Goal: Contribute content: Contribute content

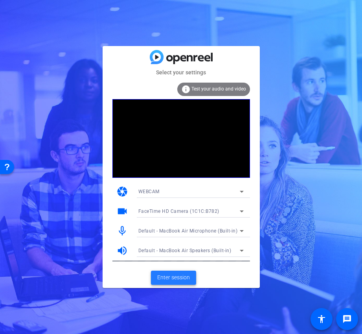
click at [173, 279] on span "Enter session" at bounding box center [173, 277] width 33 height 8
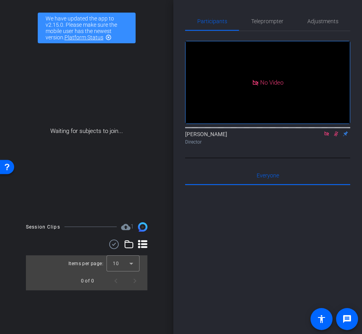
click at [326, 137] on icon at bounding box center [327, 134] width 6 height 6
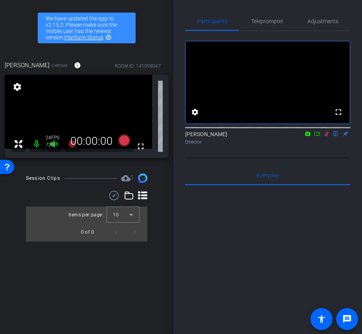
click at [328, 137] on icon at bounding box center [327, 134] width 6 height 6
click at [74, 63] on mat-icon "info" at bounding box center [77, 65] width 7 height 7
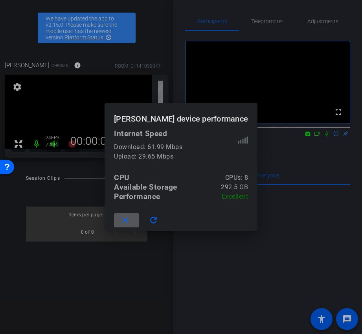
click at [127, 226] on span at bounding box center [126, 220] width 25 height 19
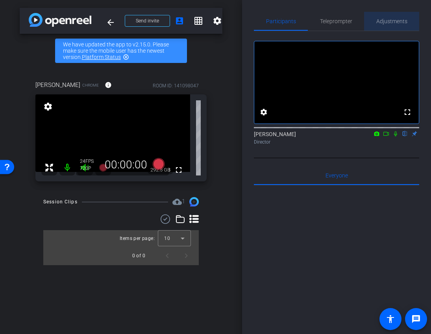
click at [362, 22] on span "Adjustments" at bounding box center [391, 21] width 31 height 6
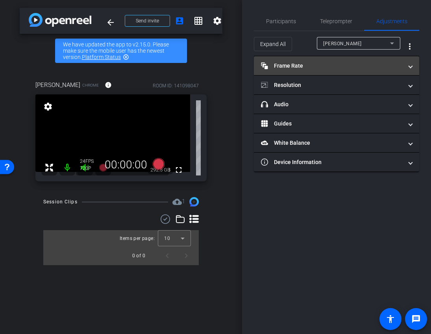
click at [345, 66] on mat-panel-title "Frame Rate Frame Rate" at bounding box center [332, 66] width 142 height 8
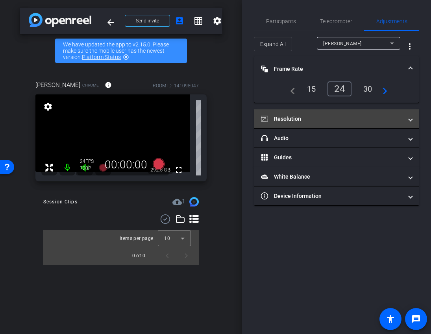
click at [326, 122] on mat-panel-title "Resolution" at bounding box center [332, 119] width 142 height 8
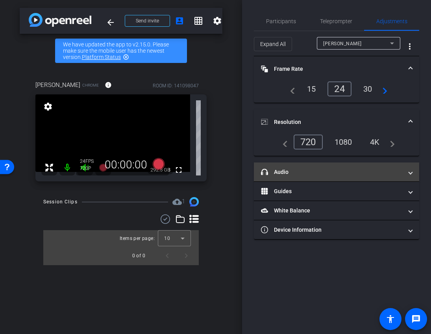
click at [310, 178] on mat-expansion-panel-header "headphone icon Audio" at bounding box center [336, 171] width 165 height 19
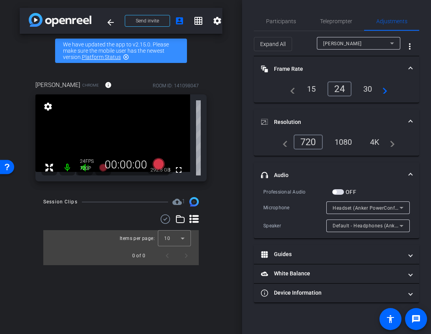
click at [340, 146] on div "1080" at bounding box center [344, 141] width 30 height 13
click at [336, 174] on mat-panel-title "headphone icon Audio" at bounding box center [332, 175] width 142 height 8
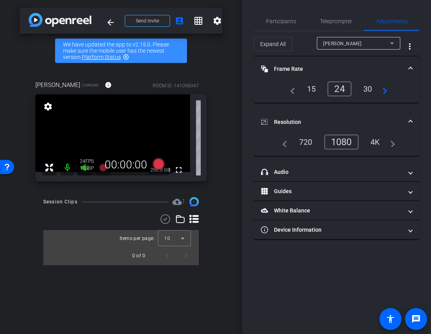
click at [337, 120] on mat-panel-title "Resolution" at bounding box center [332, 122] width 142 height 8
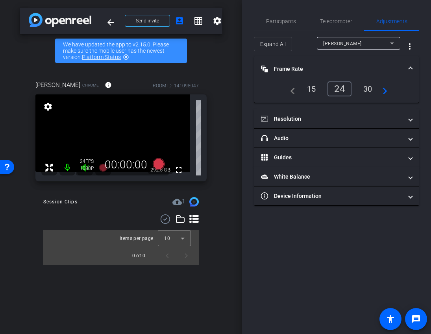
click at [341, 67] on mat-panel-title "Frame Rate Frame Rate" at bounding box center [332, 69] width 142 height 8
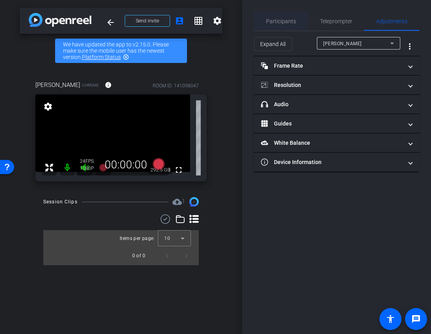
click at [291, 22] on span "Participants" at bounding box center [281, 21] width 30 height 6
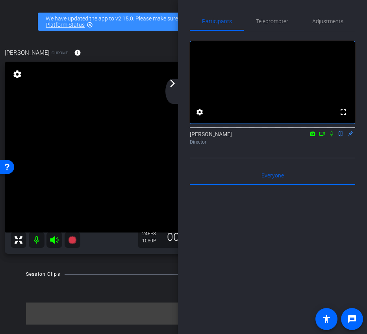
click at [179, 88] on div "arrow_back_ios_new arrow_forward_ios" at bounding box center [173, 91] width 17 height 25
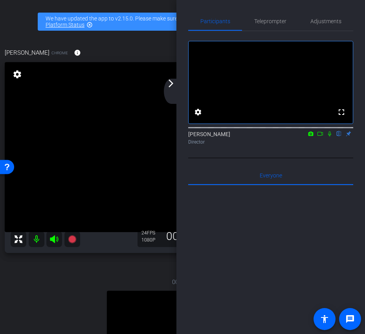
click at [173, 89] on div "arrow_back_ios_new arrow_forward_ios" at bounding box center [172, 91] width 17 height 25
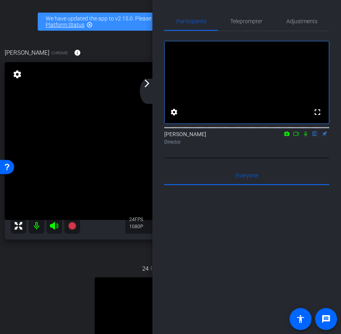
click at [149, 89] on div "arrow_back_ios_new arrow_forward_ios" at bounding box center [148, 91] width 17 height 25
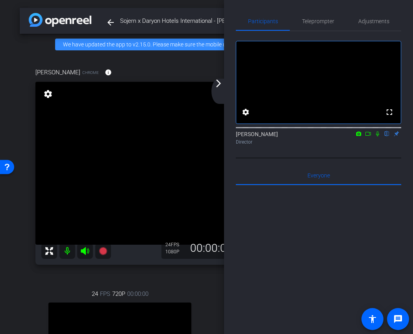
click at [218, 90] on div "arrow_back_ios_new arrow_forward_ios" at bounding box center [219, 91] width 17 height 25
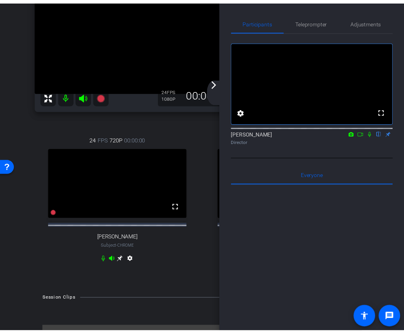
scroll to position [152, 0]
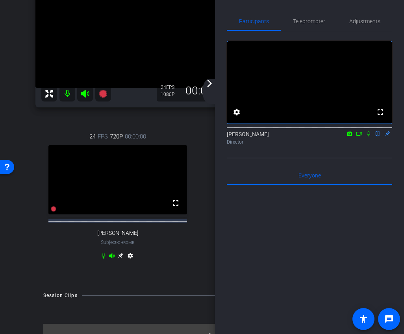
click at [207, 90] on div "arrow_back_ios_new arrow_forward_ios" at bounding box center [210, 91] width 17 height 25
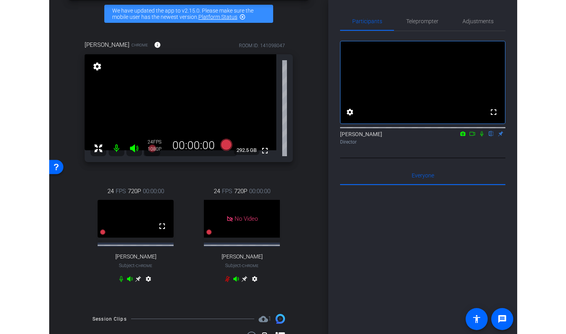
scroll to position [0, 0]
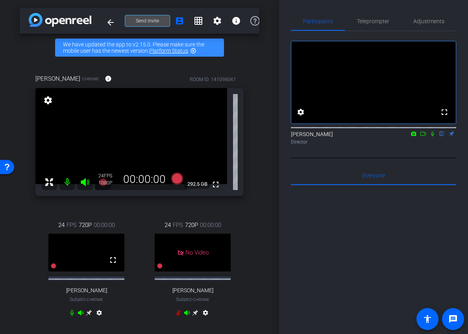
click at [155, 21] on span "Send invite" at bounding box center [147, 21] width 23 height 6
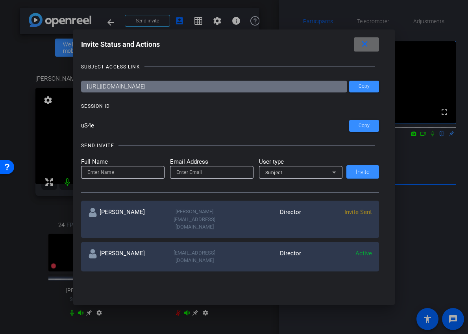
click at [362, 43] on span at bounding box center [366, 44] width 25 height 19
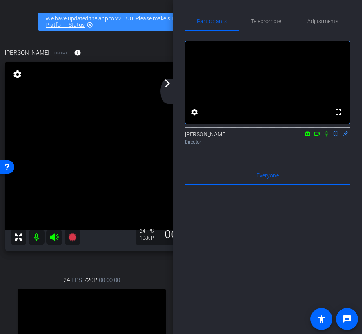
click at [173, 90] on div "arrow_back_ios_new arrow_forward_ios" at bounding box center [168, 91] width 17 height 25
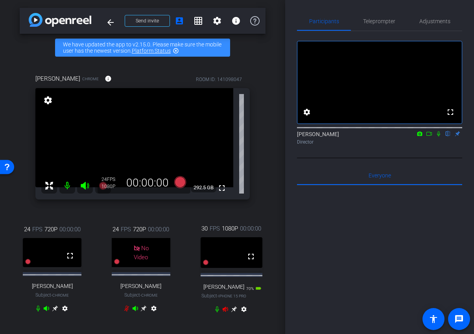
click at [233, 312] on icon at bounding box center [234, 309] width 6 height 6
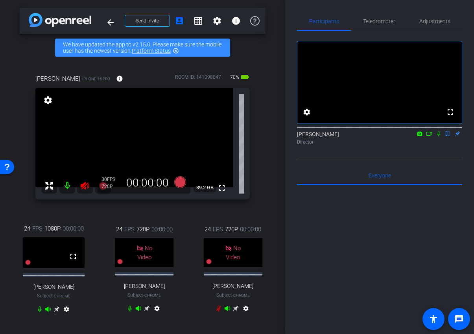
click at [82, 187] on icon at bounding box center [85, 186] width 8 height 8
click at [138, 311] on icon at bounding box center [139, 308] width 6 height 5
click at [362, 22] on span "Adjustments" at bounding box center [434, 21] width 31 height 6
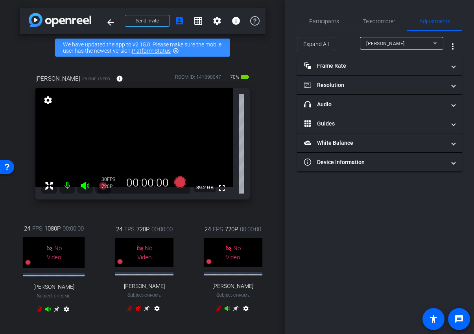
click at [362, 42] on span "[PERSON_NAME]" at bounding box center [385, 44] width 39 height 6
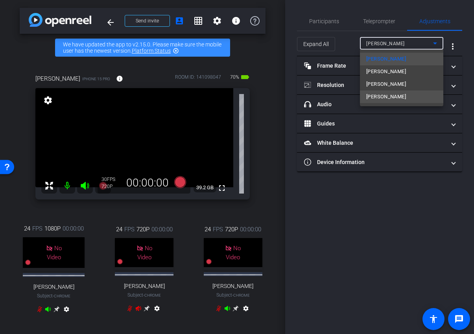
click at [362, 93] on span "[PERSON_NAME]" at bounding box center [386, 96] width 40 height 9
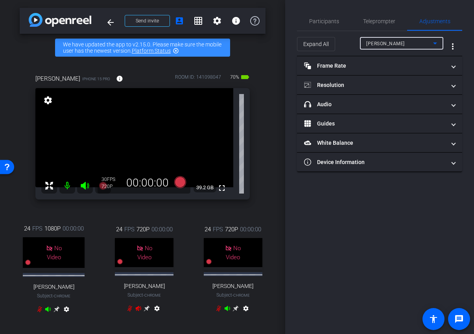
type input "1000"
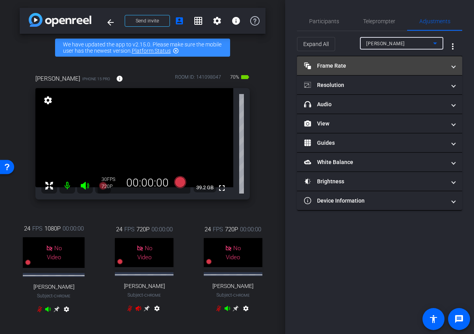
click at [362, 69] on mat-panel-title "Frame Rate Frame Rate" at bounding box center [375, 66] width 142 height 8
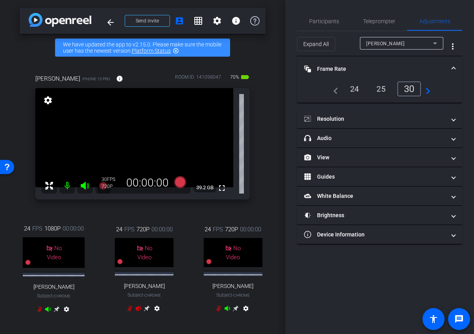
click at [357, 87] on div "24" at bounding box center [354, 88] width 21 height 13
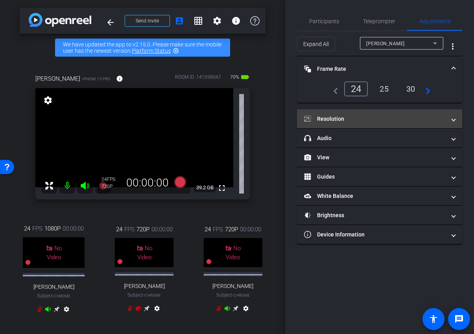
click at [361, 111] on mat-expansion-panel-header "Resolution" at bounding box center [379, 118] width 165 height 19
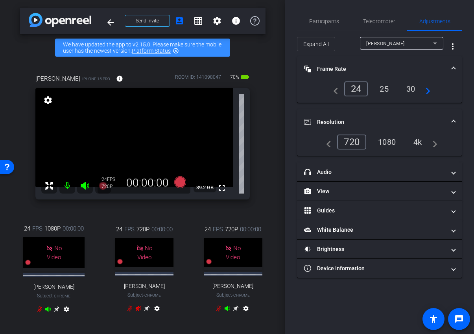
click at [362, 142] on div "1080" at bounding box center [387, 141] width 30 height 13
click at [362, 111] on mat-expansion-panel-header "Resolution" at bounding box center [379, 121] width 165 height 25
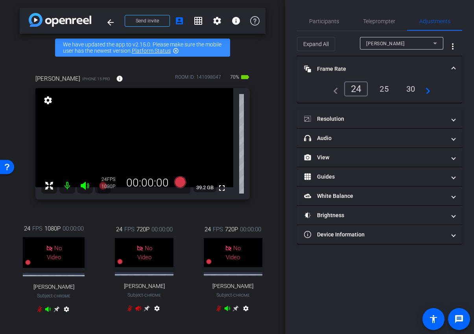
click at [362, 70] on mat-panel-title "Frame Rate Frame Rate" at bounding box center [375, 69] width 142 height 8
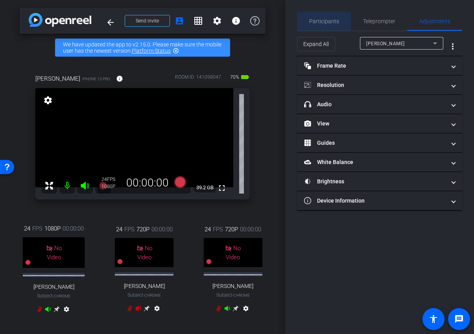
click at [323, 21] on span "Participants" at bounding box center [324, 21] width 30 height 6
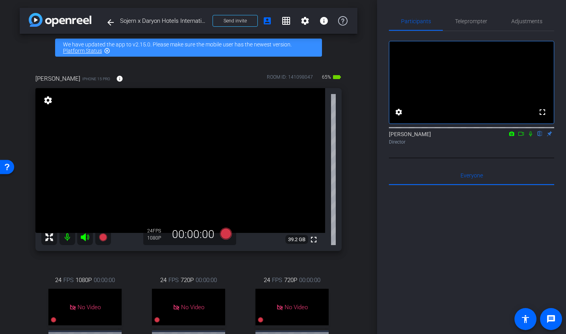
click at [362, 137] on icon at bounding box center [530, 133] width 3 height 5
click at [362, 137] on icon at bounding box center [530, 133] width 4 height 5
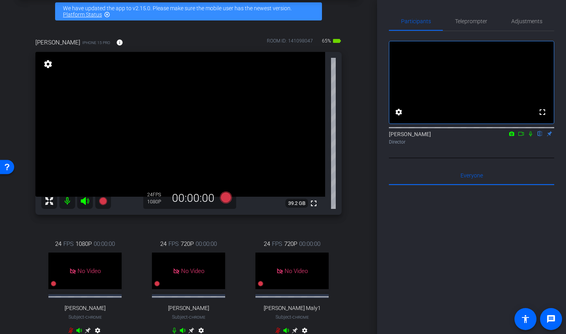
scroll to position [34, 0]
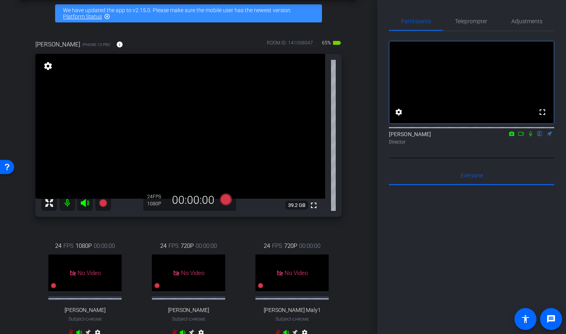
click at [362, 137] on icon at bounding box center [521, 134] width 6 height 6
click at [362, 136] on icon at bounding box center [530, 133] width 4 height 4
click at [362, 24] on span "Teleprompter" at bounding box center [471, 21] width 32 height 6
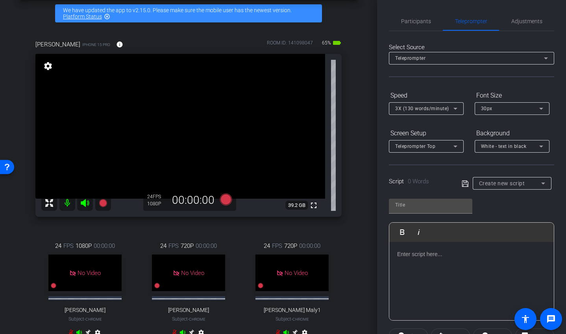
click at [362, 251] on p at bounding box center [471, 254] width 149 height 9
click at [362, 255] on p at bounding box center [471, 254] width 149 height 9
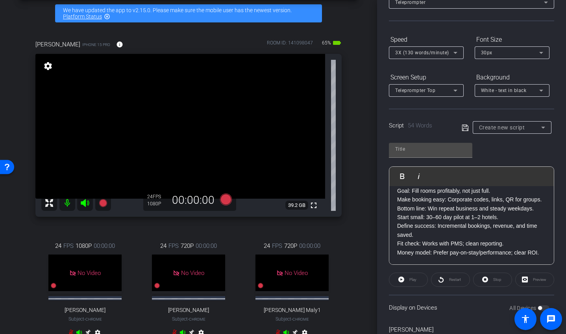
scroll to position [87, 0]
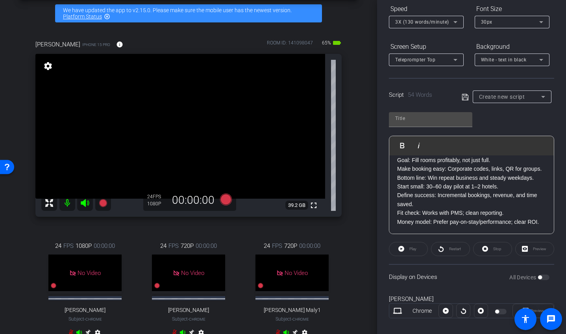
click at [362, 93] on span at bounding box center [466, 96] width 11 height 7
type input "Default title 7577"
click at [362, 98] on icon at bounding box center [464, 97] width 6 height 6
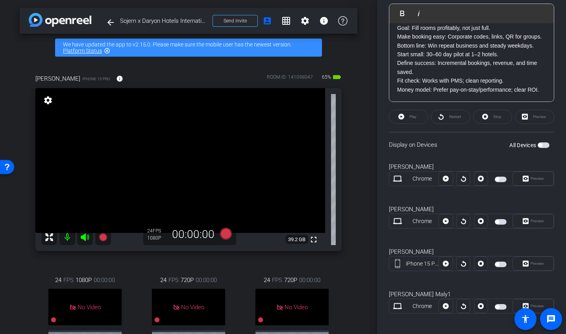
scroll to position [223, 0]
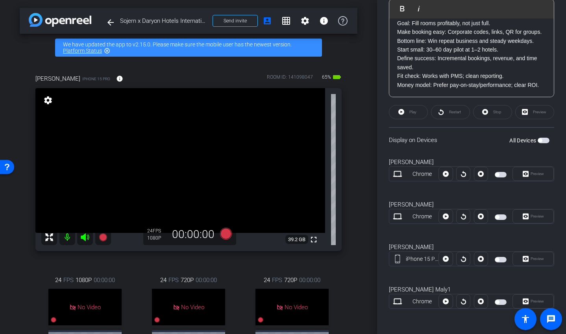
click at [362, 258] on span "button" at bounding box center [501, 260] width 12 height 6
click at [362, 115] on span "Play" at bounding box center [411, 112] width 9 height 11
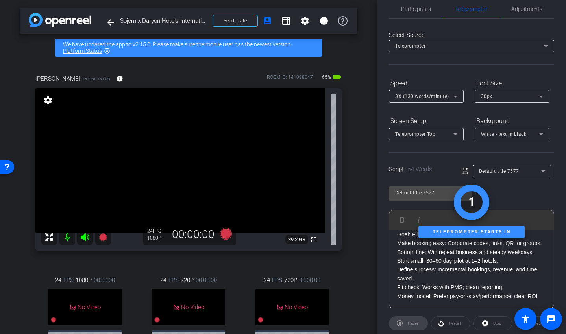
scroll to position [0, 0]
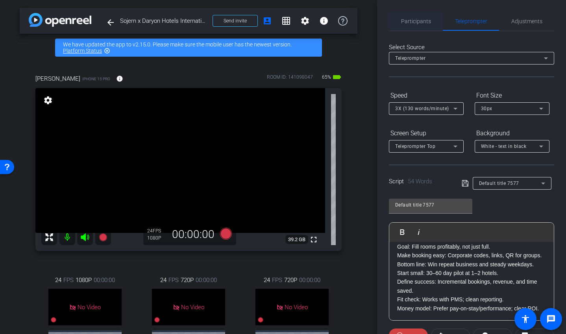
click at [362, 14] on span "Participants" at bounding box center [416, 21] width 30 height 19
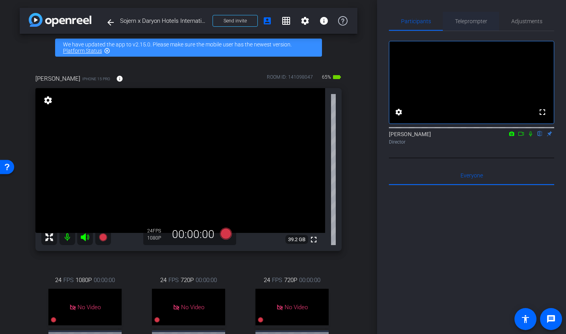
click at [362, 21] on span "Teleprompter" at bounding box center [471, 21] width 32 height 6
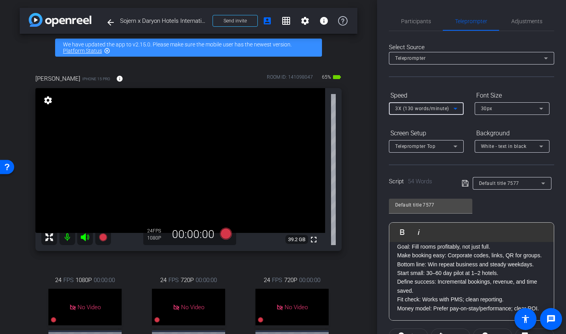
click at [362, 106] on div "3X (130 words/minute)" at bounding box center [424, 108] width 58 height 10
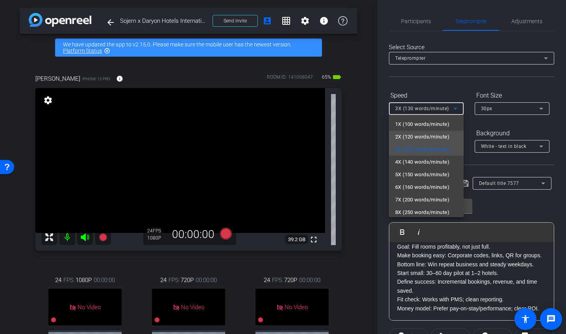
click at [362, 135] on span "2X (120 words/minute)" at bounding box center [422, 136] width 54 height 9
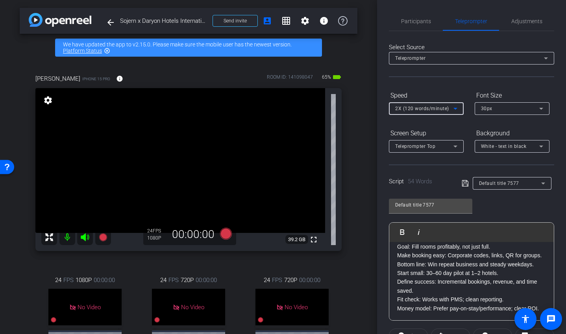
click at [362, 85] on div "Select Source Teleprompter Speed 2X (120 words/minute) Font Size 30px Screen Se…" at bounding box center [471, 288] width 165 height 515
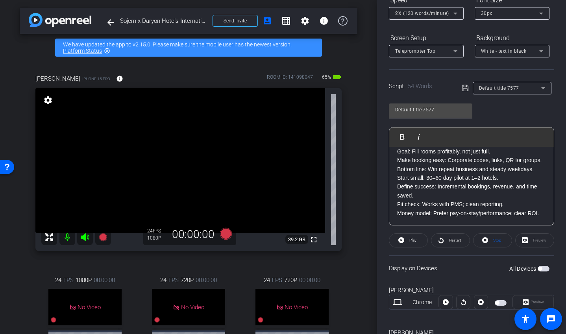
scroll to position [97, 0]
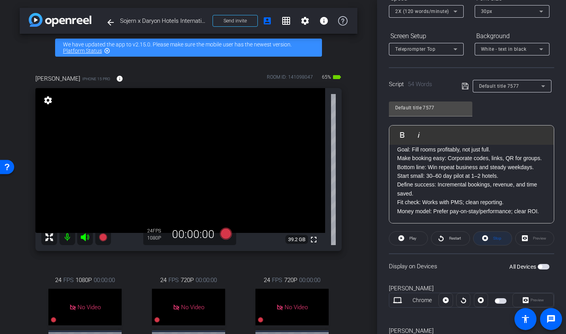
click at [362, 239] on span at bounding box center [492, 238] width 38 height 19
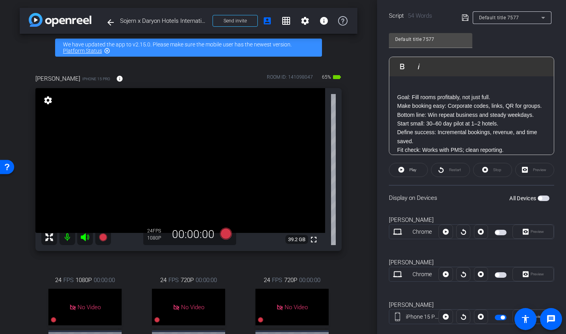
scroll to position [0, 0]
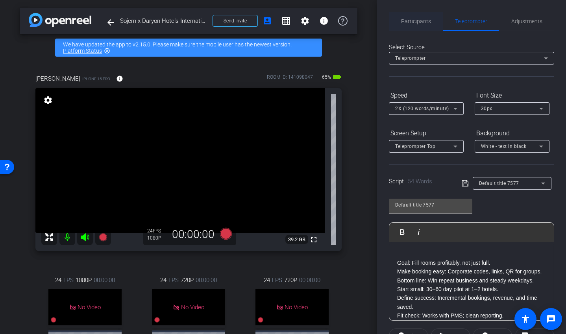
click at [362, 20] on span "Participants" at bounding box center [416, 21] width 30 height 6
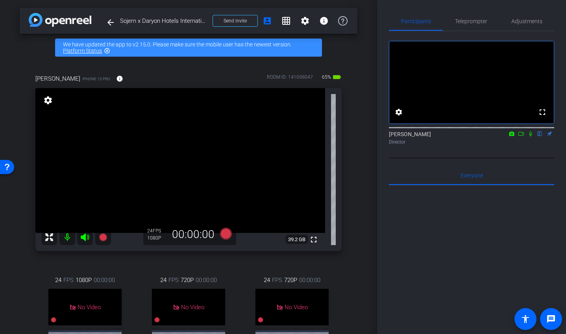
click at [362, 137] on icon at bounding box center [521, 134] width 6 height 6
click at [226, 233] on icon at bounding box center [226, 234] width 12 height 12
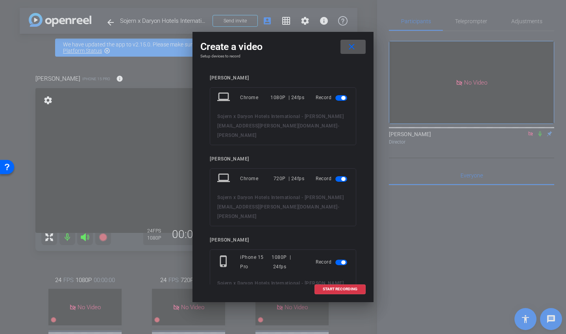
click at [342, 97] on span "button" at bounding box center [343, 98] width 4 height 4
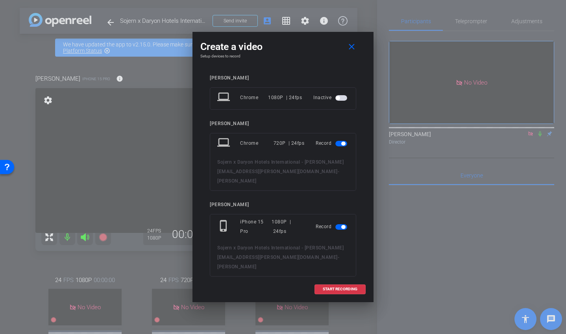
click at [340, 143] on span "button" at bounding box center [341, 144] width 12 height 6
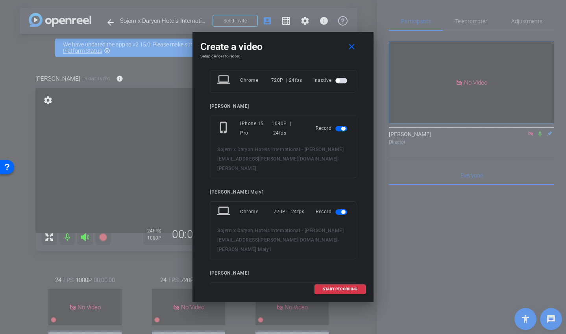
click at [340, 209] on span "button" at bounding box center [341, 212] width 12 height 6
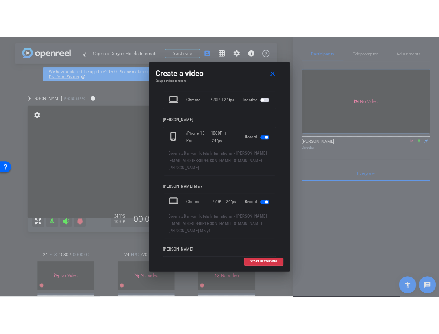
scroll to position [57, 0]
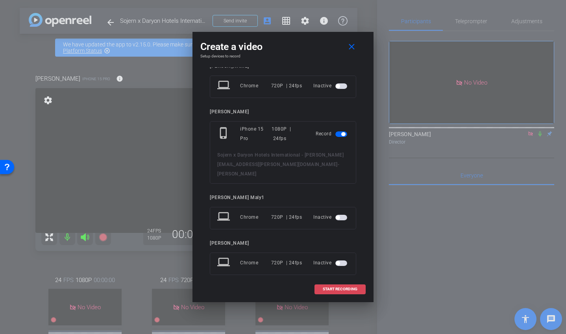
click at [319, 291] on span at bounding box center [340, 289] width 50 height 19
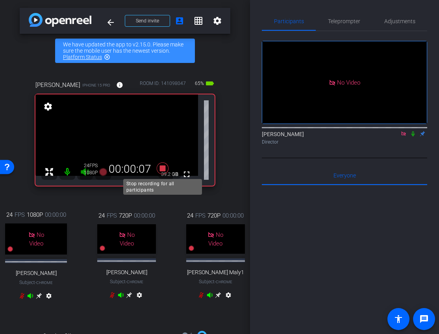
click at [161, 169] on icon at bounding box center [162, 168] width 12 height 12
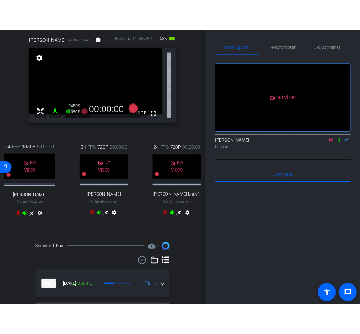
scroll to position [0, 0]
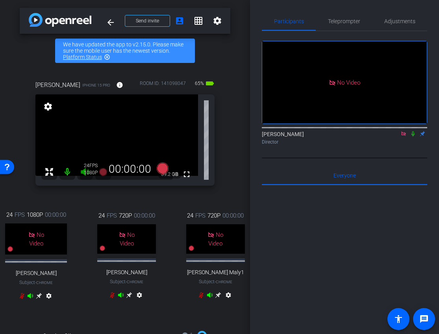
click at [362, 137] on icon at bounding box center [403, 134] width 6 height 6
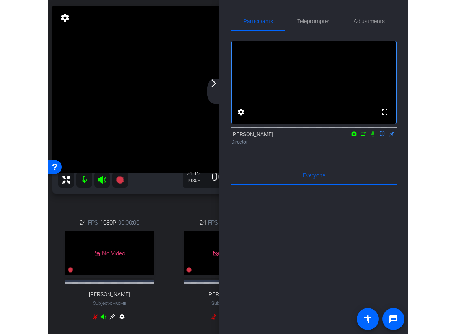
scroll to position [175, 0]
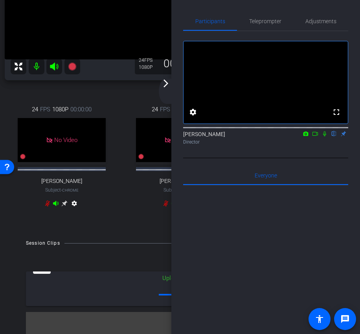
click at [168, 87] on mat-icon "arrow_forward_ios" at bounding box center [165, 83] width 9 height 9
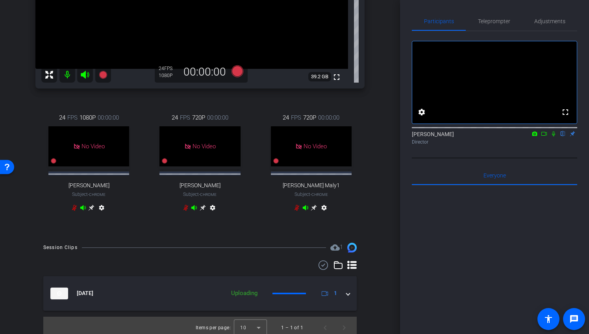
click at [362, 137] on icon at bounding box center [544, 134] width 6 height 6
click at [362, 137] on icon at bounding box center [562, 133] width 3 height 5
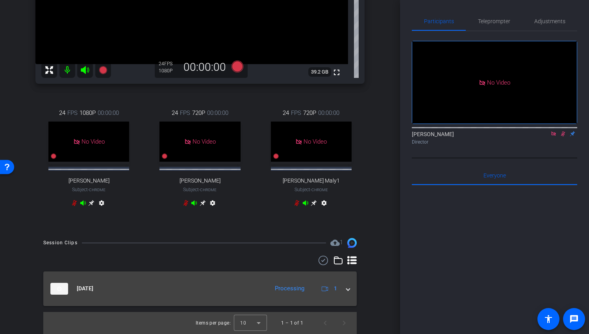
click at [345, 283] on div "[DATE] Processing 1" at bounding box center [198, 289] width 296 height 12
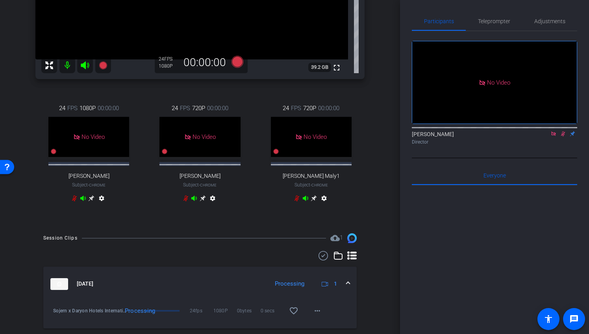
scroll to position [212, 0]
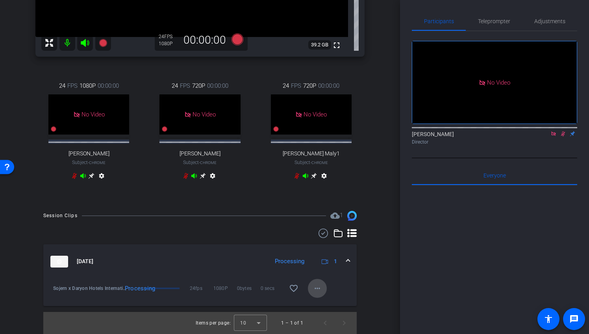
click at [314, 292] on mat-icon "more_horiz" at bounding box center [316, 288] width 9 height 9
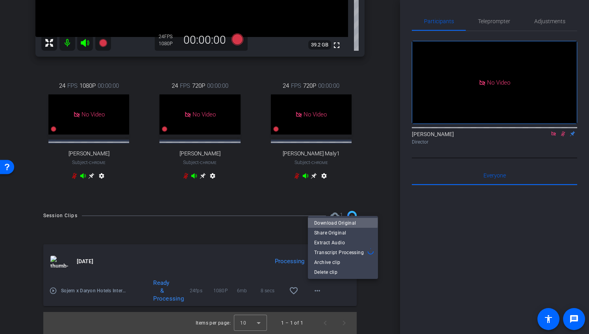
click at [333, 222] on span "Download Original" at bounding box center [342, 222] width 57 height 9
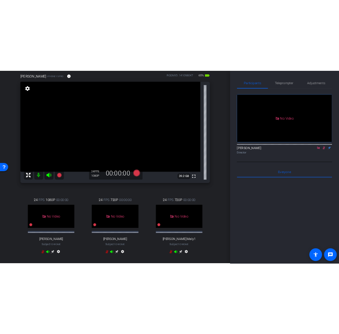
scroll to position [0, 0]
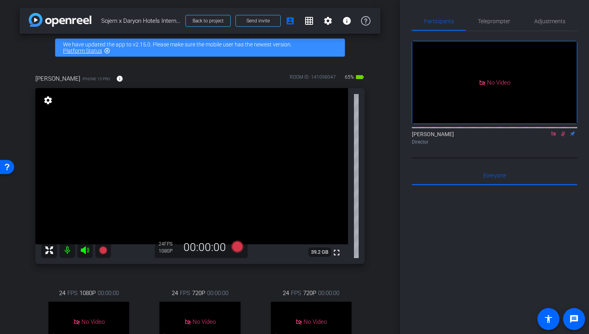
click at [362, 137] on icon at bounding box center [562, 134] width 6 height 6
click at [362, 137] on icon at bounding box center [553, 134] width 6 height 6
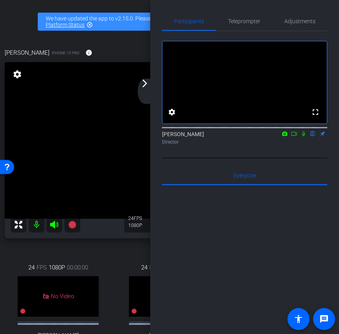
click at [297, 137] on icon at bounding box center [294, 134] width 6 height 6
click at [148, 90] on div "arrow_back_ios_new arrow_forward_ios" at bounding box center [146, 91] width 17 height 25
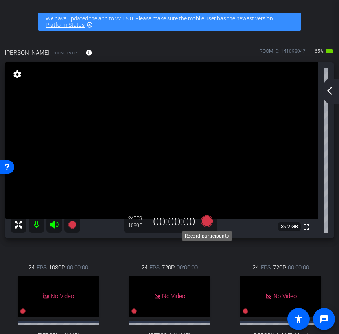
click at [209, 221] on icon at bounding box center [207, 221] width 12 height 12
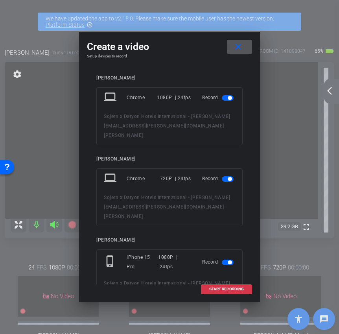
click at [226, 98] on span "button" at bounding box center [228, 98] width 12 height 6
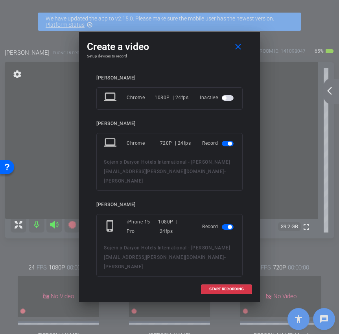
click at [229, 144] on span "button" at bounding box center [230, 144] width 4 height 4
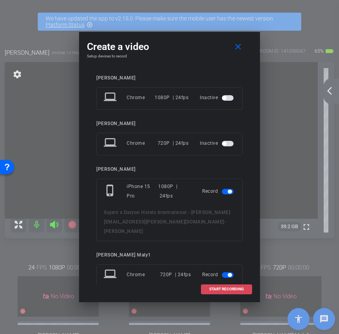
click at [221, 290] on span "START RECORDING" at bounding box center [226, 289] width 35 height 4
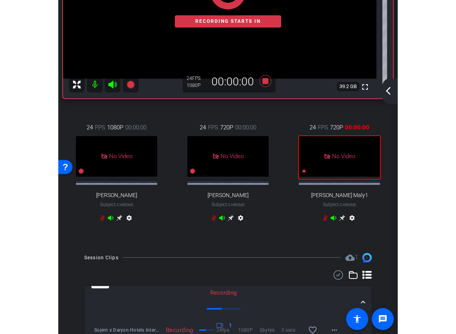
scroll to position [37, 0]
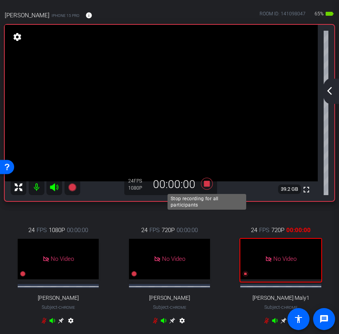
click at [207, 187] on icon at bounding box center [207, 184] width 19 height 14
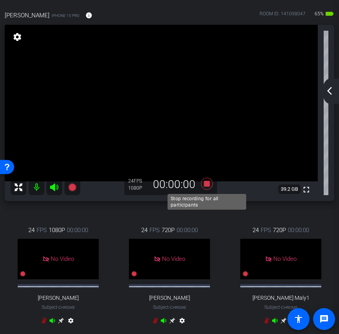
click at [207, 186] on icon at bounding box center [207, 184] width 12 height 12
click at [205, 186] on icon at bounding box center [207, 184] width 12 height 12
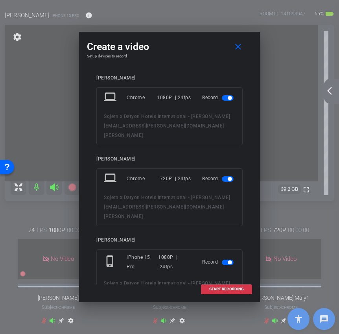
click at [230, 177] on span "button" at bounding box center [230, 179] width 4 height 4
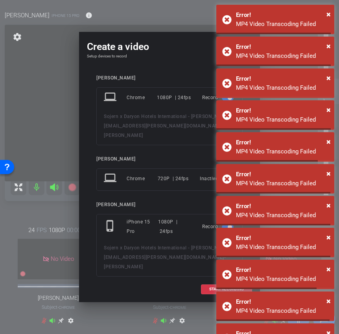
click at [227, 97] on div "× Error! MP4 Video Transcoding Failed" at bounding box center [275, 83] width 118 height 30
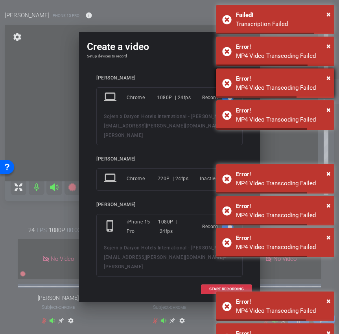
click at [219, 97] on div "× Error! MP4 Video Transcoding Failed" at bounding box center [275, 83] width 118 height 30
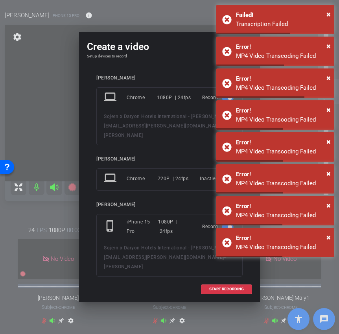
click at [209, 98] on div "Record" at bounding box center [218, 97] width 33 height 14
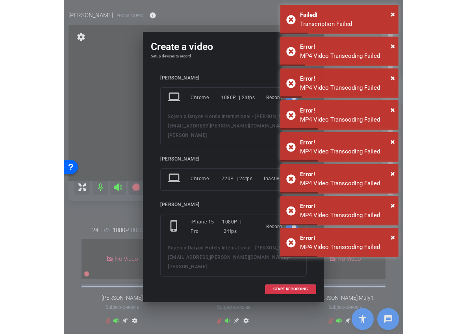
scroll to position [31, 0]
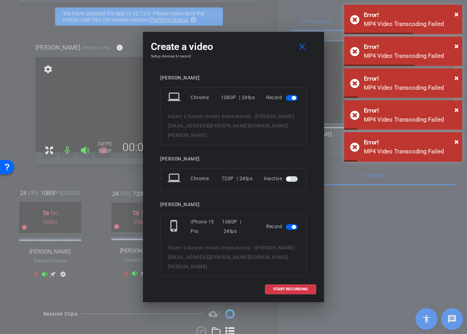
click at [293, 98] on span "button" at bounding box center [294, 98] width 4 height 4
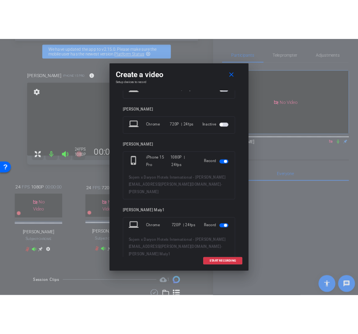
scroll to position [39, 0]
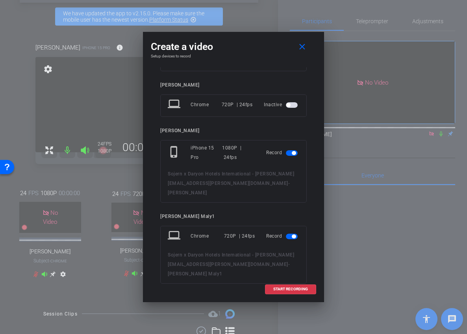
click at [293, 234] on span "button" at bounding box center [292, 237] width 12 height 6
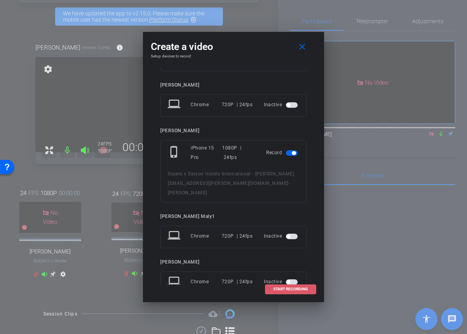
click at [299, 291] on span "START RECORDING" at bounding box center [290, 289] width 35 height 4
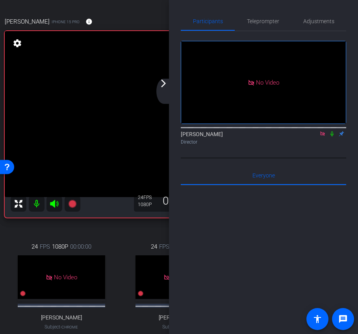
click at [332, 137] on icon at bounding box center [332, 134] width 6 height 6
click at [164, 85] on mat-icon "arrow_forward_ios" at bounding box center [163, 83] width 9 height 9
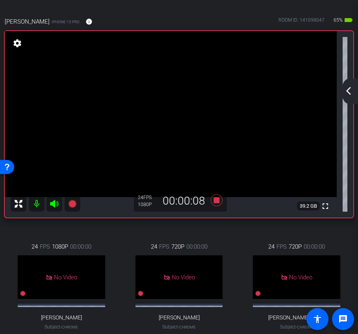
click at [349, 91] on mat-icon "arrow_back_ios_new" at bounding box center [347, 90] width 9 height 9
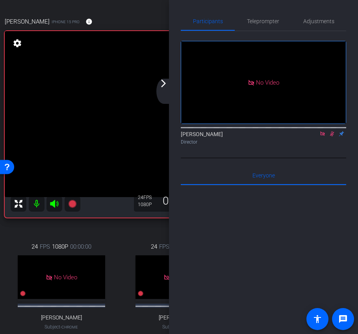
click at [331, 137] on icon at bounding box center [332, 134] width 6 height 6
click at [332, 137] on icon at bounding box center [331, 133] width 3 height 5
click at [333, 137] on icon at bounding box center [332, 133] width 4 height 5
click at [268, 21] on span "Teleprompter" at bounding box center [263, 21] width 32 height 6
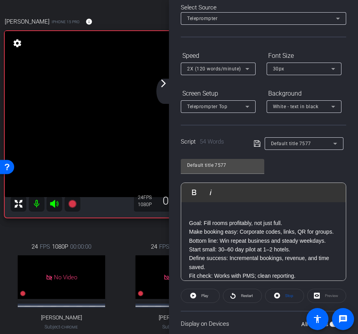
scroll to position [110, 0]
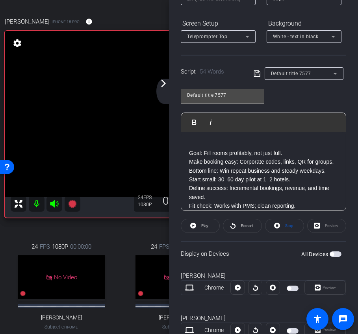
click at [190, 146] on p at bounding box center [263, 144] width 149 height 9
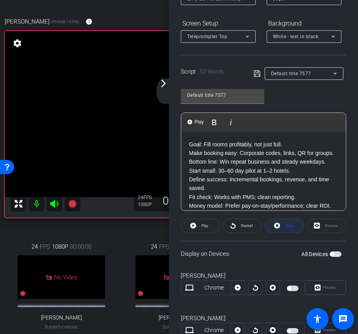
click at [296, 229] on span at bounding box center [284, 225] width 38 height 19
click at [210, 223] on span at bounding box center [200, 225] width 38 height 19
click at [292, 227] on span "Stop" at bounding box center [289, 225] width 8 height 4
click at [209, 226] on span at bounding box center [200, 225] width 38 height 19
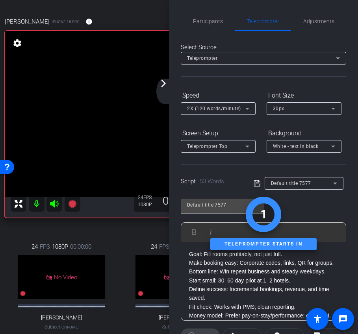
scroll to position [195, 0]
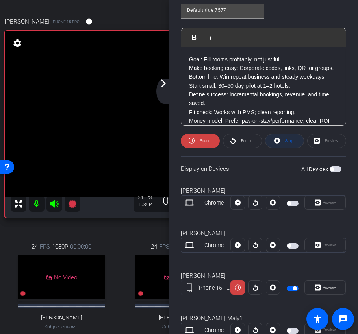
click at [283, 143] on span "Stop" at bounding box center [288, 140] width 10 height 11
click at [216, 142] on span at bounding box center [200, 140] width 38 height 19
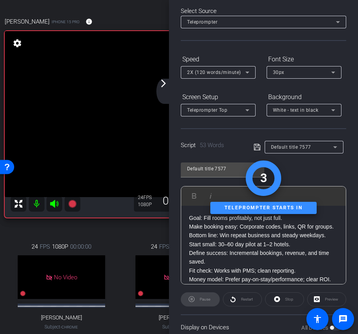
scroll to position [0, 0]
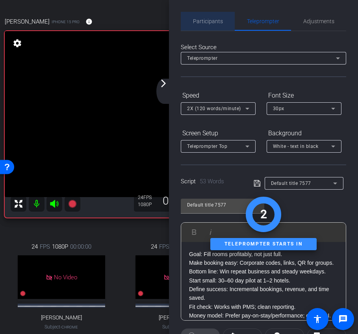
click at [213, 24] on span "Participants" at bounding box center [208, 21] width 30 height 6
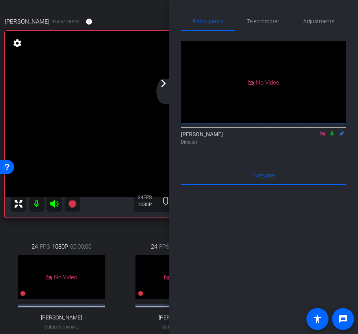
click at [332, 131] on icon at bounding box center [332, 134] width 6 height 6
click at [166, 87] on mat-icon "arrow_forward_ios" at bounding box center [163, 83] width 9 height 9
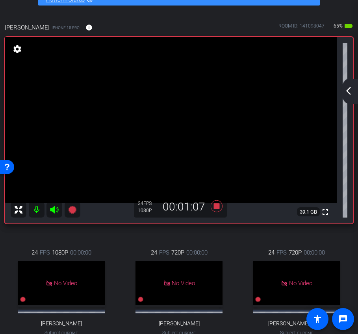
scroll to position [23, 0]
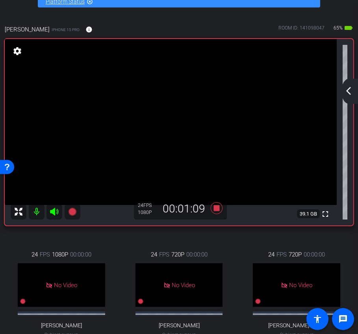
click at [345, 94] on mat-icon "arrow_back_ios_new" at bounding box center [347, 90] width 9 height 9
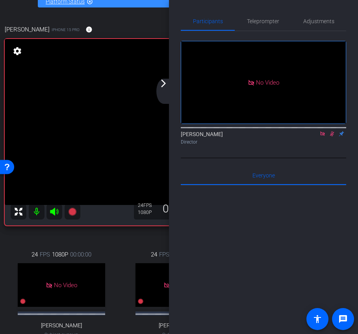
click at [329, 131] on icon at bounding box center [332, 134] width 6 height 6
click at [259, 27] on span "Teleprompter" at bounding box center [263, 21] width 32 height 19
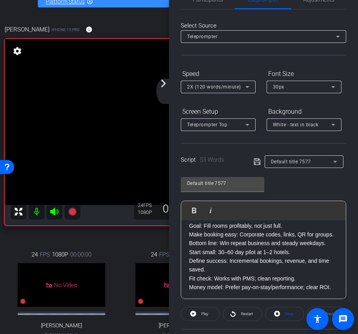
scroll to position [0, 0]
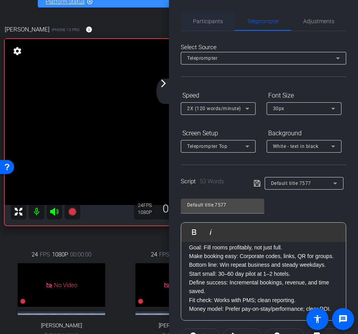
click at [210, 20] on span "Participants" at bounding box center [208, 21] width 30 height 6
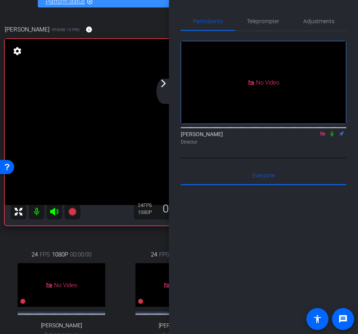
click at [323, 131] on icon at bounding box center [322, 133] width 4 height 4
click at [314, 146] on div "Director" at bounding box center [263, 141] width 165 height 7
click at [315, 137] on icon at bounding box center [313, 134] width 6 height 6
click at [243, 20] on div "Teleprompter" at bounding box center [262, 21] width 56 height 19
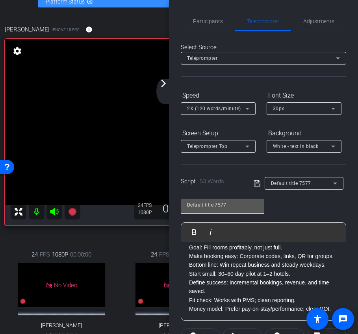
scroll to position [143, 0]
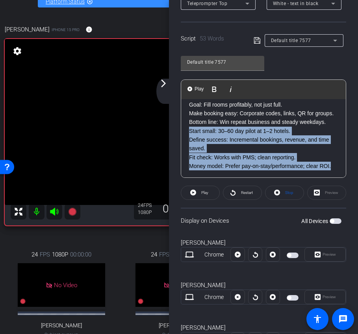
drag, startPoint x: 334, startPoint y: 166, endPoint x: 185, endPoint y: 131, distance: 153.3
click at [185, 131] on div "Goal: Fill rooms profitably, not just full. Make booking easy: Corporate codes,…" at bounding box center [263, 135] width 164 height 86
drag, startPoint x: 333, startPoint y: 166, endPoint x: 181, endPoint y: 132, distance: 156.1
click at [181, 132] on div "Goal: Fill rooms profitably, not just full. Make booking easy: Corporate codes,…" at bounding box center [263, 135] width 164 height 86
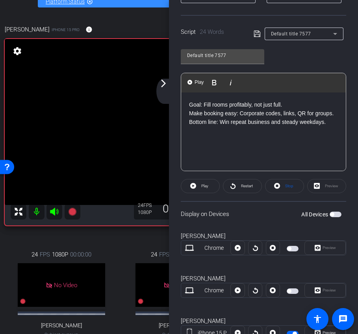
scroll to position [127, 0]
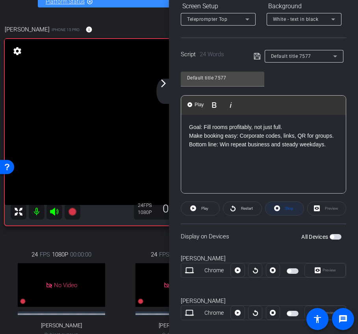
click at [282, 212] on button "Stop" at bounding box center [284, 208] width 39 height 14
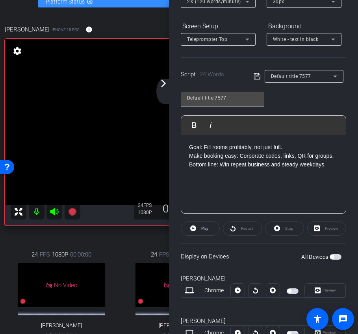
click at [259, 75] on icon at bounding box center [256, 76] width 6 height 6
click at [203, 229] on span "Play" at bounding box center [204, 228] width 7 height 4
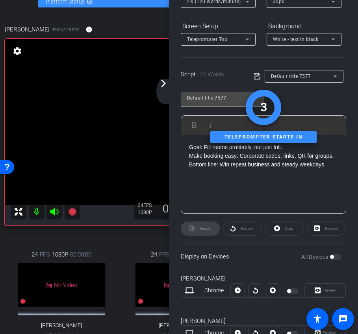
scroll to position [0, 0]
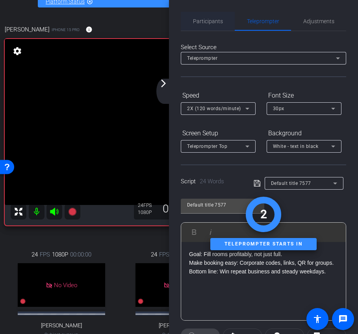
click at [212, 23] on span "Participants" at bounding box center [208, 21] width 30 height 6
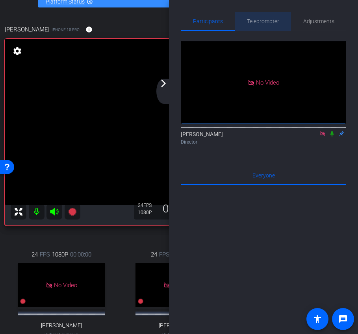
click at [266, 24] on span "Teleprompter" at bounding box center [263, 21] width 32 height 19
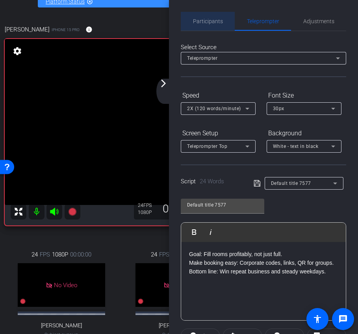
click at [215, 16] on span "Participants" at bounding box center [208, 21] width 30 height 19
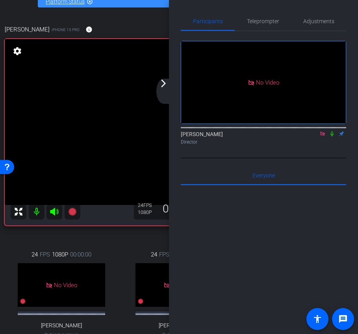
click at [330, 131] on icon at bounding box center [332, 134] width 6 height 6
click at [331, 131] on icon at bounding box center [332, 133] width 4 height 5
click at [264, 22] on span "Teleprompter" at bounding box center [263, 21] width 32 height 6
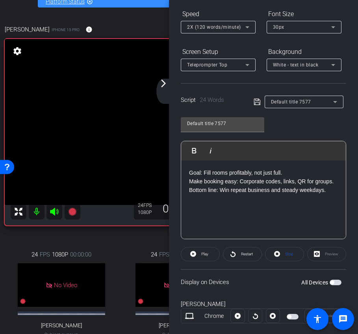
scroll to position [118, 0]
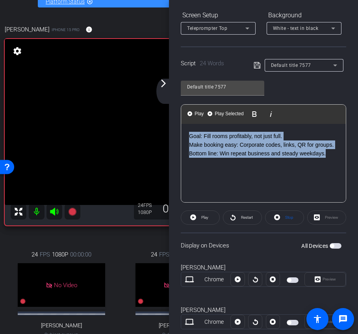
drag, startPoint x: 331, startPoint y: 156, endPoint x: 1, endPoint y: 94, distance: 335.9
click at [1, 94] on div "arrow_back Sojern x Daryon Hotels International - [PERSON_NAME][EMAIL_ADDRESS][…" at bounding box center [179, 167] width 358 height 334
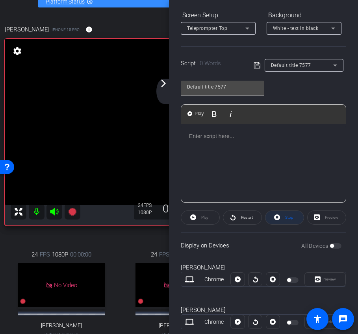
scroll to position [1136, 1]
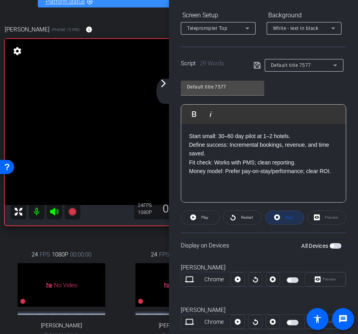
click at [287, 223] on span at bounding box center [284, 217] width 38 height 19
click at [203, 216] on span "Play" at bounding box center [204, 217] width 7 height 4
click at [292, 218] on span "Stop" at bounding box center [289, 217] width 8 height 4
click at [206, 220] on span "Play" at bounding box center [203, 217] width 9 height 11
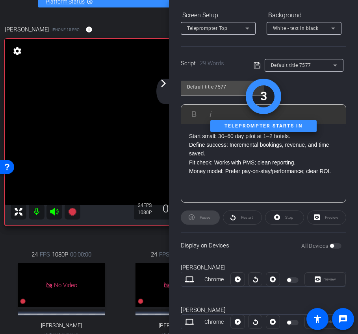
scroll to position [0, 0]
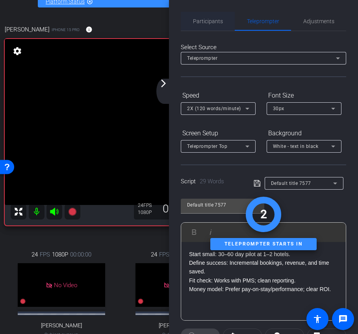
click at [209, 22] on span "Participants" at bounding box center [208, 21] width 30 height 6
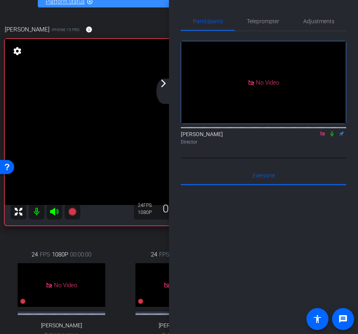
click at [333, 131] on icon at bounding box center [332, 134] width 6 height 6
click at [265, 20] on span "Teleprompter" at bounding box center [263, 21] width 32 height 6
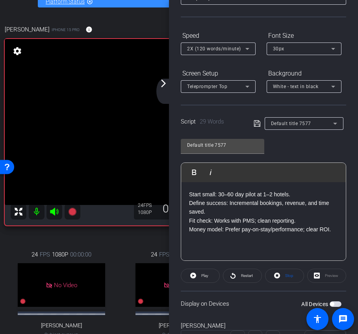
scroll to position [85, 0]
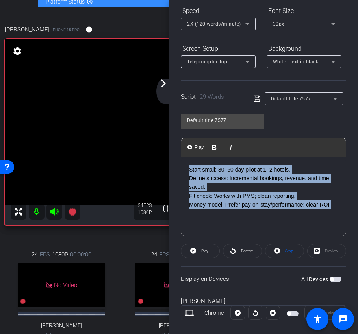
drag, startPoint x: 338, startPoint y: 205, endPoint x: 187, endPoint y: 166, distance: 155.4
click at [187, 166] on div "Start small: 30–60 day pilot at 1–2 hotels. Define success: Incremental booking…" at bounding box center [263, 196] width 164 height 79
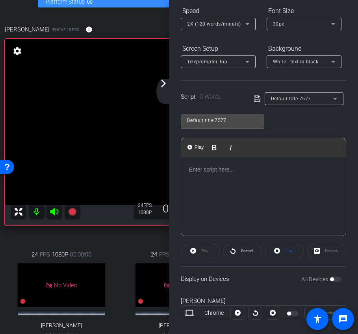
scroll to position [1450, 1]
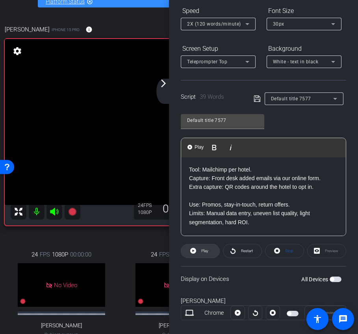
click at [206, 249] on span "Play" at bounding box center [204, 251] width 7 height 4
click at [281, 254] on span at bounding box center [284, 251] width 38 height 19
click at [202, 251] on span "Play" at bounding box center [204, 251] width 7 height 4
click at [279, 253] on icon at bounding box center [277, 251] width 6 height 10
click at [197, 255] on span at bounding box center [200, 251] width 38 height 19
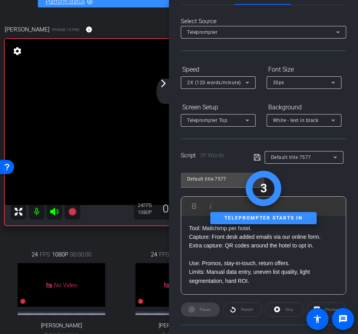
scroll to position [0, 0]
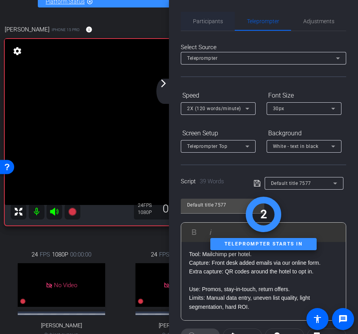
click at [205, 21] on span "Participants" at bounding box center [208, 21] width 30 height 6
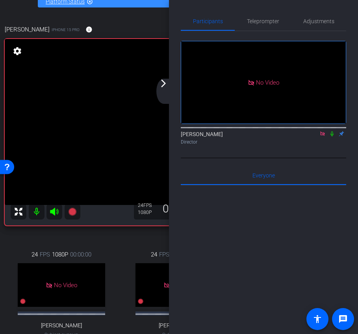
click at [331, 131] on icon at bounding box center [332, 134] width 6 height 6
click at [255, 18] on span "Teleprompter" at bounding box center [263, 21] width 32 height 6
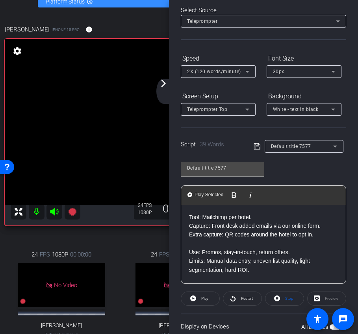
scroll to position [50, 0]
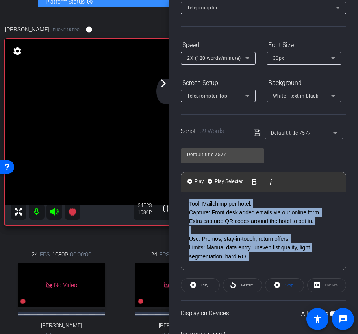
drag, startPoint x: 258, startPoint y: 258, endPoint x: 167, endPoint y: 172, distance: 125.5
click at [167, 172] on div "arrow_back Sojern x Daryon Hotels International - [PERSON_NAME][EMAIL_ADDRESS][…" at bounding box center [179, 167] width 358 height 334
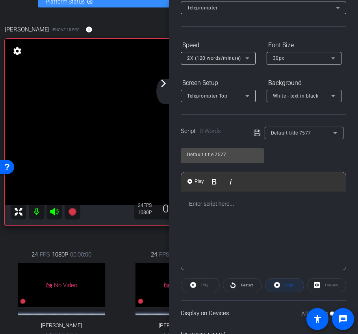
click at [284, 282] on span "Stop" at bounding box center [288, 285] width 10 height 11
click at [210, 207] on p at bounding box center [263, 203] width 149 height 9
click at [200, 202] on p at bounding box center [263, 203] width 149 height 9
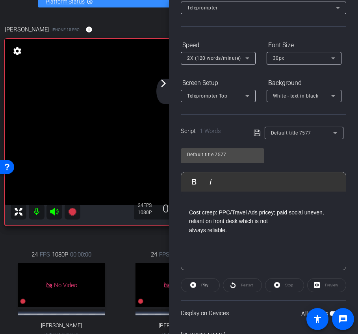
scroll to position [409, 1]
click at [189, 214] on p "Cost creep: PPC/Travel Ads pricey; paid social uneven, reliant on front desk wh…" at bounding box center [263, 217] width 149 height 18
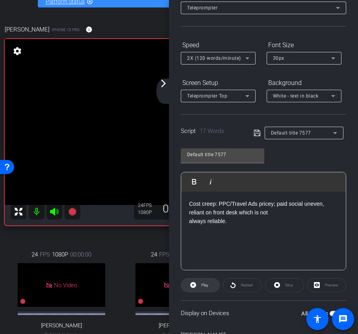
click at [198, 287] on span at bounding box center [200, 285] width 38 height 19
click at [282, 286] on span at bounding box center [284, 285] width 38 height 19
click at [222, 223] on p "always reliable." at bounding box center [263, 221] width 149 height 9
click at [189, 223] on p "always reliable." at bounding box center [263, 221] width 149 height 9
click at [203, 286] on span "Play" at bounding box center [204, 285] width 7 height 4
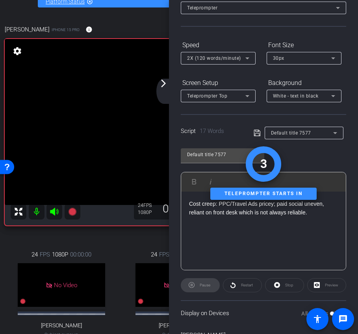
scroll to position [0, 0]
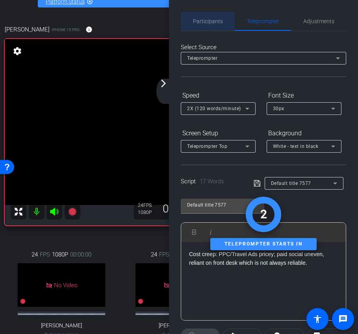
click at [204, 24] on span "Participants" at bounding box center [208, 21] width 30 height 6
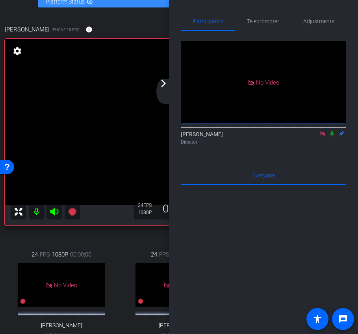
click at [333, 131] on icon at bounding box center [332, 134] width 6 height 6
click at [332, 131] on icon at bounding box center [332, 134] width 6 height 6
click at [255, 24] on span "Teleprompter" at bounding box center [263, 21] width 32 height 6
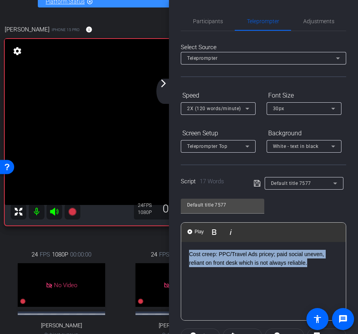
drag, startPoint x: 314, startPoint y: 268, endPoint x: 181, endPoint y: 245, distance: 134.9
click at [181, 245] on div "Cost creep: PPC/Travel Ads pricey; paid social uneven, reliant on front desk wh…" at bounding box center [263, 281] width 164 height 79
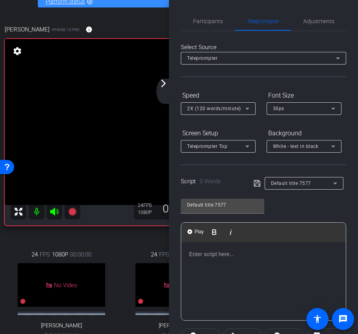
scroll to position [979, 0]
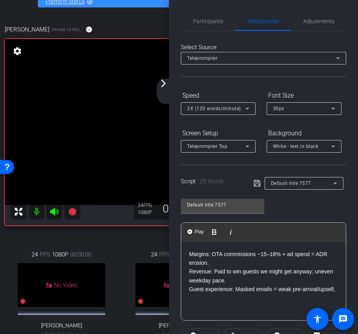
click at [190, 270] on p "Revenue: Paid to win guests we might get anyway; uneven weekday pace." at bounding box center [263, 276] width 149 height 18
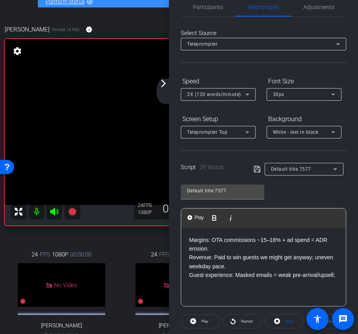
scroll to position [50, 0]
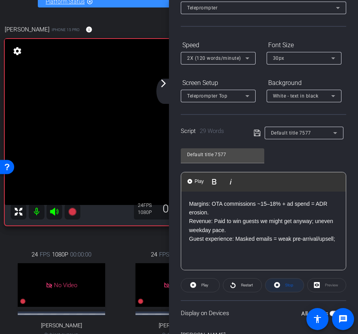
click at [286, 285] on span "Stop" at bounding box center [289, 285] width 8 height 4
click at [196, 285] on icon at bounding box center [193, 285] width 6 height 6
click at [279, 286] on icon at bounding box center [277, 285] width 6 height 6
click at [203, 287] on span "Play" at bounding box center [203, 285] width 9 height 11
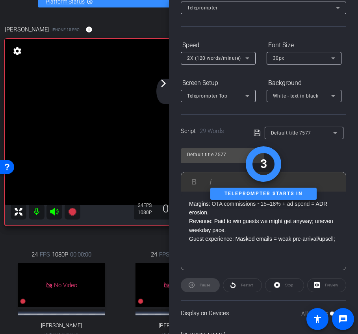
scroll to position [0, 0]
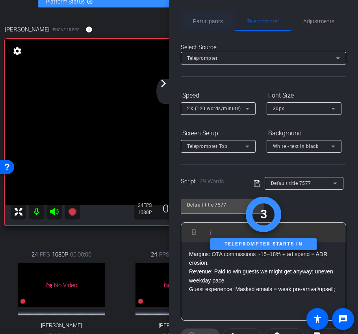
click at [206, 19] on span "Participants" at bounding box center [208, 21] width 30 height 6
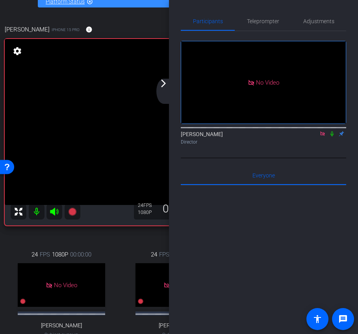
click at [332, 131] on icon at bounding box center [331, 133] width 3 height 5
click at [334, 138] on div "Director" at bounding box center [263, 141] width 165 height 7
click at [331, 131] on icon at bounding box center [332, 134] width 6 height 6
click at [258, 23] on span "Teleprompter" at bounding box center [263, 21] width 32 height 6
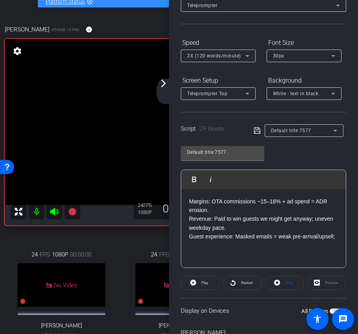
scroll to position [103, 0]
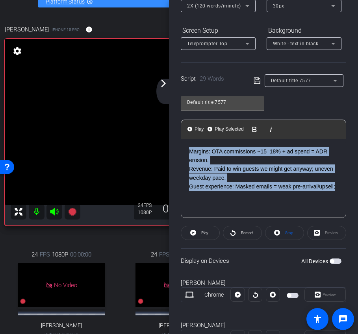
drag, startPoint x: 338, startPoint y: 188, endPoint x: 164, endPoint y: 143, distance: 180.3
click at [164, 143] on div "arrow_back Sojern x Daryon Hotels International - [PERSON_NAME][EMAIL_ADDRESS][…" at bounding box center [179, 167] width 358 height 334
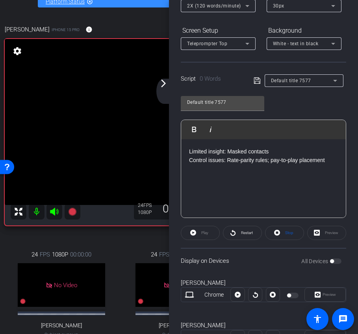
scroll to position [326, 1]
click at [284, 231] on span "Stop" at bounding box center [288, 232] width 10 height 11
click at [194, 234] on icon at bounding box center [193, 233] width 6 height 6
click at [279, 234] on icon at bounding box center [277, 233] width 6 height 6
click at [200, 234] on span "Play" at bounding box center [203, 232] width 9 height 11
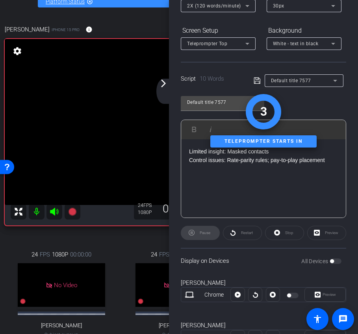
scroll to position [0, 0]
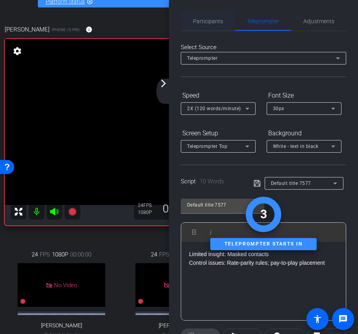
click at [202, 24] on span "Participants" at bounding box center [208, 21] width 30 height 6
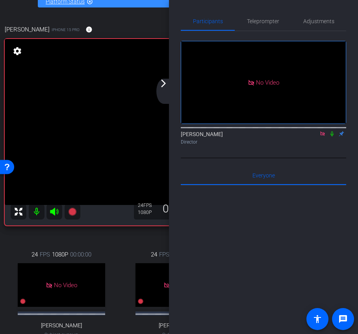
click at [333, 131] on icon at bounding box center [332, 134] width 6 height 6
click at [331, 131] on icon at bounding box center [332, 133] width 4 height 5
click at [260, 20] on span "Teleprompter" at bounding box center [263, 21] width 32 height 6
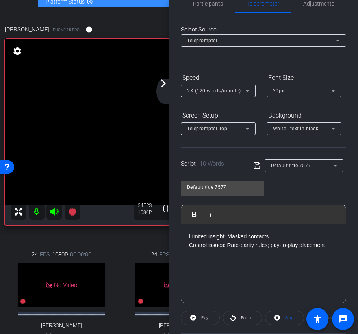
scroll to position [20, 0]
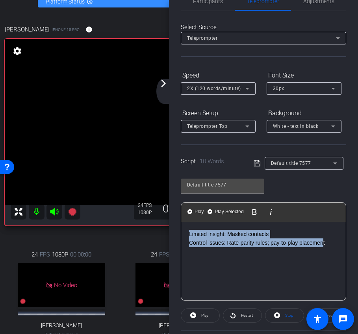
drag, startPoint x: 324, startPoint y: 245, endPoint x: 128, endPoint y: 210, distance: 199.0
click at [128, 210] on div "arrow_back Sojern x Daryon Hotels International - [PERSON_NAME][EMAIL_ADDRESS][…" at bounding box center [179, 167] width 358 height 334
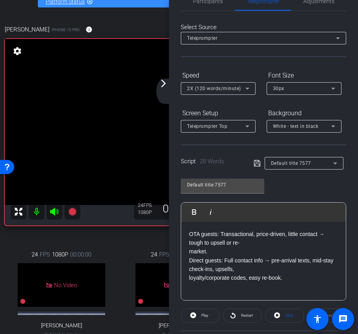
scroll to position [1177, 1]
click at [196, 316] on icon at bounding box center [193, 315] width 6 height 10
click at [279, 315] on icon at bounding box center [277, 315] width 6 height 6
click at [199, 317] on span "Play" at bounding box center [203, 315] width 9 height 11
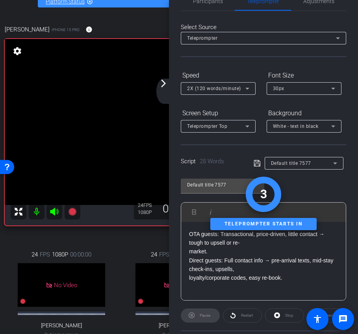
scroll to position [0, 0]
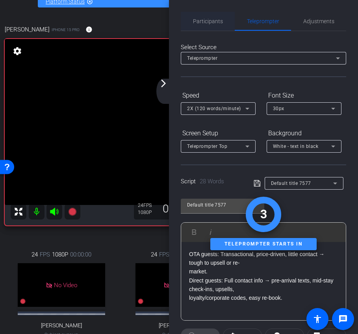
click at [207, 17] on span "Participants" at bounding box center [208, 21] width 30 height 19
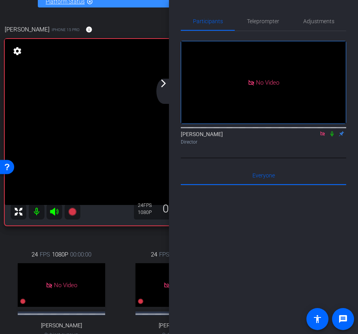
click at [334, 131] on icon at bounding box center [332, 134] width 6 height 6
click at [257, 25] on span "Teleprompter" at bounding box center [263, 21] width 32 height 19
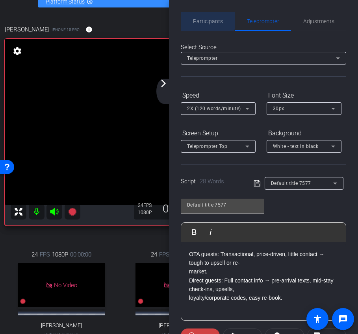
click at [202, 20] on span "Participants" at bounding box center [208, 21] width 30 height 6
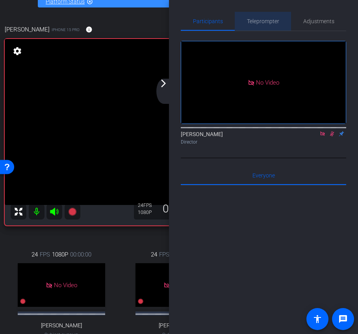
click at [264, 22] on span "Teleprompter" at bounding box center [263, 21] width 32 height 6
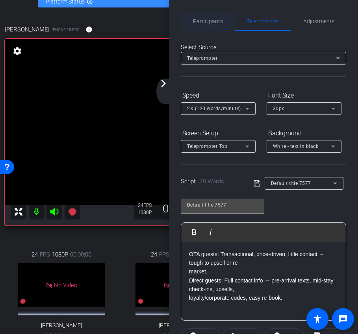
click at [212, 18] on span "Participants" at bounding box center [208, 21] width 30 height 6
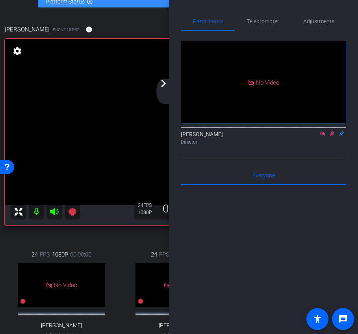
click at [329, 131] on icon at bounding box center [332, 134] width 6 height 6
click at [266, 22] on span "Teleprompter" at bounding box center [263, 21] width 32 height 6
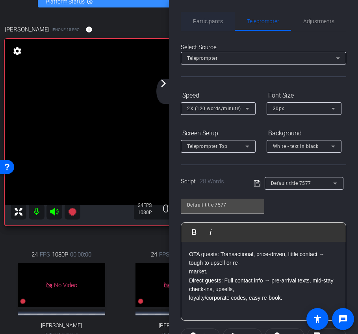
click at [213, 22] on span "Participants" at bounding box center [208, 21] width 30 height 6
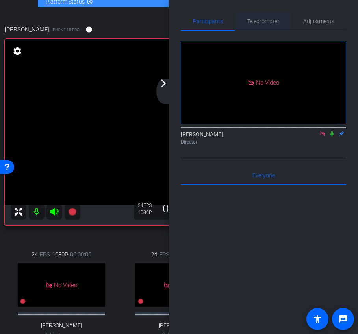
click at [259, 22] on span "Teleprompter" at bounding box center [263, 21] width 32 height 6
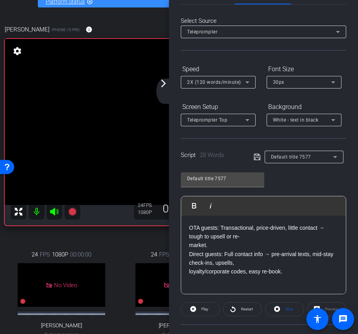
scroll to position [104, 0]
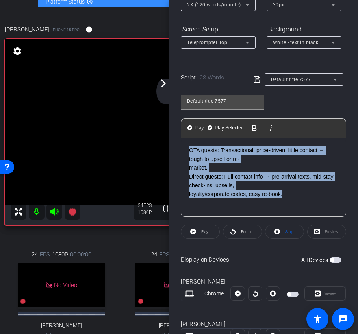
drag, startPoint x: 293, startPoint y: 194, endPoint x: 166, endPoint y: 126, distance: 144.5
click at [166, 126] on div "arrow_back Sojern x Daryon Hotels International - [PERSON_NAME][EMAIL_ADDRESS][…" at bounding box center [179, 167] width 358 height 334
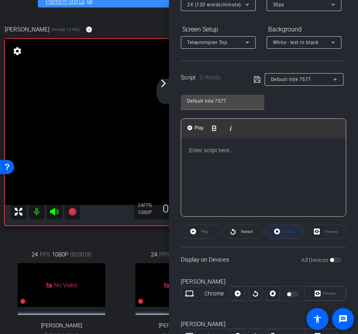
scroll to position [260, 1]
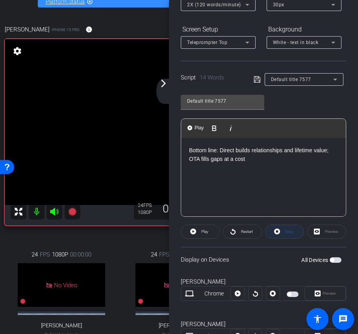
click at [286, 231] on span "Stop" at bounding box center [289, 231] width 8 height 4
click at [192, 230] on icon at bounding box center [193, 232] width 6 height 6
click at [290, 233] on span "Stop" at bounding box center [289, 231] width 8 height 4
click at [199, 230] on span "Play" at bounding box center [203, 231] width 9 height 11
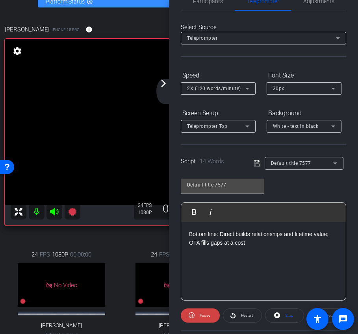
scroll to position [5, 0]
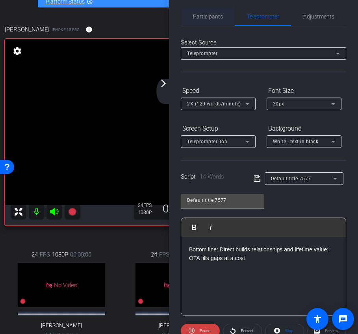
click at [212, 15] on span "Participants" at bounding box center [208, 17] width 30 height 6
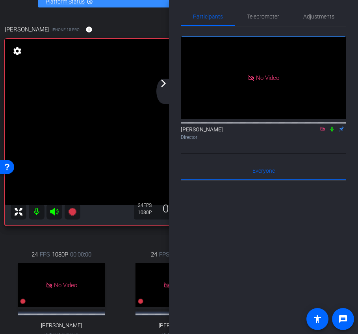
click at [333, 126] on icon at bounding box center [332, 129] width 6 height 6
click at [331, 126] on icon at bounding box center [332, 129] width 6 height 6
click at [257, 25] on span "Teleprompter" at bounding box center [263, 16] width 32 height 19
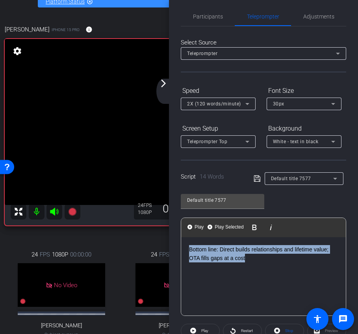
drag, startPoint x: 259, startPoint y: 258, endPoint x: 136, endPoint y: 208, distance: 133.6
click at [136, 208] on div "arrow_back Sojern x Daryon Hotels International - [PERSON_NAME][EMAIL_ADDRESS][…" at bounding box center [179, 167] width 358 height 334
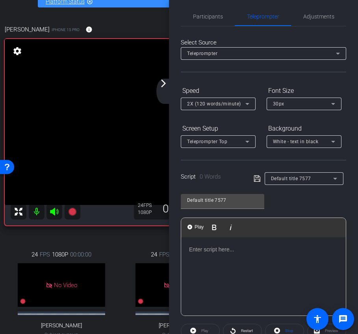
scroll to position [888, 1]
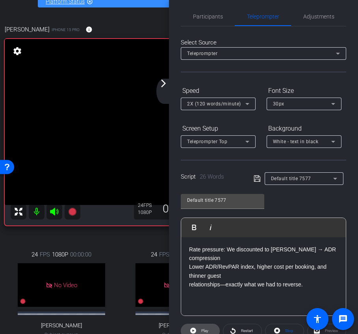
click at [199, 329] on span "Play" at bounding box center [203, 330] width 9 height 11
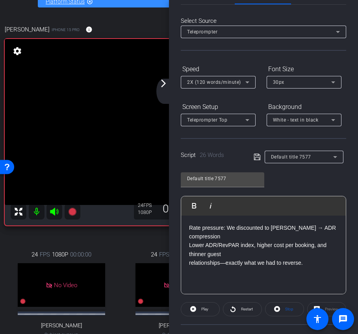
scroll to position [27, 0]
click at [288, 307] on span "Stop" at bounding box center [289, 308] width 8 height 4
click at [213, 308] on span at bounding box center [200, 308] width 38 height 19
click at [281, 310] on span at bounding box center [284, 308] width 38 height 19
click at [198, 311] on span at bounding box center [200, 308] width 38 height 19
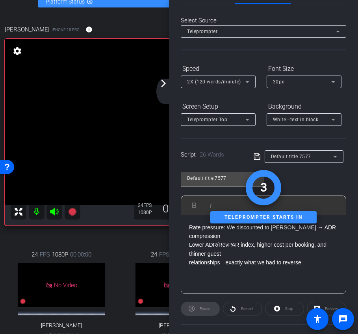
scroll to position [0, 0]
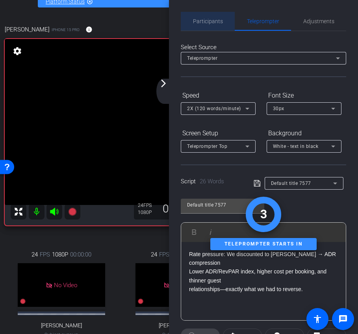
click at [209, 19] on span "Participants" at bounding box center [208, 21] width 30 height 6
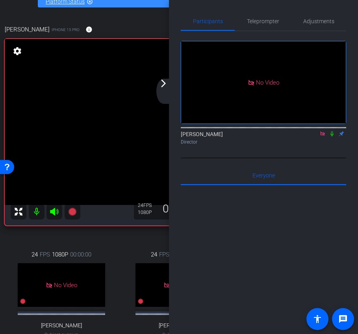
click at [333, 131] on icon at bounding box center [332, 134] width 6 height 6
click at [163, 89] on div "arrow_back_ios_new arrow_forward_ios" at bounding box center [164, 91] width 17 height 25
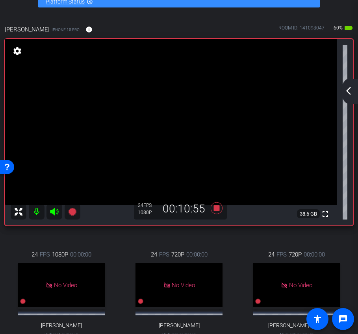
click at [344, 89] on mat-icon "arrow_back_ios_new" at bounding box center [347, 90] width 9 height 9
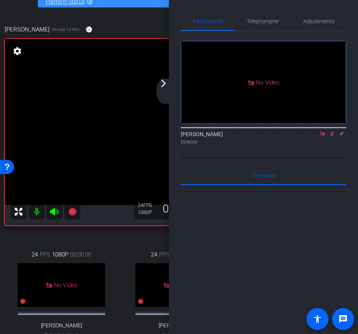
click at [332, 131] on icon at bounding box center [332, 133] width 4 height 5
click at [266, 30] on span "Teleprompter" at bounding box center [263, 21] width 32 height 19
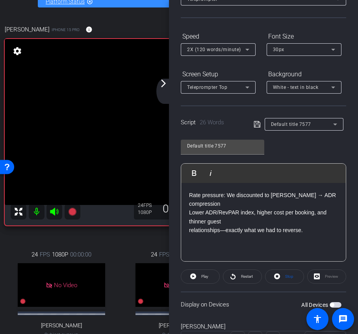
scroll to position [86, 0]
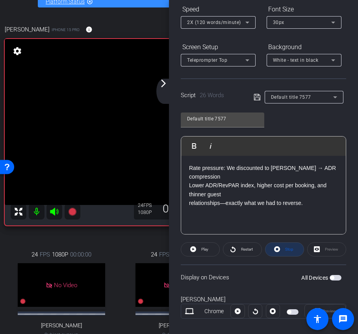
click at [282, 250] on span at bounding box center [284, 249] width 38 height 19
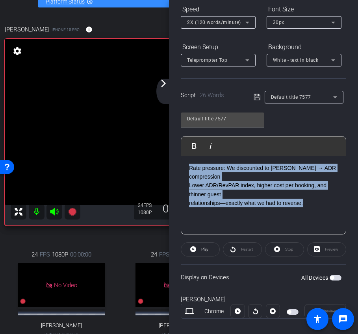
drag, startPoint x: 306, startPoint y: 203, endPoint x: 160, endPoint y: 146, distance: 157.4
click at [160, 146] on div "arrow_back Sojern x Daryon Hotels International - [PERSON_NAME][EMAIL_ADDRESS][…" at bounding box center [179, 167] width 358 height 334
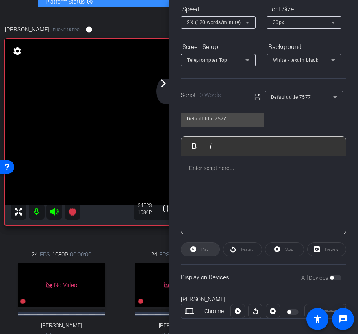
scroll to position [17, 0]
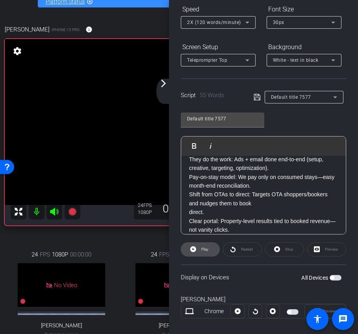
click at [199, 251] on span "Play" at bounding box center [203, 249] width 9 height 11
click at [281, 249] on span at bounding box center [284, 249] width 38 height 19
click at [203, 245] on span "Play" at bounding box center [203, 249] width 9 height 11
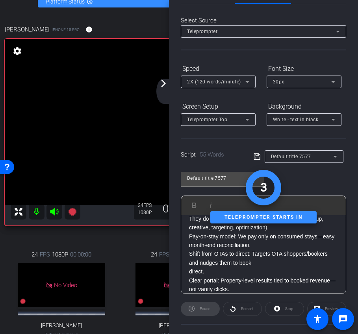
scroll to position [0, 0]
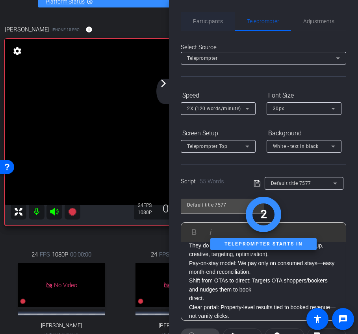
click at [205, 28] on span "Participants" at bounding box center [208, 21] width 30 height 19
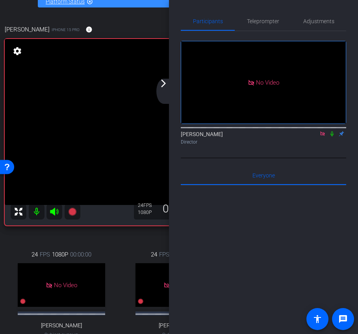
click at [333, 131] on icon at bounding box center [332, 134] width 6 height 6
click at [332, 131] on icon at bounding box center [332, 134] width 6 height 6
click at [267, 16] on span "Teleprompter" at bounding box center [263, 21] width 32 height 19
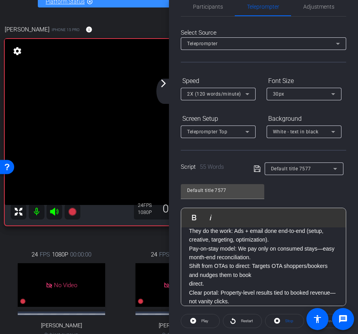
scroll to position [57, 0]
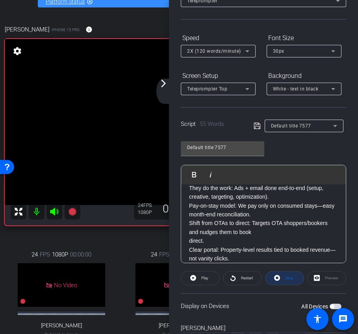
click at [286, 277] on span "Stop" at bounding box center [289, 278] width 8 height 4
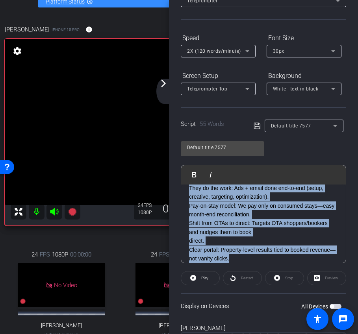
scroll to position [0, 0]
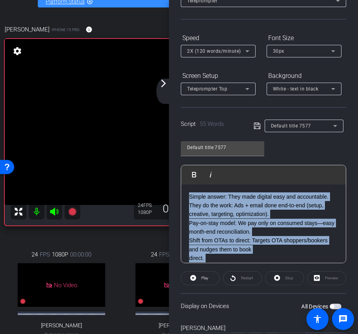
drag, startPoint x: 233, startPoint y: 259, endPoint x: 143, endPoint y: 115, distance: 169.5
click at [143, 115] on div "arrow_back Sojern x Daryon Hotels International - [PERSON_NAME][EMAIL_ADDRESS][…" at bounding box center [179, 167] width 358 height 334
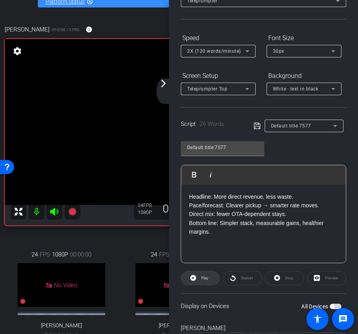
scroll to position [1095, 1]
click at [203, 275] on span "Play" at bounding box center [203, 278] width 9 height 11
click at [283, 278] on span "Stop" at bounding box center [288, 278] width 10 height 11
click at [196, 282] on button "Play" at bounding box center [200, 278] width 39 height 14
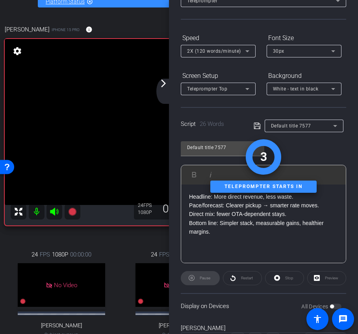
scroll to position [0, 0]
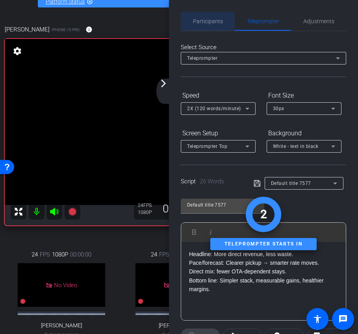
click at [207, 13] on span "Participants" at bounding box center [208, 21] width 30 height 19
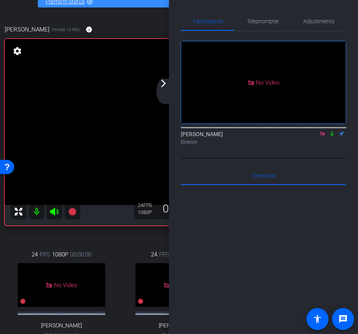
click at [332, 131] on icon at bounding box center [331, 133] width 3 height 5
click at [332, 131] on icon at bounding box center [332, 133] width 4 height 5
click at [254, 16] on span "Teleprompter" at bounding box center [263, 21] width 32 height 19
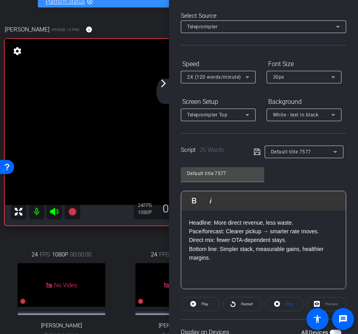
scroll to position [100, 0]
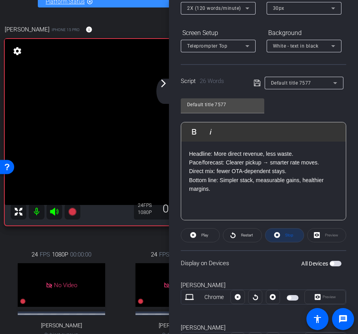
click at [290, 239] on span "Stop" at bounding box center [288, 235] width 10 height 11
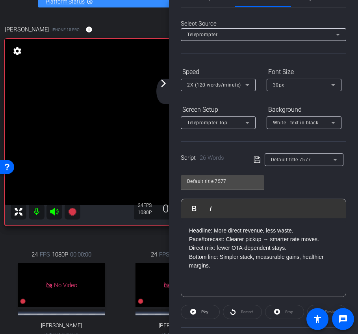
scroll to position [1, 0]
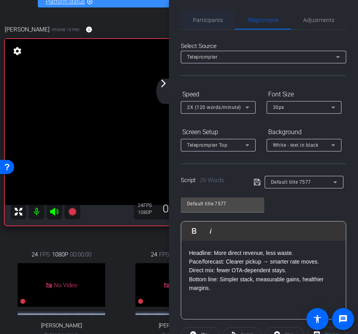
click at [210, 19] on span "Participants" at bounding box center [208, 20] width 30 height 6
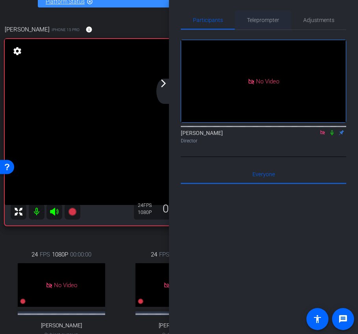
click at [270, 19] on span "Teleprompter" at bounding box center [263, 20] width 32 height 6
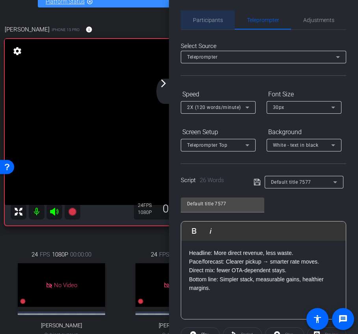
click at [210, 19] on span "Participants" at bounding box center [208, 20] width 30 height 6
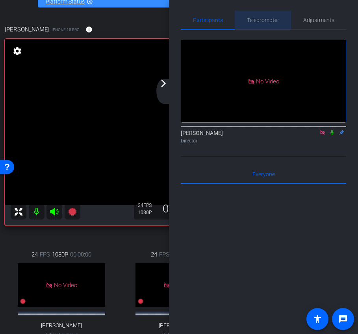
click at [260, 23] on span "Teleprompter" at bounding box center [263, 20] width 32 height 19
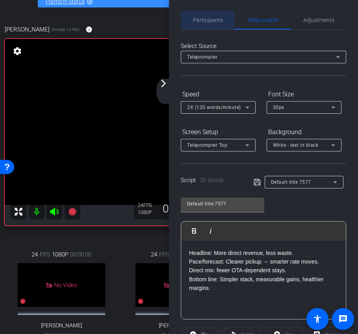
click at [212, 24] on span "Participants" at bounding box center [208, 20] width 30 height 19
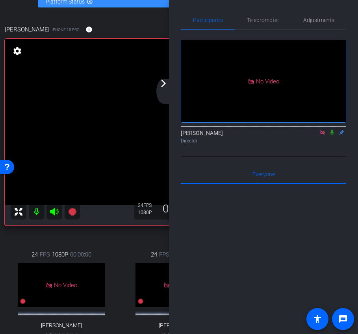
click at [164, 91] on div "arrow_back_ios_new arrow_forward_ios" at bounding box center [164, 91] width 17 height 25
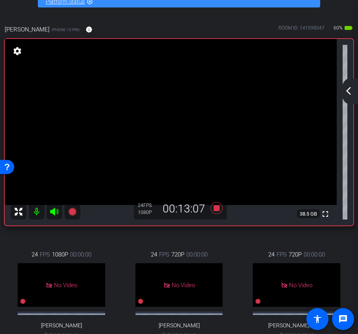
click at [349, 90] on mat-icon "arrow_back_ios_new" at bounding box center [347, 90] width 9 height 9
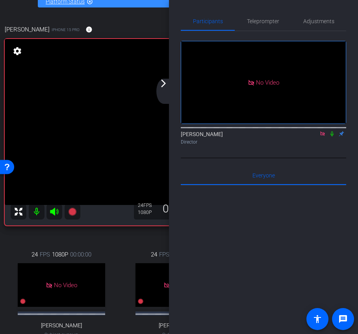
click at [164, 87] on mat-icon "arrow_forward_ios" at bounding box center [163, 83] width 9 height 9
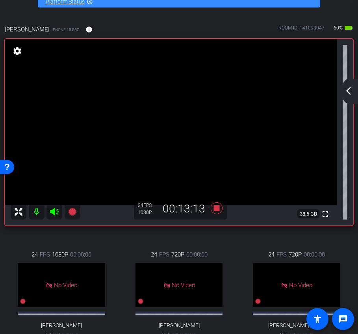
click at [352, 93] on mat-icon "arrow_back_ios_new" at bounding box center [347, 90] width 9 height 9
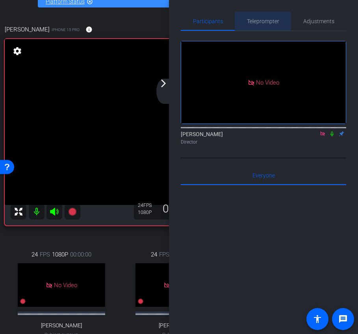
click at [268, 23] on span "Teleprompter" at bounding box center [263, 21] width 32 height 6
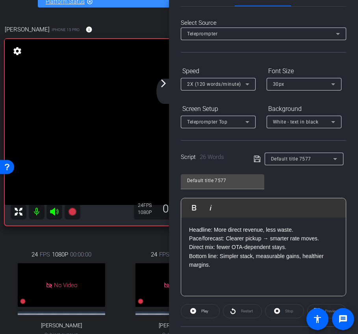
scroll to position [97, 0]
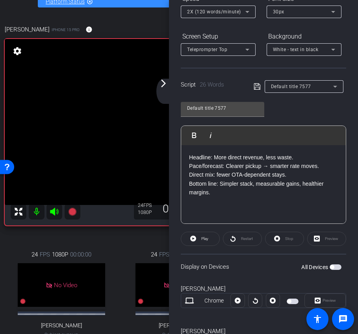
click at [167, 89] on div "arrow_back_ios_new arrow_forward_ios" at bounding box center [164, 91] width 17 height 25
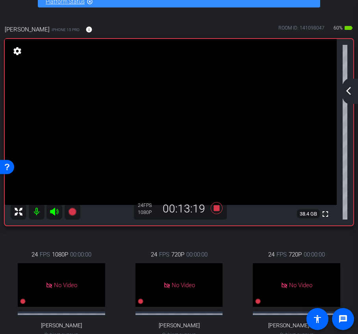
click at [352, 94] on mat-icon "arrow_back_ios_new" at bounding box center [347, 90] width 9 height 9
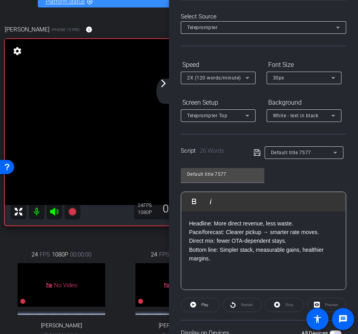
scroll to position [89, 0]
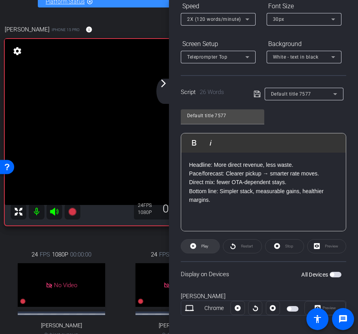
click at [197, 247] on span at bounding box center [200, 246] width 38 height 19
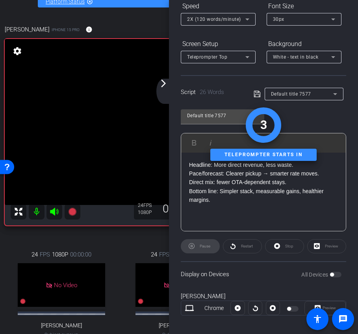
scroll to position [0, 0]
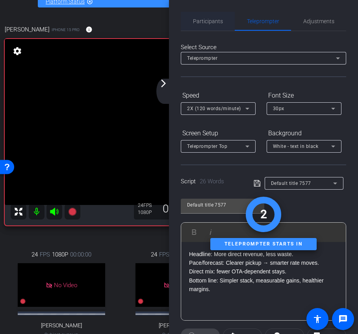
click at [209, 20] on span "Participants" at bounding box center [208, 21] width 30 height 6
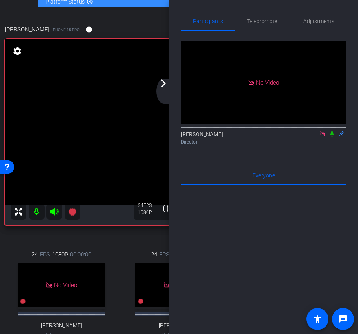
click at [330, 131] on icon at bounding box center [331, 133] width 3 height 5
click at [162, 82] on mat-icon "arrow_forward_ios" at bounding box center [163, 83] width 9 height 9
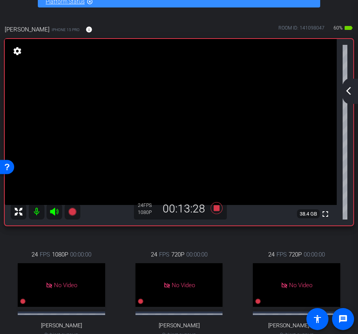
click at [349, 89] on mat-icon "arrow_back_ios_new" at bounding box center [347, 90] width 9 height 9
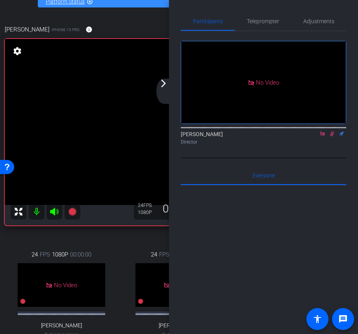
click at [164, 87] on mat-icon "arrow_forward_ios" at bounding box center [163, 83] width 9 height 9
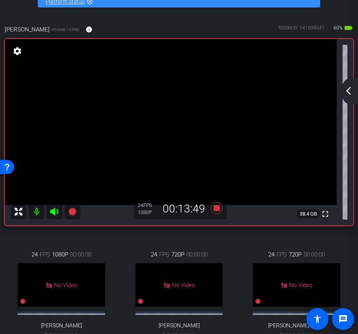
click at [347, 90] on mat-icon "arrow_back_ios_new" at bounding box center [347, 90] width 9 height 9
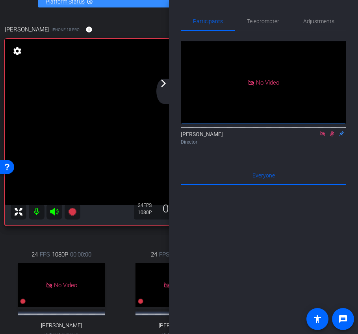
click at [330, 131] on icon at bounding box center [332, 134] width 6 height 6
click at [259, 24] on span "Teleprompter" at bounding box center [263, 21] width 32 height 19
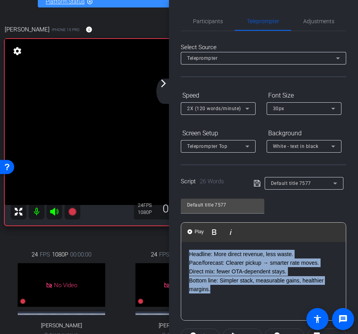
drag, startPoint x: 220, startPoint y: 293, endPoint x: 154, endPoint y: 198, distance: 115.5
click at [154, 198] on div "arrow_back Sojern x Daryon Hotels International - [PERSON_NAME][EMAIL_ADDRESS][…" at bounding box center [179, 167] width 358 height 334
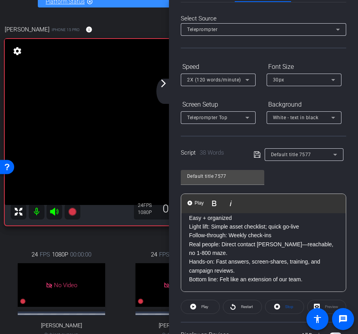
scroll to position [62, 0]
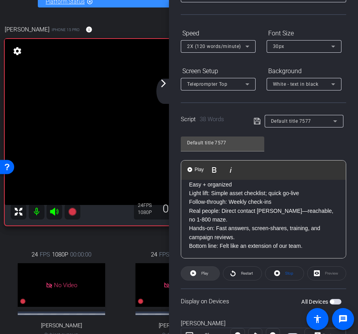
click at [205, 275] on span "Play" at bounding box center [204, 273] width 7 height 4
click at [286, 273] on span "Stop" at bounding box center [289, 273] width 8 height 4
click at [194, 271] on icon at bounding box center [193, 273] width 6 height 6
click at [287, 275] on span "Stop" at bounding box center [289, 273] width 8 height 4
click at [224, 212] on p "Real people: Direct contact [PERSON_NAME]—reachable, no 1-800 maze." at bounding box center [263, 216] width 149 height 18
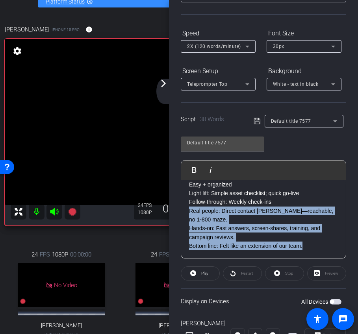
drag, startPoint x: 188, startPoint y: 213, endPoint x: 321, endPoint y: 243, distance: 136.0
click at [321, 243] on div "Easy + organized Light lift: Simple asset checklist; quick go-live Follow-throu…" at bounding box center [263, 215] width 164 height 86
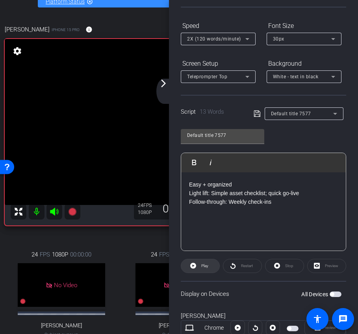
click at [210, 267] on span at bounding box center [200, 266] width 38 height 19
click at [286, 268] on span "Stop" at bounding box center [289, 266] width 8 height 4
click at [195, 267] on icon at bounding box center [193, 266] width 6 height 6
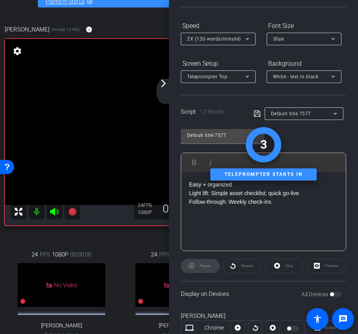
scroll to position [0, 0]
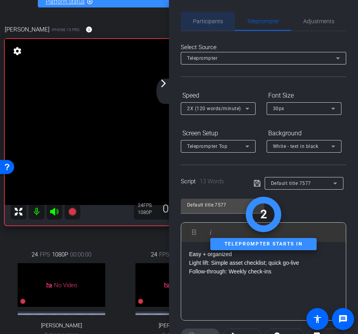
click at [206, 21] on span "Participants" at bounding box center [208, 21] width 30 height 6
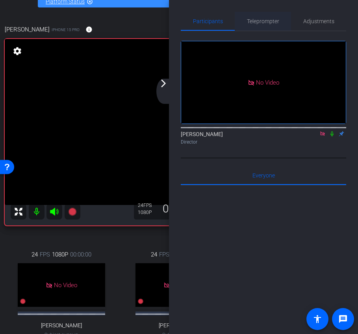
click at [263, 21] on span "Teleprompter" at bounding box center [263, 21] width 32 height 6
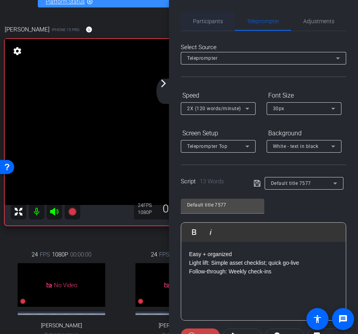
click at [215, 24] on span "Participants" at bounding box center [208, 21] width 30 height 6
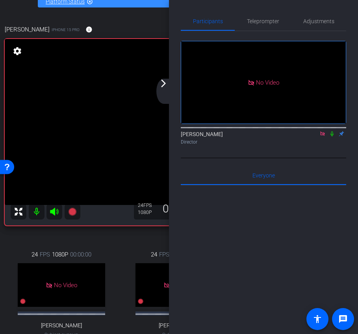
click at [331, 131] on icon at bounding box center [331, 133] width 3 height 5
click at [268, 17] on span "Teleprompter" at bounding box center [263, 21] width 32 height 19
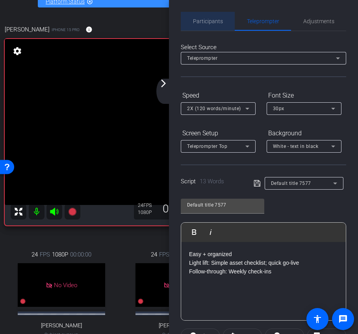
click at [217, 19] on span "Participants" at bounding box center [208, 21] width 30 height 6
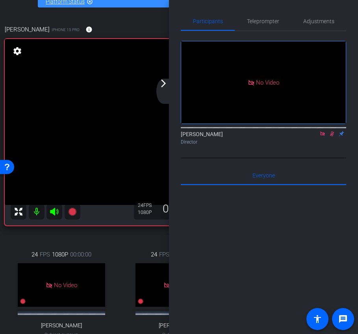
click at [332, 131] on icon at bounding box center [332, 134] width 6 height 6
click at [271, 24] on span "Teleprompter" at bounding box center [263, 21] width 32 height 6
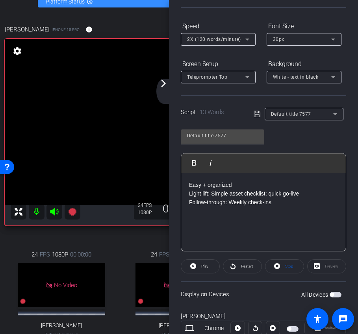
scroll to position [119, 0]
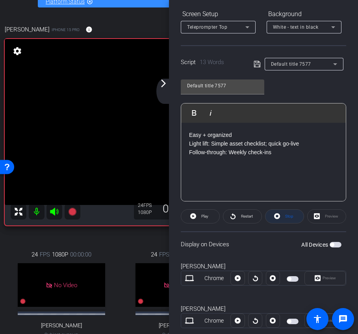
click at [283, 218] on span "Stop" at bounding box center [288, 216] width 10 height 11
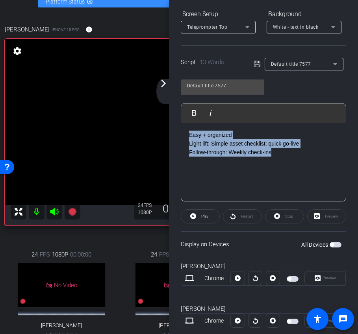
drag, startPoint x: 282, startPoint y: 161, endPoint x: 120, endPoint y: 126, distance: 164.9
click at [120, 126] on div "arrow_back Sojern x Daryon Hotels International - [PERSON_NAME][EMAIL_ADDRESS][…" at bounding box center [179, 167] width 358 height 334
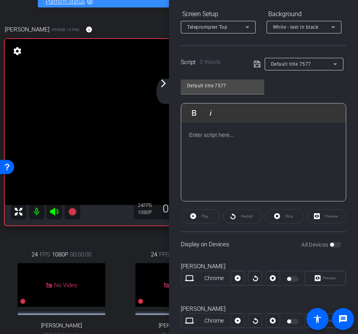
scroll to position [938, 1]
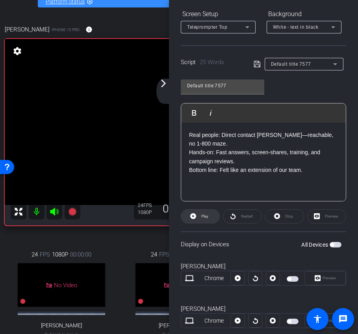
click at [200, 216] on span "Play" at bounding box center [203, 216] width 9 height 11
click at [284, 217] on span "Stop" at bounding box center [288, 216] width 10 height 11
click at [203, 217] on span "Play" at bounding box center [204, 216] width 7 height 4
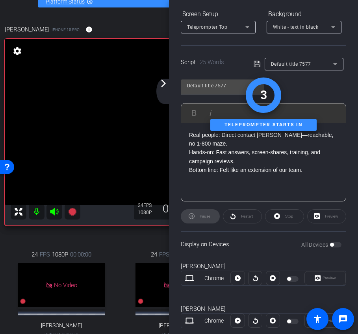
scroll to position [0, 0]
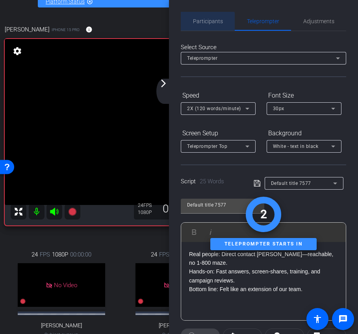
click at [206, 23] on span "Participants" at bounding box center [208, 21] width 30 height 6
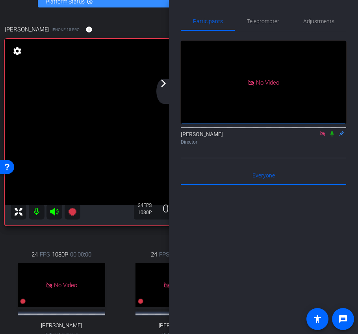
click at [331, 131] on icon at bounding box center [331, 133] width 3 height 5
click at [330, 131] on icon at bounding box center [332, 133] width 4 height 5
click at [255, 21] on span "Teleprompter" at bounding box center [263, 21] width 32 height 6
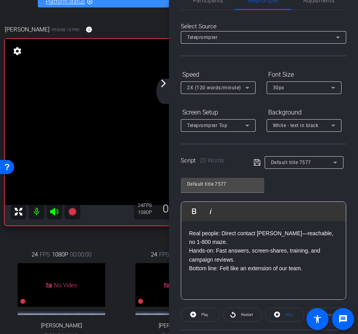
scroll to position [35, 0]
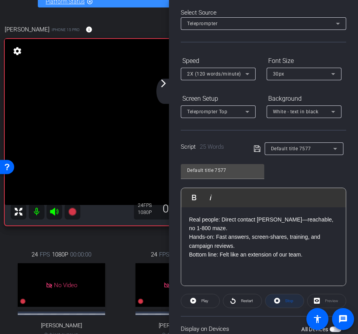
click at [285, 296] on span "Stop" at bounding box center [288, 300] width 10 height 11
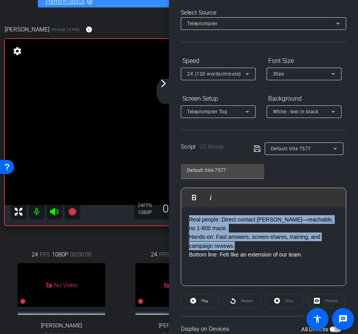
drag, startPoint x: 310, startPoint y: 249, endPoint x: 63, endPoint y: 174, distance: 259.0
click at [63, 174] on div "arrow_back Sojern x Daryon Hotels International - [PERSON_NAME][EMAIL_ADDRESS][…" at bounding box center [179, 167] width 358 height 334
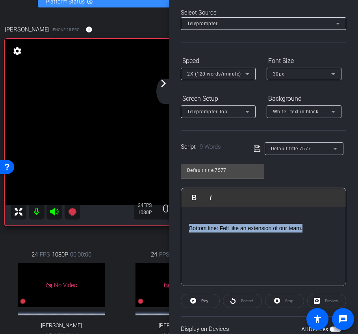
drag, startPoint x: 317, startPoint y: 229, endPoint x: 144, endPoint y: 226, distance: 172.8
click at [144, 226] on div "arrow_back Sojern x Daryon Hotels International - [PERSON_NAME][EMAIL_ADDRESS][…" at bounding box center [179, 167] width 358 height 334
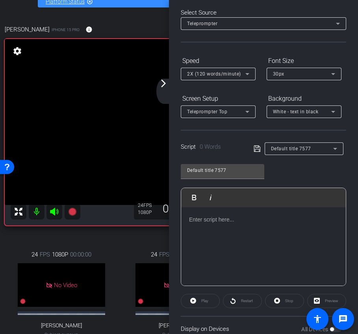
scroll to position [607, 1]
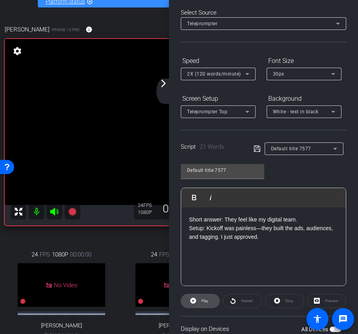
click at [197, 301] on span at bounding box center [200, 301] width 38 height 19
click at [284, 305] on span "Stop" at bounding box center [288, 300] width 10 height 11
click at [206, 300] on span "Play" at bounding box center [204, 301] width 7 height 4
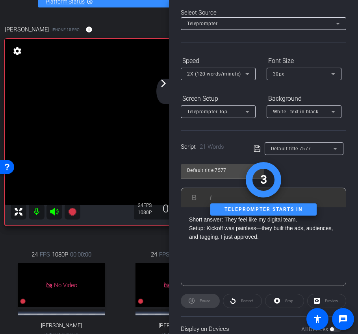
scroll to position [0, 0]
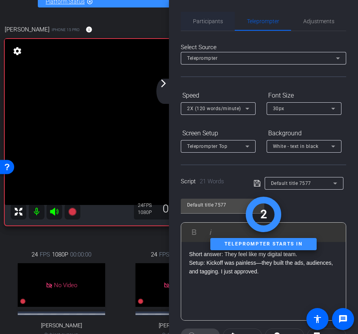
click at [213, 18] on span "Participants" at bounding box center [208, 21] width 30 height 6
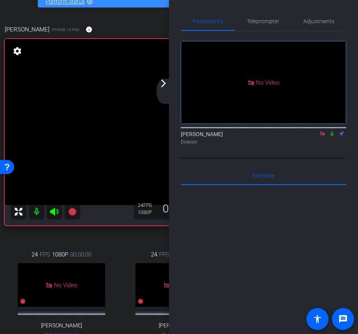
click at [332, 131] on icon at bounding box center [332, 134] width 6 height 6
click at [331, 131] on icon at bounding box center [332, 133] width 4 height 5
click at [256, 21] on span "Teleprompter" at bounding box center [263, 21] width 32 height 6
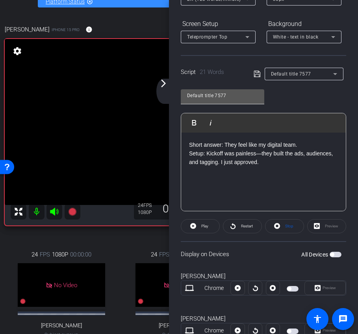
scroll to position [161, 0]
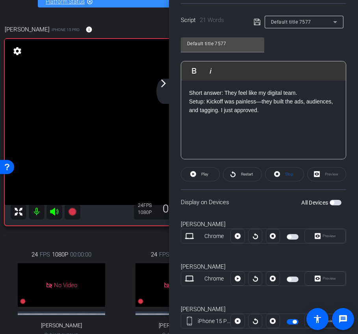
click at [285, 165] on openreel-capture-teleprompter "Speed 2X (120 words/minute) Font Size 30px Screen Setup Teleprompter Top Backgr…" at bounding box center [263, 156] width 165 height 457
click at [286, 170] on span "Stop" at bounding box center [288, 174] width 10 height 11
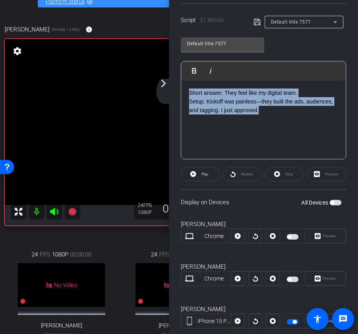
drag, startPoint x: 274, startPoint y: 125, endPoint x: 143, endPoint y: 65, distance: 144.4
click at [143, 65] on div "arrow_back Sojern x Daryon Hotels International - [PERSON_NAME][EMAIL_ADDRESS][…" at bounding box center [179, 167] width 358 height 334
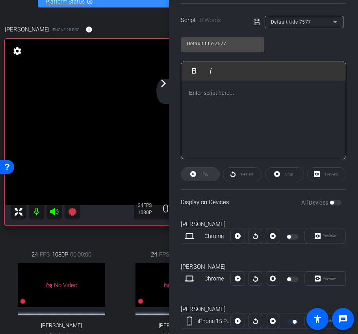
scroll to position [293, 1]
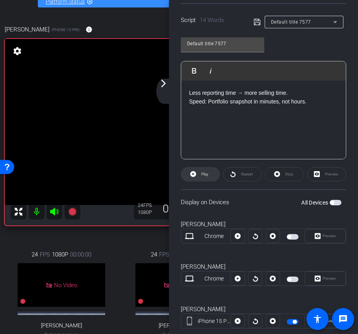
click at [198, 176] on span at bounding box center [200, 174] width 38 height 19
click at [279, 170] on icon at bounding box center [277, 174] width 6 height 10
click at [204, 176] on span "Play" at bounding box center [204, 174] width 7 height 4
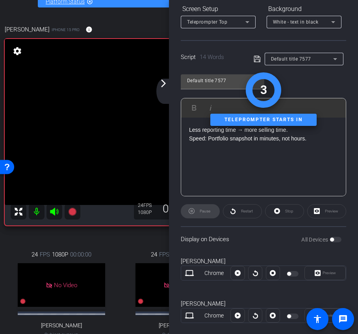
scroll to position [4, 0]
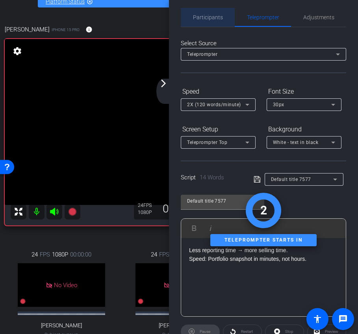
click at [205, 22] on span "Participants" at bounding box center [208, 17] width 30 height 19
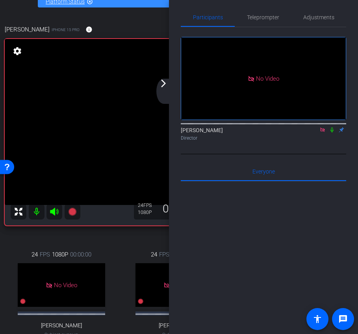
click at [332, 127] on icon at bounding box center [332, 130] width 6 height 6
click at [261, 26] on span "Teleprompter" at bounding box center [263, 17] width 32 height 19
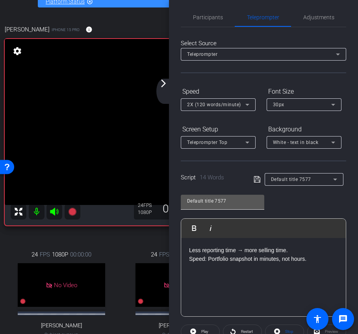
scroll to position [6, 0]
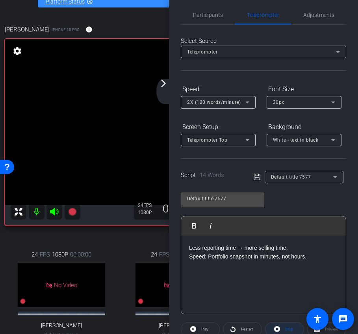
click at [274, 329] on icon at bounding box center [277, 329] width 6 height 6
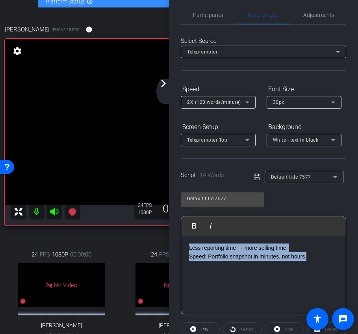
drag, startPoint x: 310, startPoint y: 264, endPoint x: 149, endPoint y: 217, distance: 167.2
click at [149, 217] on div "arrow_back Sojern x Daryon Hotels International - [PERSON_NAME][EMAIL_ADDRESS][…" at bounding box center [179, 167] width 358 height 334
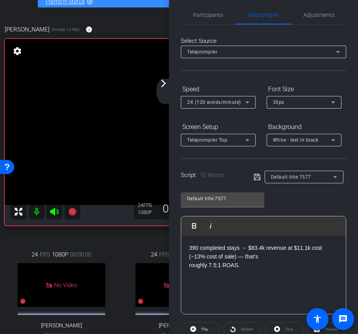
scroll to position [68, 0]
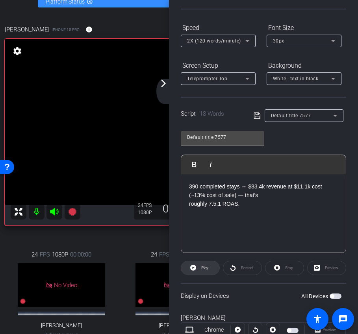
click at [199, 272] on span "Play" at bounding box center [203, 267] width 9 height 11
click at [281, 268] on span at bounding box center [284, 267] width 38 height 19
click at [204, 267] on span "Play" at bounding box center [204, 268] width 7 height 4
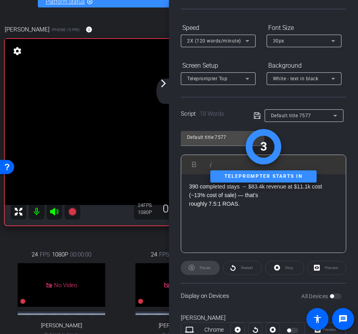
scroll to position [0, 0]
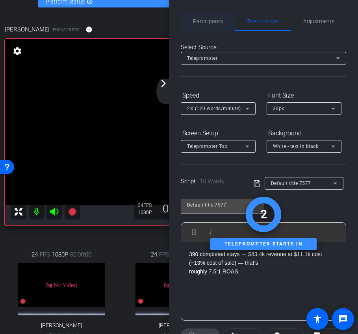
click at [207, 25] on span "Participants" at bounding box center [208, 21] width 30 height 19
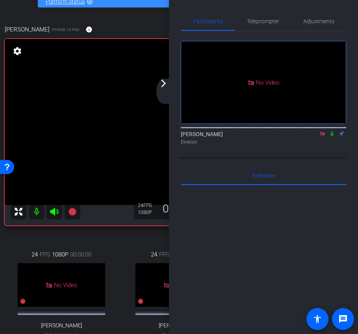
click at [329, 131] on icon at bounding box center [332, 134] width 6 height 6
click at [251, 18] on span "Teleprompter" at bounding box center [263, 21] width 32 height 6
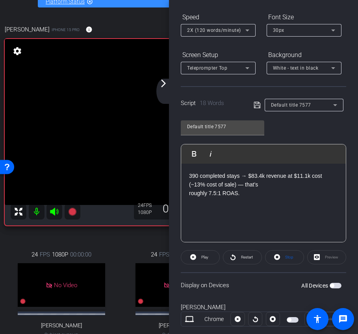
scroll to position [112, 0]
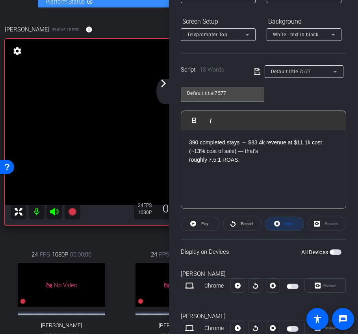
click at [277, 221] on icon at bounding box center [277, 224] width 6 height 6
click at [200, 221] on span "Play" at bounding box center [203, 223] width 9 height 11
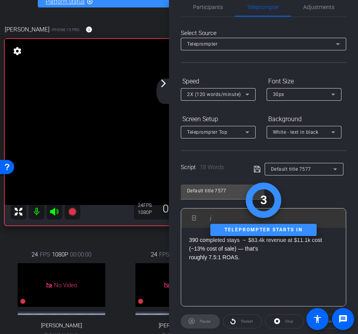
scroll to position [0, 0]
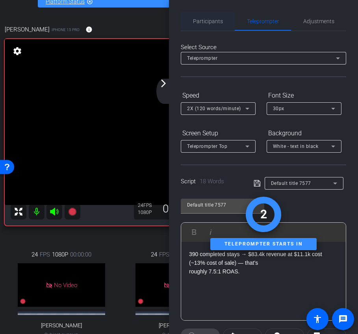
click at [212, 19] on span "Participants" at bounding box center [208, 21] width 30 height 6
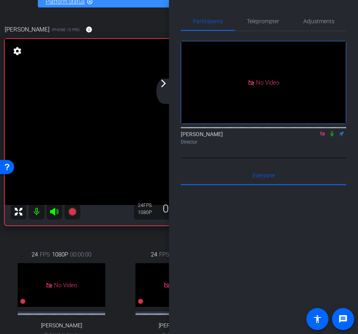
click at [332, 131] on icon at bounding box center [332, 134] width 6 height 6
click at [329, 131] on icon at bounding box center [332, 134] width 6 height 6
click at [259, 22] on span "Teleprompter" at bounding box center [263, 21] width 32 height 6
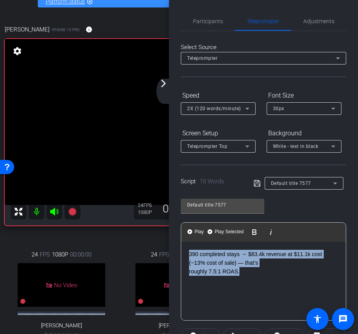
drag, startPoint x: 249, startPoint y: 275, endPoint x: 158, endPoint y: 220, distance: 106.7
click at [158, 220] on div "arrow_back Sojern x Daryon Hotels International - [PERSON_NAME][EMAIL_ADDRESS][…" at bounding box center [179, 167] width 358 height 334
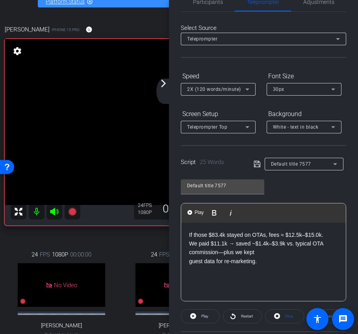
scroll to position [40, 0]
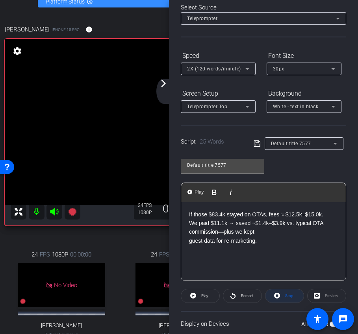
click at [281, 299] on span at bounding box center [284, 295] width 38 height 19
click at [194, 293] on icon at bounding box center [193, 296] width 6 height 6
click at [282, 295] on span at bounding box center [284, 295] width 38 height 19
click at [194, 300] on icon at bounding box center [193, 296] width 6 height 10
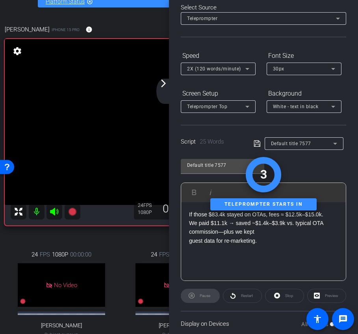
scroll to position [0, 0]
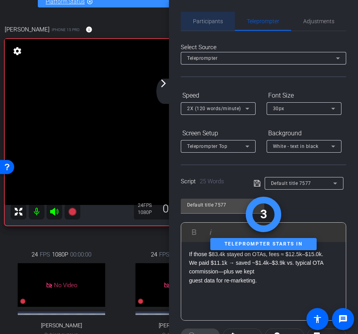
click at [202, 20] on span "Participants" at bounding box center [208, 21] width 30 height 6
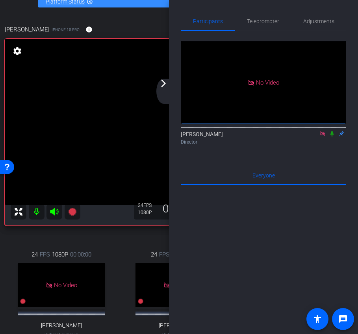
click at [332, 131] on icon at bounding box center [331, 133] width 3 height 5
click at [330, 131] on icon at bounding box center [332, 134] width 6 height 6
click at [276, 24] on span "Teleprompter" at bounding box center [263, 21] width 32 height 6
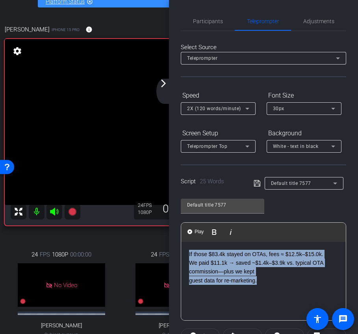
drag, startPoint x: 269, startPoint y: 284, endPoint x: 174, endPoint y: 221, distance: 114.1
click at [174, 221] on div "Participants Teleprompter Adjustments Ariam Eqbe Director Everyone 0 Mark all r…" at bounding box center [263, 167] width 189 height 334
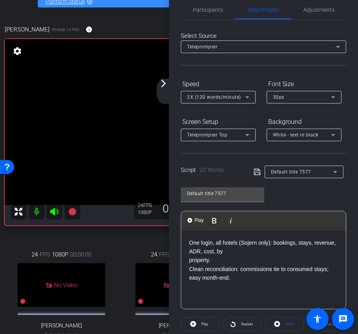
scroll to position [13, 0]
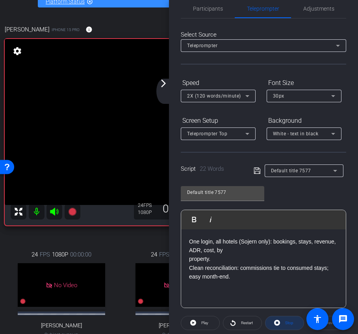
click at [278, 322] on icon at bounding box center [277, 323] width 6 height 6
click at [198, 323] on span at bounding box center [200, 323] width 38 height 19
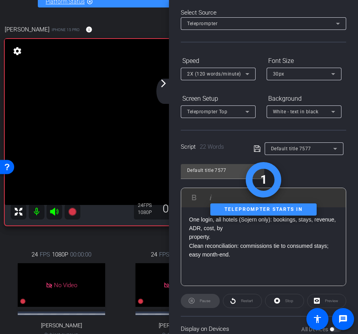
scroll to position [35, 0]
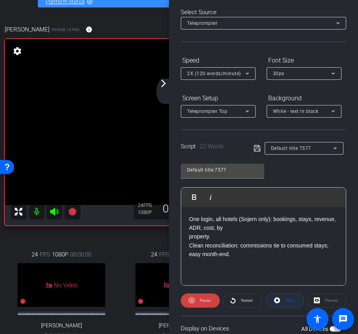
click at [283, 300] on span "Stop" at bounding box center [288, 300] width 10 height 11
click at [197, 301] on span at bounding box center [200, 300] width 38 height 19
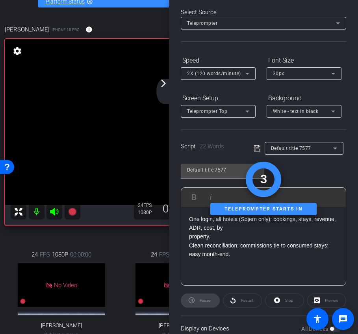
scroll to position [0, 0]
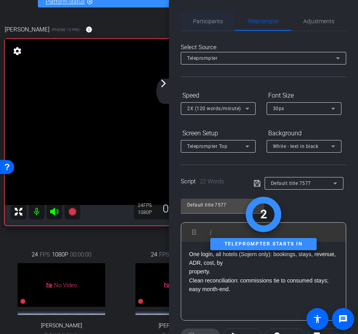
click at [202, 20] on span "Participants" at bounding box center [208, 21] width 30 height 6
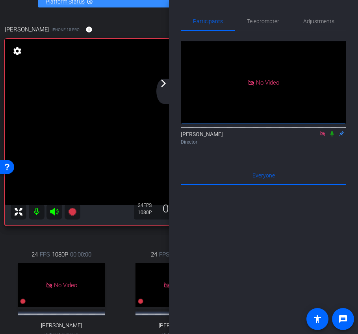
click at [331, 131] on icon at bounding box center [332, 134] width 6 height 6
click at [260, 25] on span "Teleprompter" at bounding box center [263, 21] width 32 height 19
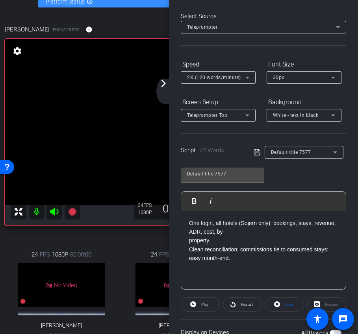
scroll to position [65, 0]
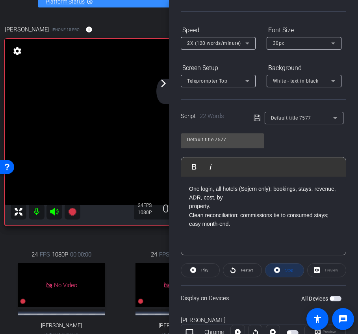
click at [286, 272] on span "Stop" at bounding box center [289, 270] width 8 height 4
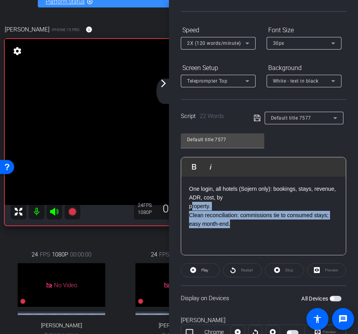
drag, startPoint x: 244, startPoint y: 225, endPoint x: 151, endPoint y: 167, distance: 109.7
click at [151, 167] on div "arrow_back Sojern x Daryon Hotels International - [PERSON_NAME][EMAIL_ADDRESS][…" at bounding box center [179, 167] width 358 height 334
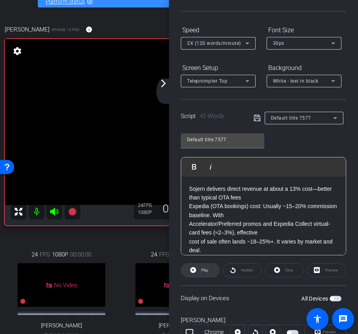
scroll to position [1805, 1]
click at [205, 269] on span "Play" at bounding box center [204, 270] width 7 height 4
click at [283, 276] on span at bounding box center [284, 270] width 38 height 19
click at [202, 270] on span "Play" at bounding box center [204, 270] width 7 height 4
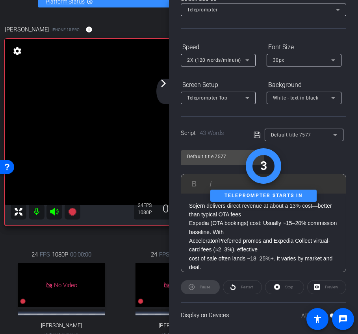
scroll to position [0, 0]
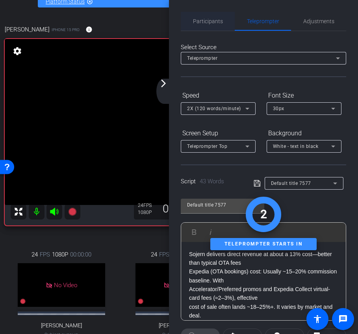
click at [208, 22] on span "Participants" at bounding box center [208, 21] width 30 height 6
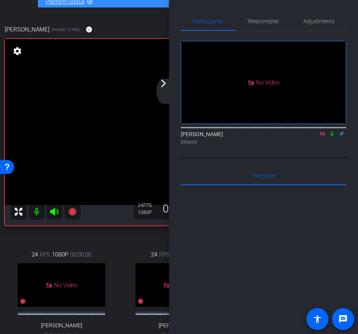
click at [331, 131] on icon at bounding box center [332, 134] width 6 height 6
click at [332, 130] on div "[PERSON_NAME] Director" at bounding box center [263, 137] width 165 height 15
click at [332, 131] on icon at bounding box center [332, 133] width 4 height 5
click at [270, 27] on span "Teleprompter" at bounding box center [263, 21] width 32 height 19
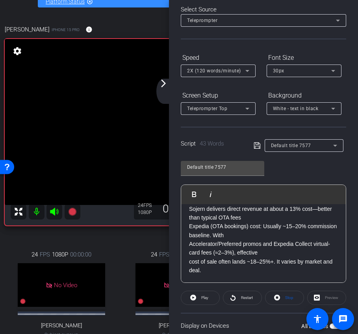
scroll to position [85, 0]
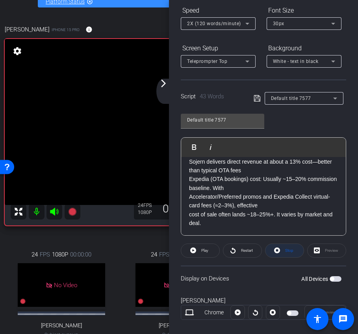
click at [281, 253] on span at bounding box center [284, 250] width 38 height 19
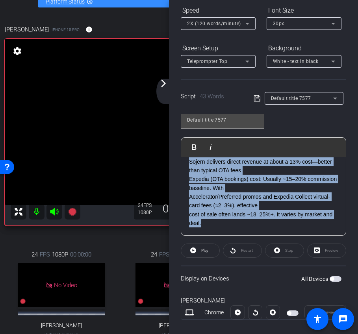
scroll to position [0, 0]
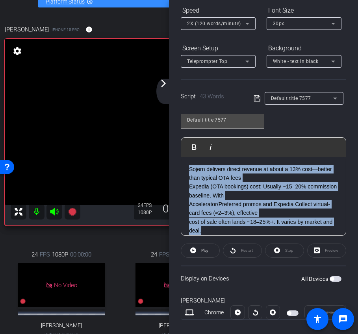
drag, startPoint x: 214, startPoint y: 228, endPoint x: 149, endPoint y: 103, distance: 140.8
click at [149, 103] on div "arrow_back Sojern x Daryon Hotels International - [PERSON_NAME][EMAIL_ADDRESS][…" at bounding box center [179, 167] width 358 height 334
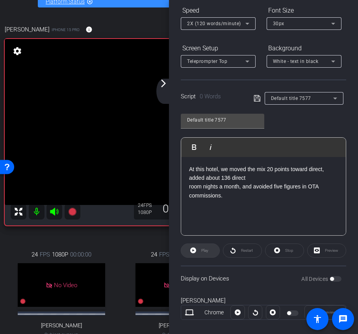
scroll to position [657, 1]
click at [209, 252] on span at bounding box center [200, 250] width 38 height 19
click at [293, 251] on span "Stop" at bounding box center [289, 250] width 8 height 4
click at [201, 251] on span "Play" at bounding box center [203, 250] width 9 height 11
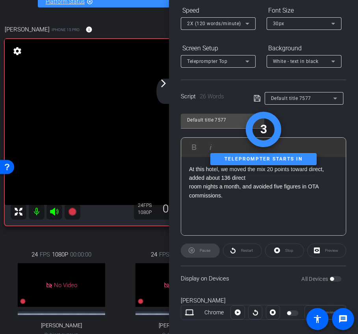
scroll to position [0, 0]
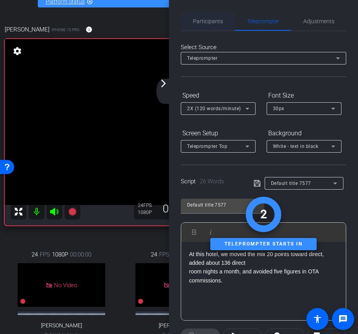
click at [212, 18] on span "Participants" at bounding box center [208, 21] width 30 height 6
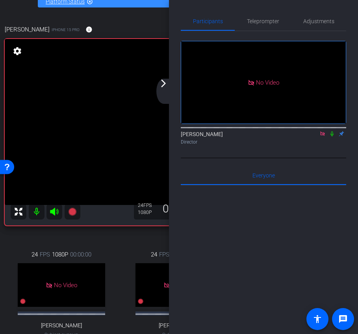
click at [330, 131] on icon at bounding box center [331, 133] width 3 height 5
click at [331, 131] on icon at bounding box center [332, 133] width 4 height 5
click at [268, 23] on span "Teleprompter" at bounding box center [263, 21] width 32 height 6
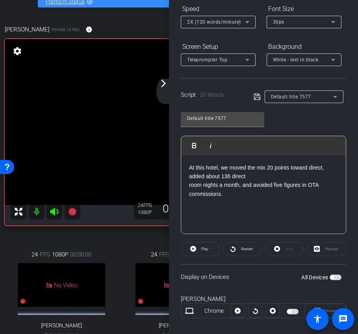
scroll to position [111, 0]
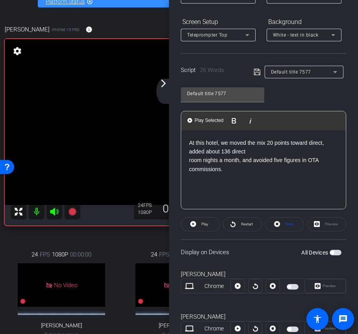
click at [280, 232] on openreel-capture-teleprompter "Speed 2X (120 words/minute) Font Size 30px Screen Setup Teleprompter Top Backgr…" at bounding box center [263, 206] width 165 height 457
click at [276, 227] on icon at bounding box center [277, 224] width 6 height 10
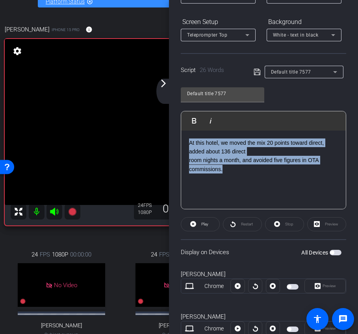
drag, startPoint x: 231, startPoint y: 180, endPoint x: 158, endPoint y: 98, distance: 109.8
click at [158, 98] on div "arrow_back Sojern x Daryon Hotels International - [PERSON_NAME][EMAIL_ADDRESS][…" at bounding box center [179, 167] width 358 height 334
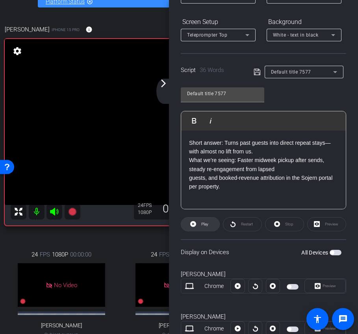
scroll to position [1408, 1]
click at [205, 224] on span "Play" at bounding box center [204, 224] width 7 height 4
click at [279, 228] on icon at bounding box center [277, 224] width 6 height 10
click at [193, 225] on icon at bounding box center [193, 224] width 6 height 6
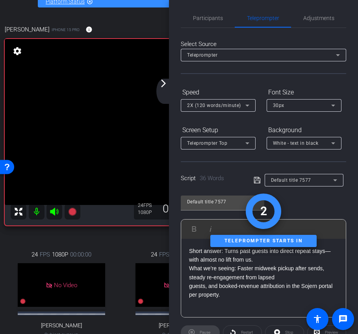
scroll to position [0, 0]
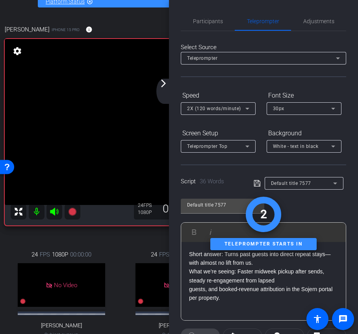
click at [212, 26] on span "Participants" at bounding box center [208, 21] width 30 height 19
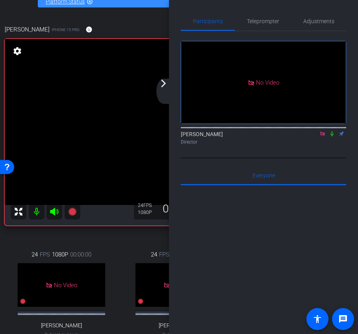
click at [332, 131] on icon at bounding box center [332, 134] width 6 height 6
click at [330, 131] on icon at bounding box center [332, 134] width 6 height 6
click at [263, 22] on span "Teleprompter" at bounding box center [263, 21] width 32 height 6
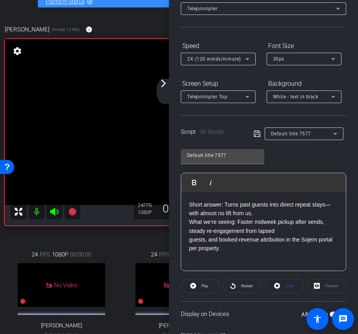
scroll to position [80, 0]
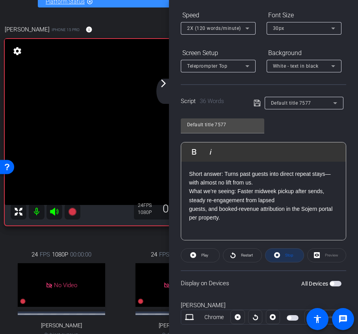
click at [281, 255] on span at bounding box center [284, 255] width 38 height 19
click at [209, 255] on span at bounding box center [200, 255] width 38 height 19
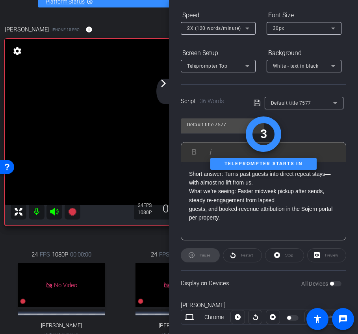
scroll to position [0, 0]
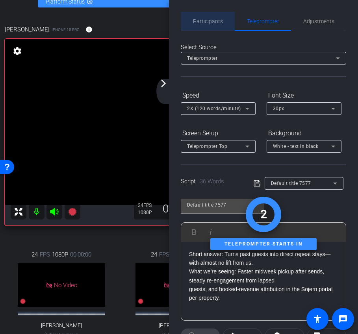
click at [211, 26] on span "Participants" at bounding box center [208, 21] width 30 height 19
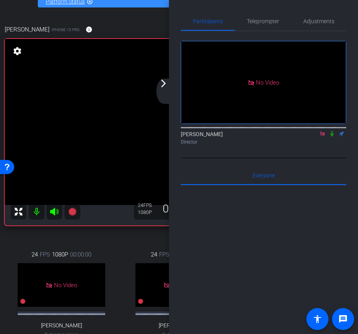
click at [330, 131] on icon at bounding box center [332, 134] width 6 height 6
click at [332, 131] on icon at bounding box center [331, 133] width 3 height 5
click at [332, 131] on icon at bounding box center [332, 133] width 4 height 5
click at [255, 12] on span "Teleprompter" at bounding box center [263, 21] width 32 height 19
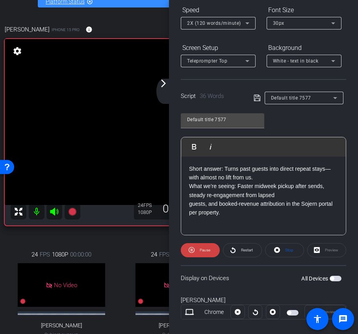
scroll to position [120, 0]
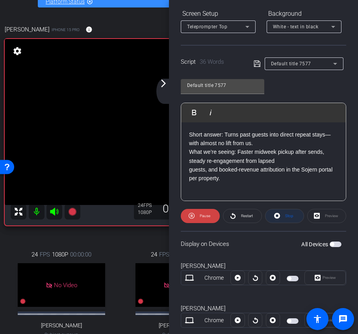
click at [286, 217] on span "Stop" at bounding box center [289, 216] width 8 height 4
click at [203, 216] on span "Play" at bounding box center [204, 216] width 7 height 4
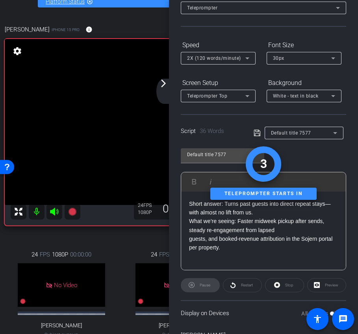
scroll to position [0, 0]
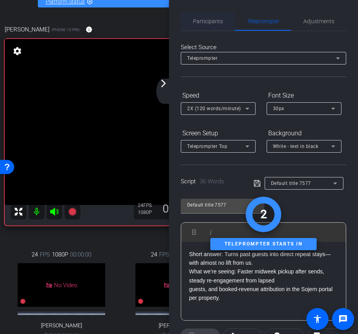
click at [207, 25] on span "Participants" at bounding box center [208, 21] width 30 height 19
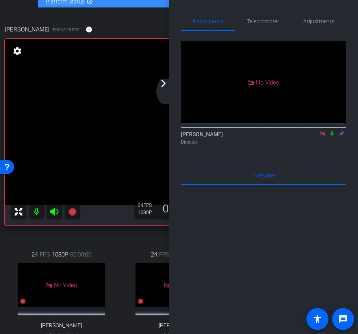
click at [333, 131] on icon at bounding box center [332, 134] width 6 height 6
click at [332, 131] on icon at bounding box center [332, 133] width 4 height 5
click at [257, 25] on span "Teleprompter" at bounding box center [263, 21] width 32 height 19
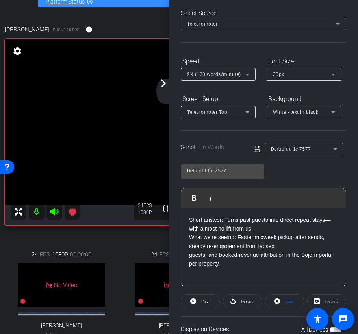
scroll to position [80, 0]
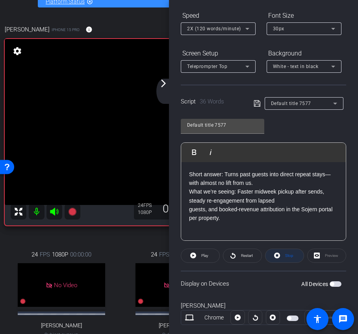
click at [288, 257] on span "Stop" at bounding box center [289, 255] width 8 height 4
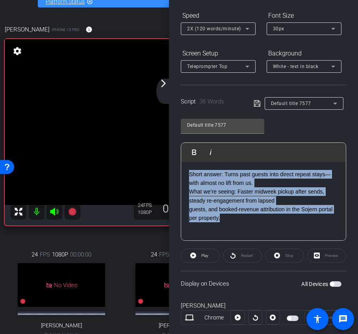
drag, startPoint x: 231, startPoint y: 221, endPoint x: 179, endPoint y: 157, distance: 82.2
click at [179, 157] on div "Participants Teleprompter Adjustments Ariam Eqbe Director Everyone 0 Mark all r…" at bounding box center [263, 167] width 189 height 334
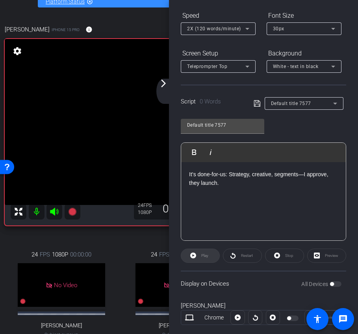
scroll to position [186, 1]
click at [208, 254] on span "Play" at bounding box center [204, 255] width 7 height 4
click at [280, 255] on span at bounding box center [284, 255] width 38 height 19
click at [205, 251] on span "Play" at bounding box center [203, 255] width 9 height 11
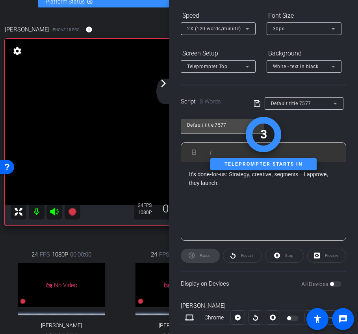
scroll to position [0, 0]
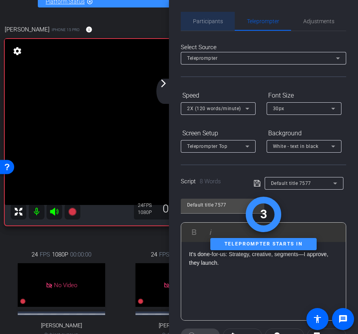
click at [209, 25] on span "Participants" at bounding box center [208, 21] width 30 height 19
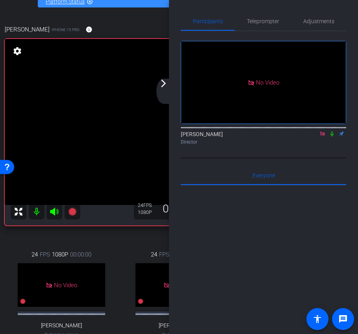
click at [334, 131] on icon at bounding box center [332, 134] width 6 height 6
click at [331, 131] on icon at bounding box center [332, 134] width 6 height 6
click at [256, 22] on span "Teleprompter" at bounding box center [263, 21] width 32 height 6
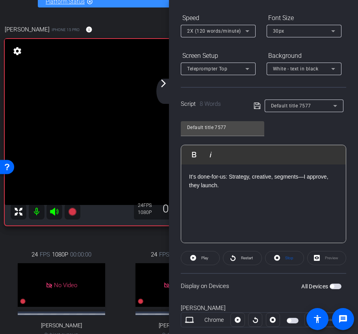
scroll to position [117, 0]
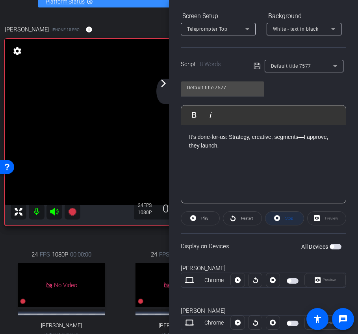
click at [278, 214] on icon at bounding box center [277, 218] width 6 height 10
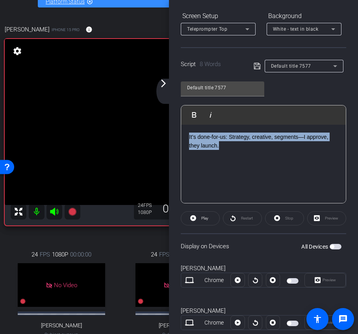
drag, startPoint x: 233, startPoint y: 151, endPoint x: 140, endPoint y: 119, distance: 98.5
click at [140, 119] on div "arrow_back Sojern x Daryon Hotels International - [PERSON_NAME][EMAIL_ADDRESS][…" at bounding box center [179, 167] width 358 height 334
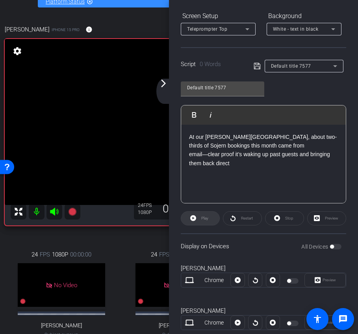
scroll to position [756, 1]
click at [206, 221] on span "Play" at bounding box center [203, 218] width 9 height 11
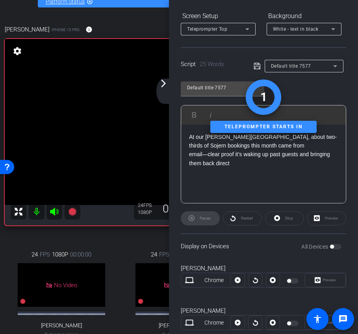
click at [288, 219] on span "Stop" at bounding box center [289, 218] width 8 height 4
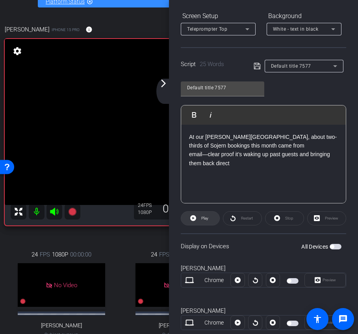
click at [202, 216] on span "Play" at bounding box center [204, 218] width 7 height 4
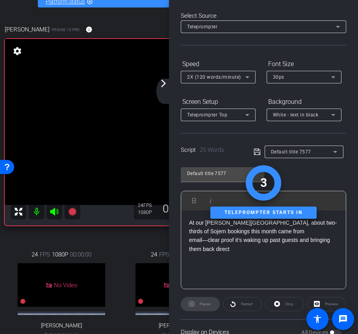
scroll to position [0, 0]
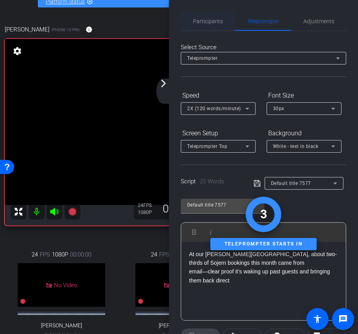
click at [207, 20] on span "Participants" at bounding box center [208, 21] width 30 height 6
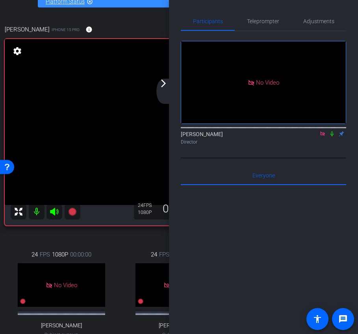
click at [332, 131] on icon at bounding box center [331, 133] width 3 height 5
click at [332, 131] on icon at bounding box center [332, 134] width 6 height 6
click at [261, 20] on span "Teleprompter" at bounding box center [263, 21] width 32 height 6
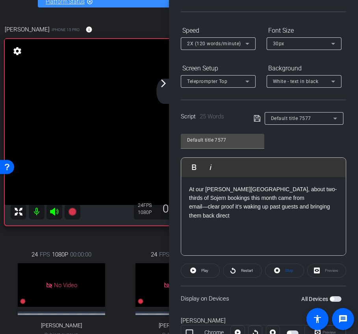
scroll to position [102, 0]
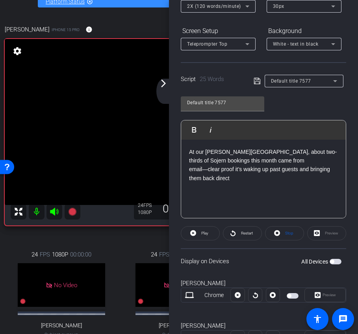
click at [281, 224] on openreel-capture-teleprompter "Speed 2X (120 words/minute) Font Size 30px Screen Setup Teleprompter Top Backgr…" at bounding box center [263, 215] width 165 height 457
click at [282, 231] on span at bounding box center [284, 233] width 38 height 19
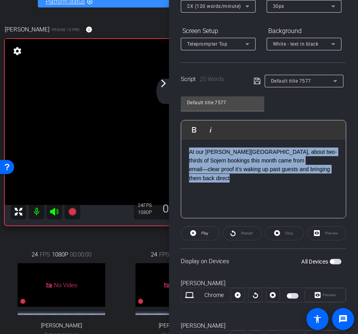
drag, startPoint x: 244, startPoint y: 181, endPoint x: 153, endPoint y: 116, distance: 111.1
click at [153, 116] on div "arrow_back Sojern x Daryon Hotels International - [PERSON_NAME][EMAIL_ADDRESS][…" at bounding box center [179, 167] width 358 height 334
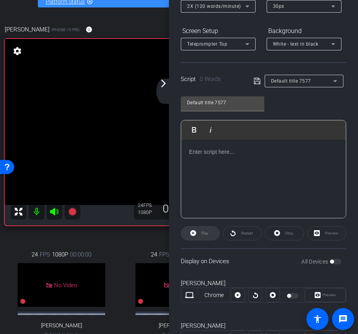
scroll to position [177, 1]
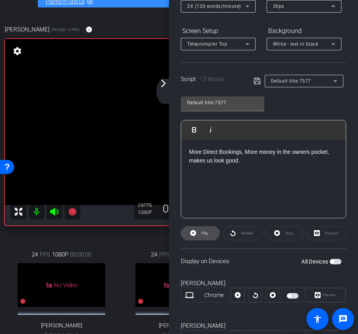
click at [199, 234] on span at bounding box center [200, 233] width 38 height 19
click at [283, 234] on span "Stop" at bounding box center [288, 233] width 10 height 11
click at [201, 233] on span "Play" at bounding box center [204, 233] width 7 height 4
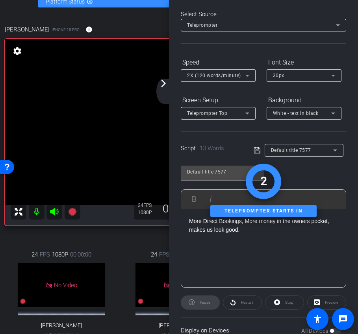
scroll to position [0, 0]
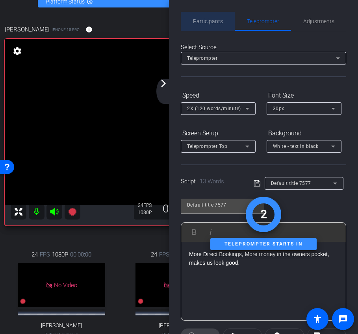
click at [208, 18] on span "Participants" at bounding box center [208, 21] width 30 height 6
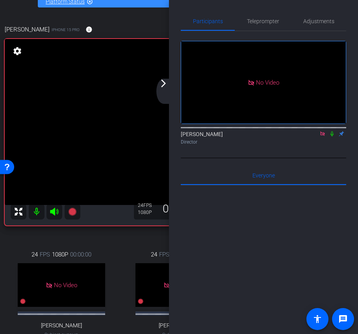
click at [333, 131] on icon at bounding box center [331, 133] width 3 height 5
click at [330, 131] on icon at bounding box center [332, 133] width 4 height 5
click at [271, 23] on span "Teleprompter" at bounding box center [263, 21] width 32 height 6
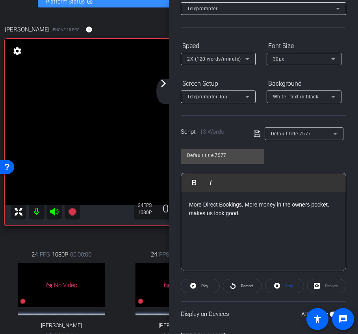
scroll to position [72, 0]
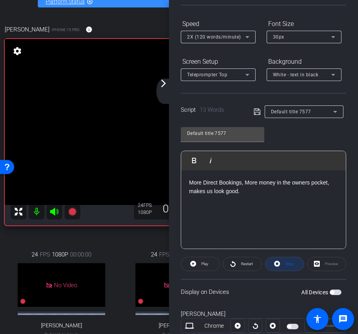
click at [281, 266] on span at bounding box center [284, 264] width 38 height 19
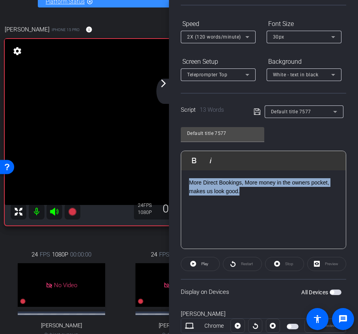
drag, startPoint x: 245, startPoint y: 193, endPoint x: 140, endPoint y: 137, distance: 119.5
click at [140, 137] on div "arrow_back Sojern x Daryon Hotels International - [PERSON_NAME][EMAIL_ADDRESS][…" at bounding box center [179, 167] width 358 height 334
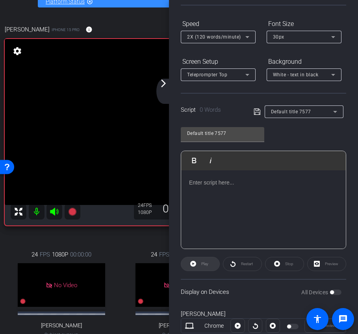
scroll to position [516, 2]
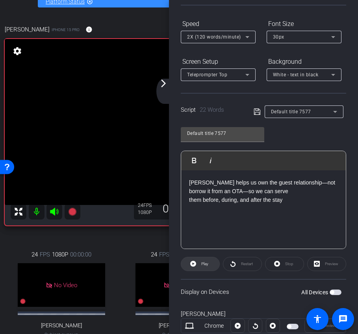
click at [208, 263] on span "Play" at bounding box center [204, 264] width 7 height 4
click at [279, 266] on icon at bounding box center [277, 264] width 6 height 10
click at [202, 268] on span "Play" at bounding box center [203, 263] width 9 height 11
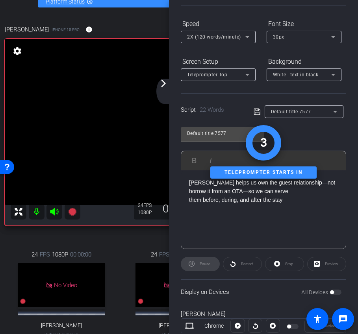
scroll to position [0, 0]
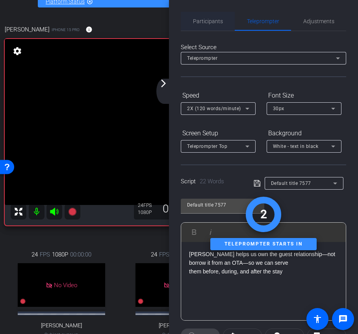
click at [212, 24] on span "Participants" at bounding box center [208, 21] width 30 height 6
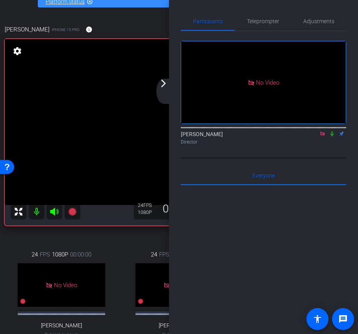
click at [330, 131] on icon at bounding box center [332, 134] width 6 height 6
click at [331, 131] on icon at bounding box center [332, 134] width 6 height 6
click at [262, 21] on span "Teleprompter" at bounding box center [263, 21] width 32 height 6
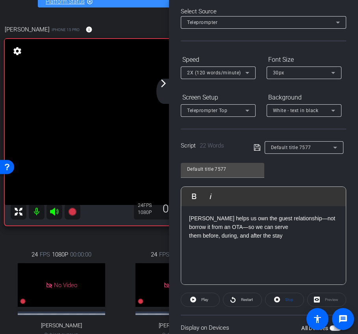
scroll to position [98, 0]
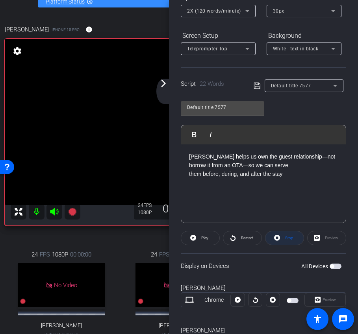
click at [292, 236] on span "Stop" at bounding box center [289, 238] width 8 height 4
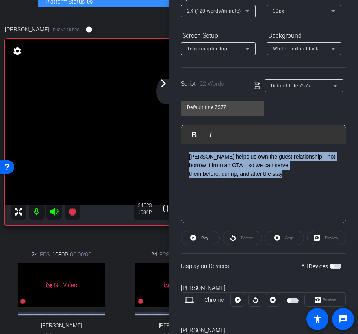
drag, startPoint x: 288, startPoint y: 177, endPoint x: 121, endPoint y: 112, distance: 179.0
click at [121, 112] on div "arrow_back Sojern x Daryon Hotels International - [PERSON_NAME][EMAIL_ADDRESS][…" at bounding box center [179, 167] width 358 height 334
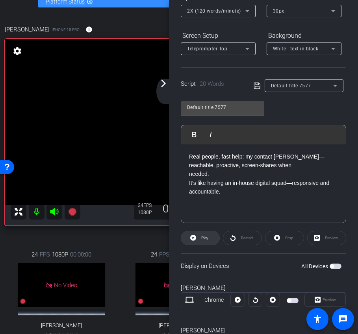
scroll to position [822, 1]
click at [210, 239] on span at bounding box center [200, 238] width 38 height 19
click at [286, 241] on span "Stop" at bounding box center [288, 238] width 10 height 11
click at [197, 242] on span at bounding box center [200, 238] width 38 height 19
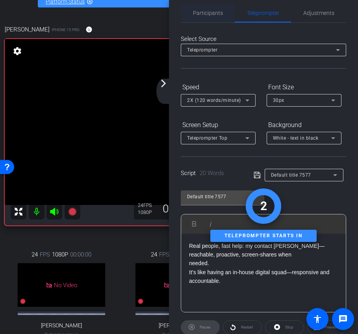
scroll to position [0, 0]
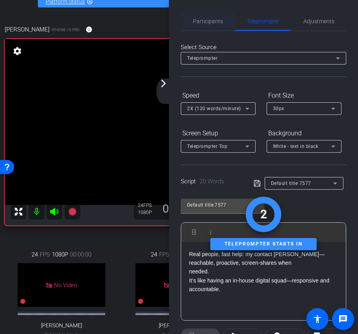
click at [219, 28] on span "Participants" at bounding box center [208, 21] width 30 height 19
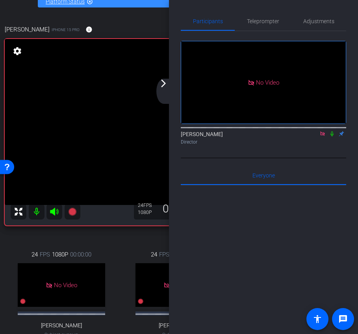
click at [332, 131] on icon at bounding box center [331, 133] width 3 height 5
click at [332, 131] on icon at bounding box center [332, 134] width 6 height 6
click at [277, 30] on span "Teleprompter" at bounding box center [263, 21] width 32 height 19
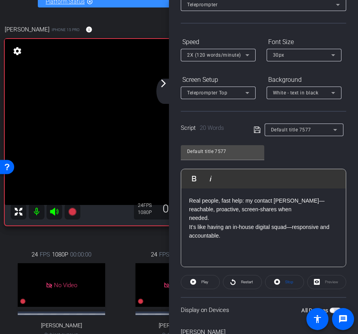
scroll to position [60, 0]
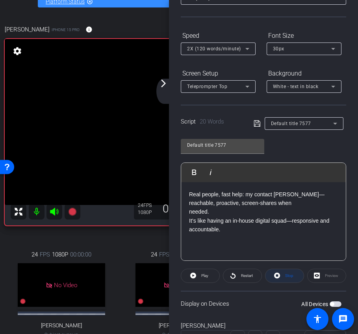
click at [288, 278] on span "Stop" at bounding box center [288, 275] width 10 height 11
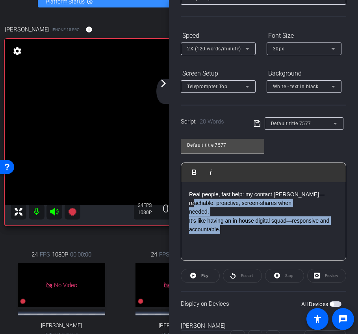
drag, startPoint x: 241, startPoint y: 231, endPoint x: 159, endPoint y: 201, distance: 87.5
click at [159, 201] on div "arrow_back Sojern x Daryon Hotels International - [PERSON_NAME][EMAIL_ADDRESS][…" at bounding box center [179, 167] width 358 height 334
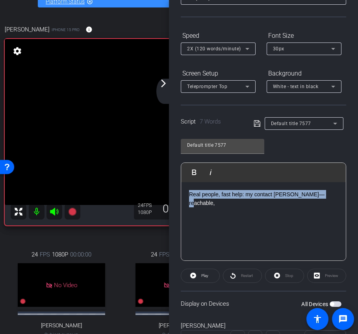
drag, startPoint x: 332, startPoint y: 196, endPoint x: 173, endPoint y: 196, distance: 159.3
click at [173, 196] on div "Participants Teleprompter Adjustments Ariam Eqbe Director Everyone 0 Mark all r…" at bounding box center [263, 167] width 189 height 334
drag, startPoint x: 234, startPoint y: 195, endPoint x: 213, endPoint y: 194, distance: 21.3
click at [213, 194] on p "Real people, fast help: my contact [PERSON_NAME]—reachable," at bounding box center [263, 199] width 149 height 18
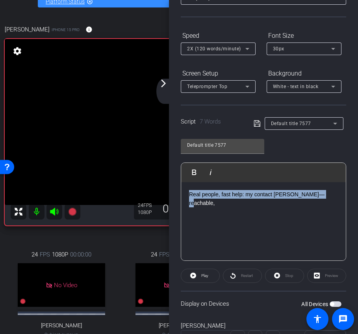
click at [213, 194] on p "Real people, fast help: my contact [PERSON_NAME]—reachable," at bounding box center [263, 199] width 149 height 18
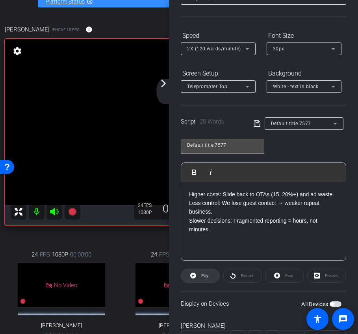
scroll to position [921, 1]
click at [208, 278] on span "Play" at bounding box center [203, 275] width 9 height 11
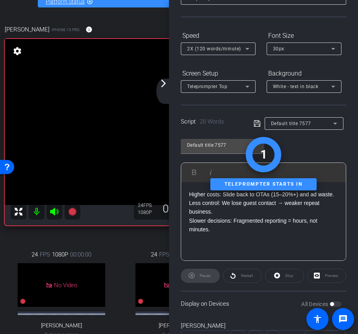
click at [284, 279] on div "Stop" at bounding box center [284, 276] width 39 height 14
click at [279, 277] on icon at bounding box center [277, 276] width 6 height 6
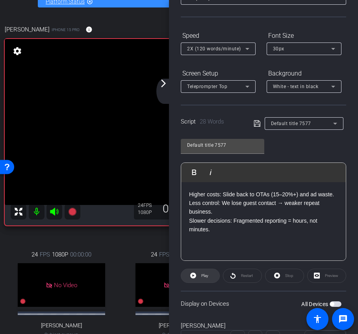
click at [197, 277] on span at bounding box center [200, 275] width 38 height 19
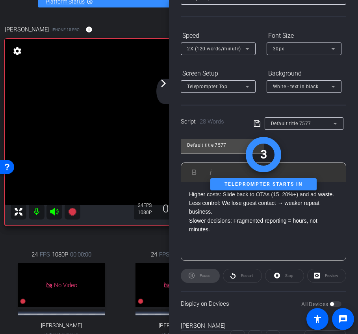
scroll to position [0, 0]
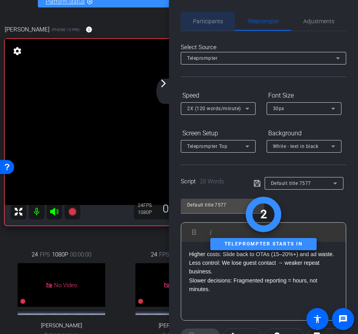
click at [211, 20] on span "Participants" at bounding box center [208, 21] width 30 height 6
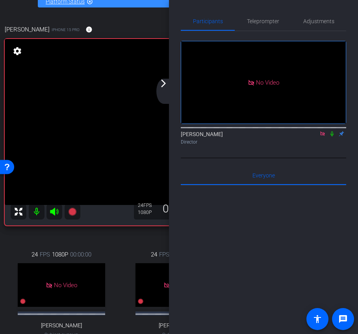
click at [332, 131] on icon at bounding box center [332, 134] width 6 height 6
click at [253, 28] on span "Teleprompter" at bounding box center [263, 21] width 32 height 19
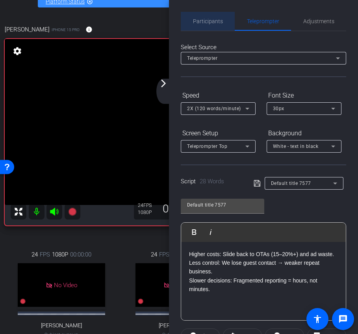
click at [216, 16] on span "Participants" at bounding box center [208, 21] width 30 height 19
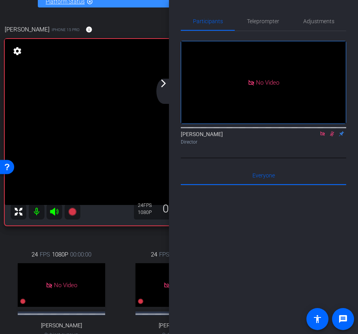
click at [330, 124] on div at bounding box center [263, 127] width 165 height 6
click at [333, 131] on icon at bounding box center [332, 134] width 6 height 6
click at [259, 21] on span "Teleprompter" at bounding box center [263, 21] width 32 height 6
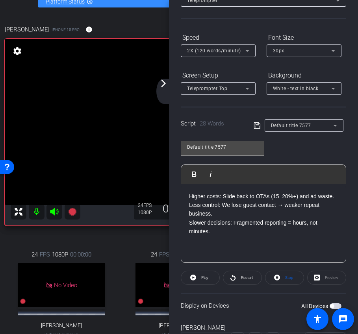
scroll to position [123, 0]
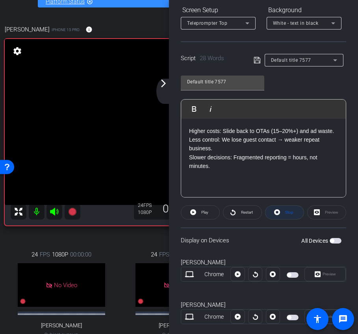
click at [287, 215] on span "Stop" at bounding box center [288, 212] width 10 height 11
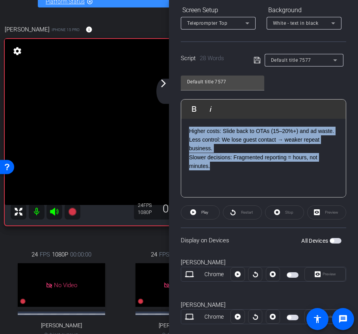
drag, startPoint x: 233, startPoint y: 172, endPoint x: 150, endPoint y: 100, distance: 110.5
click at [150, 100] on div "arrow_back Sojern x Daryon Hotels International - [PERSON_NAME][EMAIL_ADDRESS][…" at bounding box center [179, 167] width 358 height 334
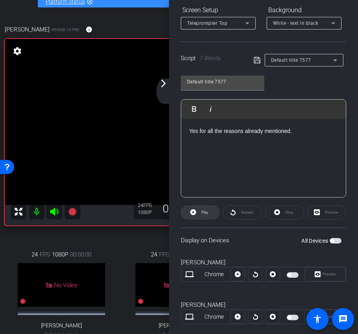
scroll to position [0, 1]
click at [202, 214] on span "Play" at bounding box center [203, 212] width 9 height 11
click at [284, 215] on span "Stop" at bounding box center [288, 212] width 10 height 11
click at [208, 217] on span "Play" at bounding box center [203, 212] width 9 height 11
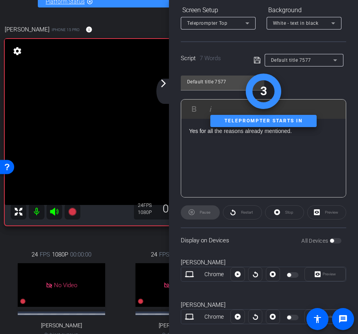
scroll to position [0, 0]
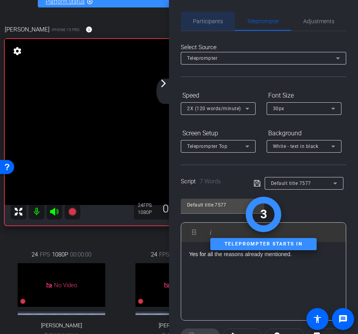
click at [207, 28] on span "Participants" at bounding box center [208, 21] width 30 height 19
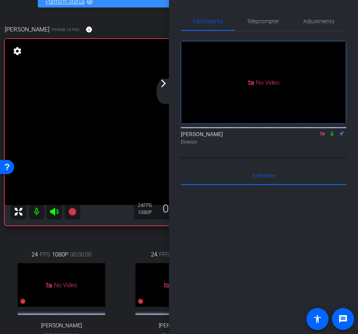
click at [332, 131] on icon at bounding box center [331, 133] width 3 height 5
click at [332, 131] on icon at bounding box center [332, 134] width 6 height 6
click at [268, 24] on span "Teleprompter" at bounding box center [263, 21] width 32 height 6
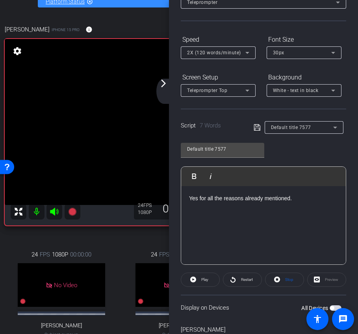
scroll to position [101, 0]
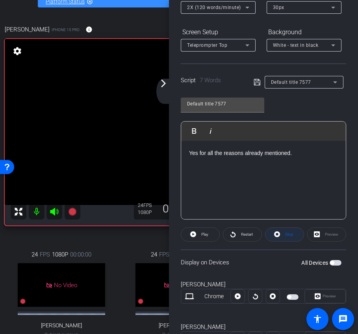
click at [291, 236] on span "Stop" at bounding box center [289, 234] width 8 height 4
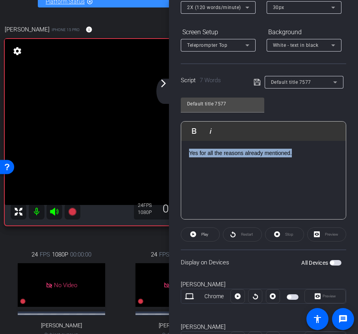
drag, startPoint x: 299, startPoint y: 154, endPoint x: 116, endPoint y: 147, distance: 182.7
click at [116, 147] on div "arrow_back Sojern x Daryon Hotels International - [PERSON_NAME][EMAIL_ADDRESS][…" at bounding box center [179, 167] width 358 height 334
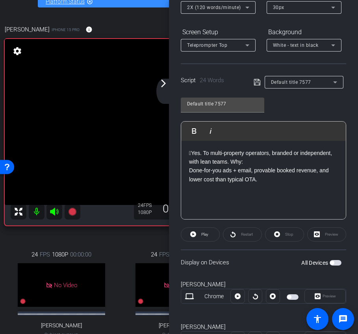
scroll to position [830, 1]
click at [209, 233] on span at bounding box center [200, 234] width 38 height 19
click at [284, 234] on span "Stop" at bounding box center [288, 234] width 10 height 11
click at [207, 236] on span "Play" at bounding box center [204, 234] width 7 height 4
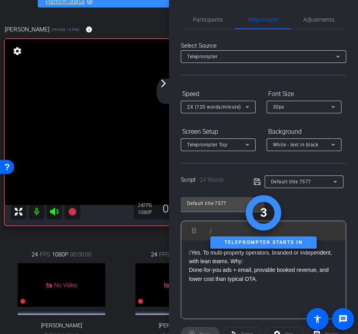
scroll to position [0, 0]
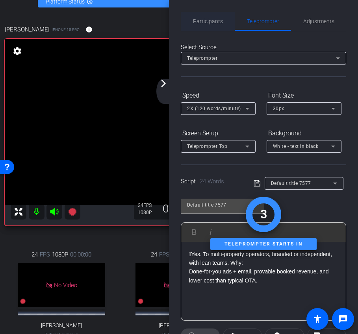
click at [206, 20] on span "Participants" at bounding box center [208, 21] width 30 height 6
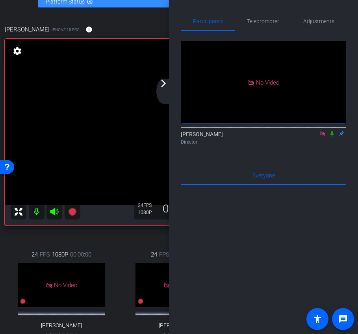
click at [332, 131] on icon at bounding box center [332, 134] width 6 height 6
click at [331, 131] on icon at bounding box center [332, 133] width 4 height 5
click at [256, 25] on span "Teleprompter" at bounding box center [263, 21] width 32 height 19
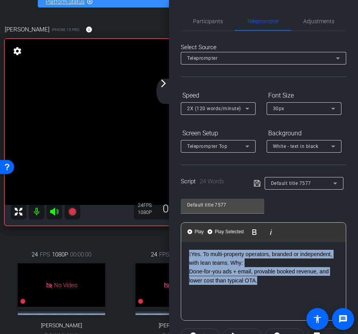
drag, startPoint x: 264, startPoint y: 283, endPoint x: 152, endPoint y: 233, distance: 123.4
click at [152, 233] on div "arrow_back Sojern x Daryon Hotels International - [PERSON_NAME][EMAIL_ADDRESS][…" at bounding box center [179, 167] width 358 height 334
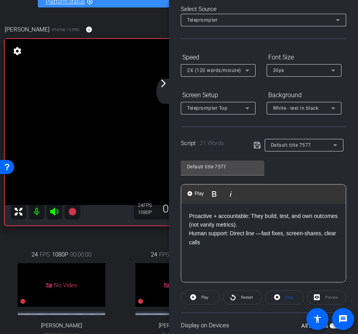
scroll to position [80, 0]
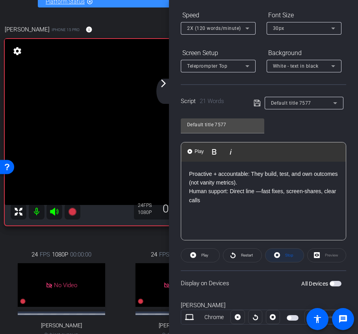
click at [282, 254] on span at bounding box center [284, 255] width 38 height 19
click at [199, 256] on span "Play" at bounding box center [203, 255] width 9 height 11
click at [283, 257] on span "Stop" at bounding box center [288, 255] width 10 height 11
click at [207, 257] on span "Play" at bounding box center [204, 255] width 7 height 4
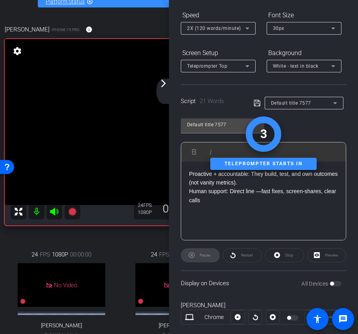
scroll to position [0, 0]
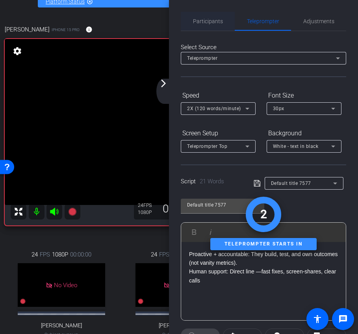
click at [210, 19] on span "Participants" at bounding box center [208, 21] width 30 height 6
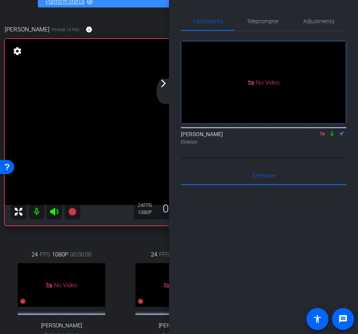
click at [332, 130] on mat-icon at bounding box center [331, 133] width 9 height 7
click at [330, 131] on icon at bounding box center [332, 134] width 6 height 6
click at [255, 24] on span "Teleprompter" at bounding box center [263, 21] width 32 height 6
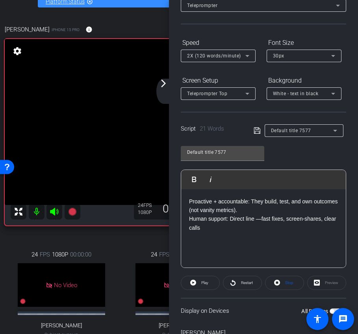
scroll to position [71, 0]
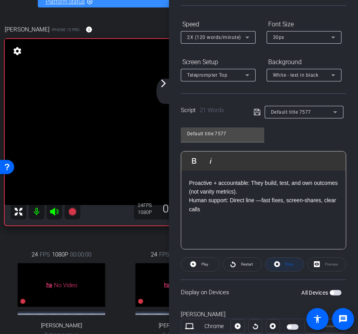
click at [279, 269] on icon at bounding box center [277, 264] width 6 height 10
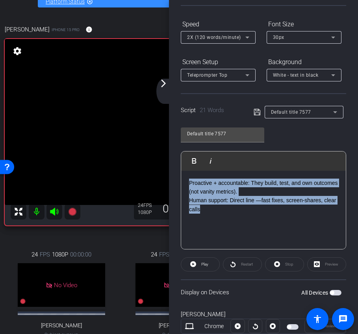
drag, startPoint x: 216, startPoint y: 210, endPoint x: 170, endPoint y: 168, distance: 62.6
click at [170, 168] on div "Participants Teleprompter Adjustments Ariam Eqbe Director Everyone 0 Mark all r…" at bounding box center [263, 167] width 189 height 334
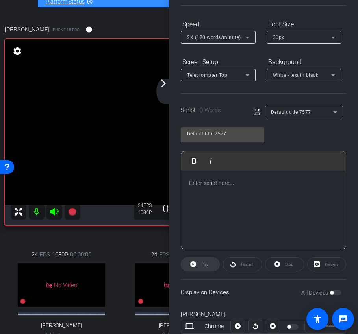
scroll to position [260, 1]
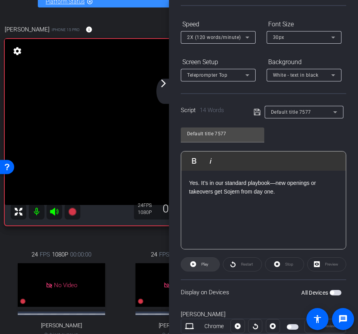
click at [208, 265] on span "Play" at bounding box center [204, 264] width 7 height 4
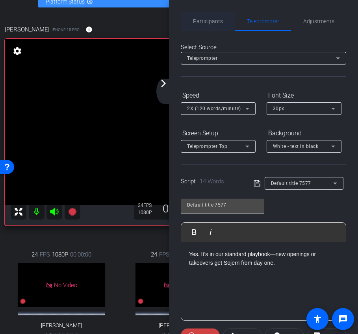
click at [212, 20] on span "Participants" at bounding box center [208, 21] width 30 height 6
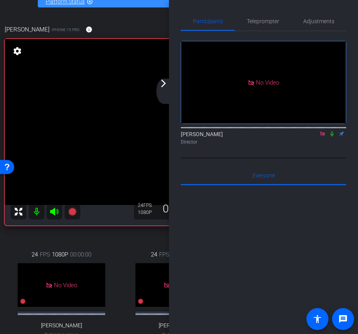
click at [332, 131] on icon at bounding box center [332, 134] width 6 height 6
click at [269, 20] on span "Teleprompter" at bounding box center [263, 21] width 32 height 6
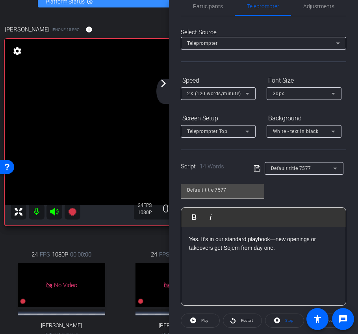
scroll to position [59, 0]
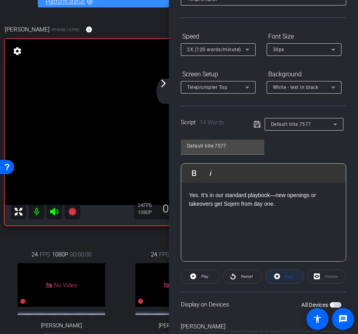
click at [285, 279] on span "Stop" at bounding box center [288, 276] width 10 height 11
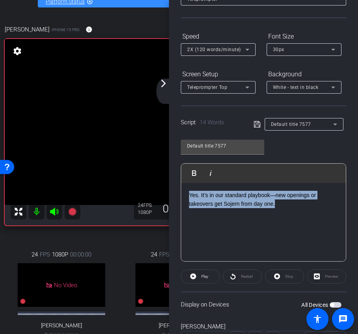
drag, startPoint x: 288, startPoint y: 208, endPoint x: 146, endPoint y: 155, distance: 151.5
click at [146, 155] on div "arrow_back Sojern x Daryon Hotels International - [PERSON_NAME][EMAIL_ADDRESS][…" at bounding box center [179, 167] width 358 height 334
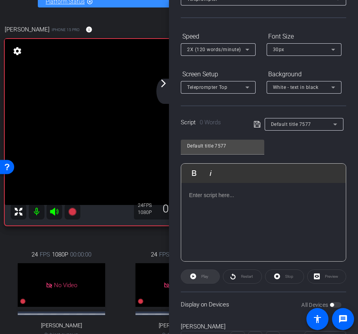
scroll to position [62, 1]
click at [199, 278] on span "Play" at bounding box center [203, 276] width 9 height 11
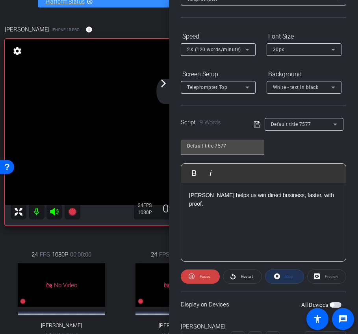
click at [284, 276] on span "Stop" at bounding box center [288, 276] width 10 height 11
click at [194, 277] on icon at bounding box center [193, 276] width 6 height 6
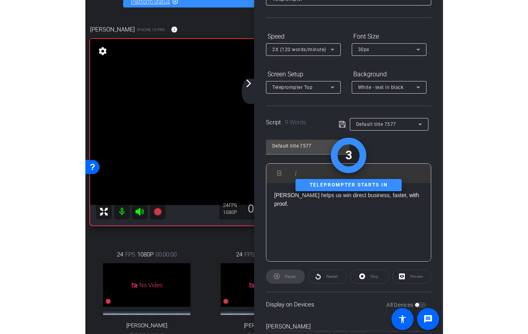
scroll to position [0, 0]
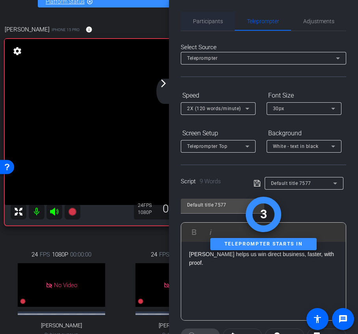
click at [212, 22] on span "Participants" at bounding box center [208, 21] width 30 height 6
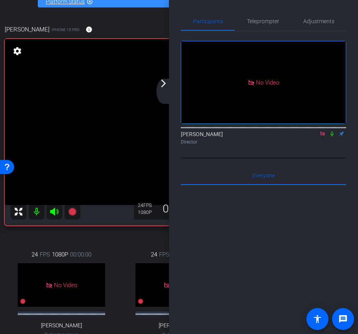
click at [332, 131] on icon at bounding box center [332, 134] width 6 height 6
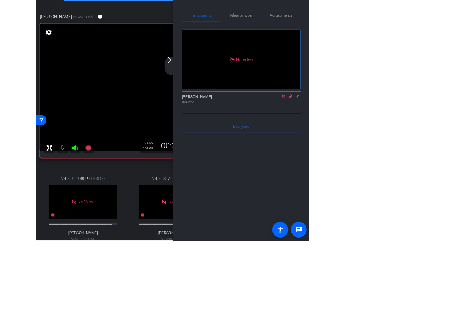
scroll to position [17, 0]
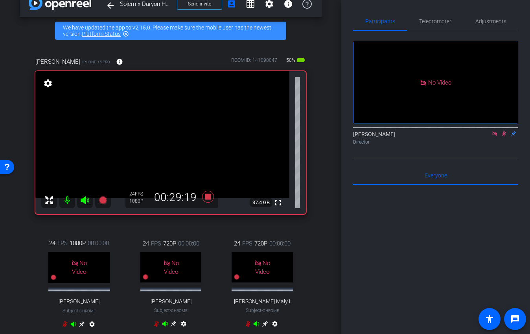
click at [362, 131] on icon at bounding box center [504, 134] width 6 height 6
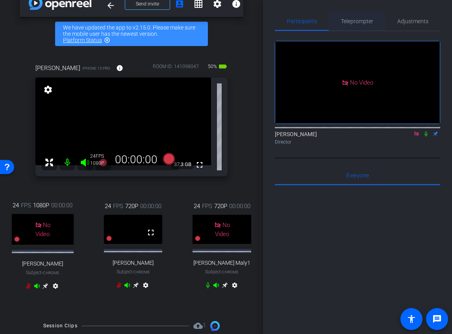
click at [360, 17] on span "Teleprompter" at bounding box center [357, 21] width 32 height 19
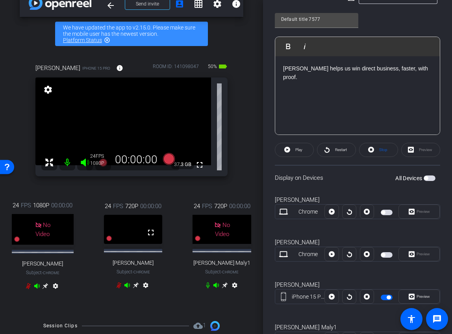
scroll to position [206, 0]
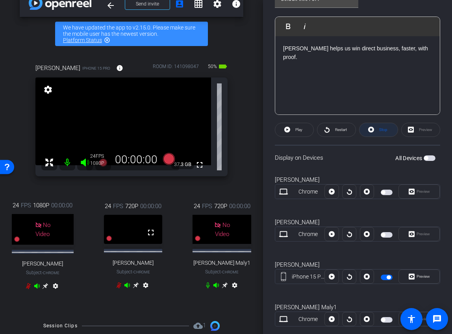
click at [362, 132] on span "Stop" at bounding box center [382, 129] width 10 height 11
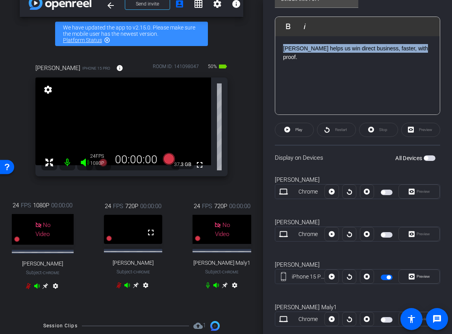
drag, startPoint x: 420, startPoint y: 46, endPoint x: 230, endPoint y: 45, distance: 189.6
click at [230, 45] on div "arrow_back Sojern x Daryon Hotels International - [PERSON_NAME][EMAIL_ADDRESS][…" at bounding box center [226, 167] width 452 height 334
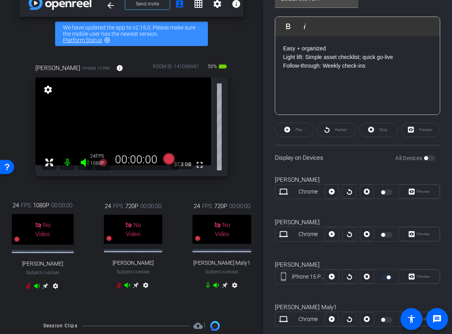
scroll to position [384, 2]
click at [298, 132] on span "Play" at bounding box center [297, 129] width 9 height 11
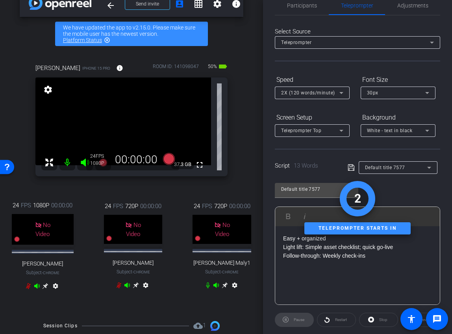
scroll to position [0, 0]
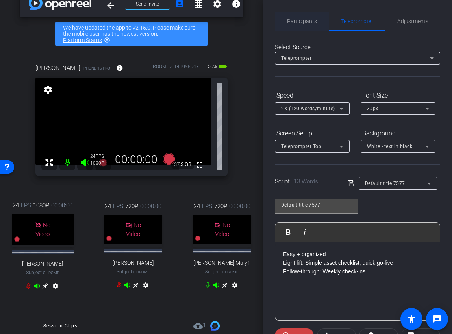
click at [299, 22] on span "Participants" at bounding box center [302, 21] width 30 height 6
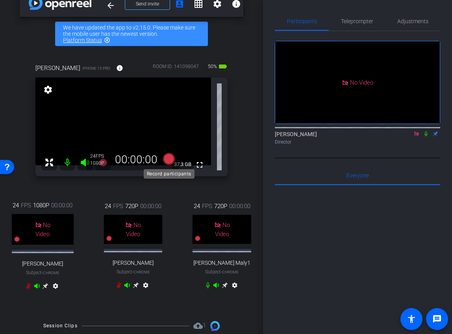
click at [168, 162] on icon at bounding box center [169, 159] width 12 height 12
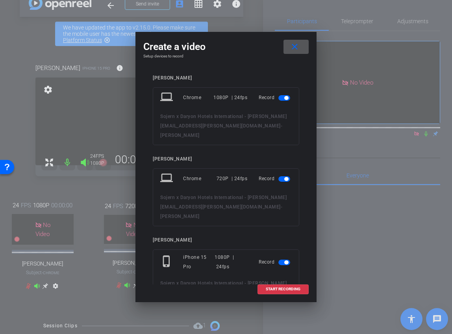
click at [286, 97] on span "button" at bounding box center [286, 98] width 4 height 4
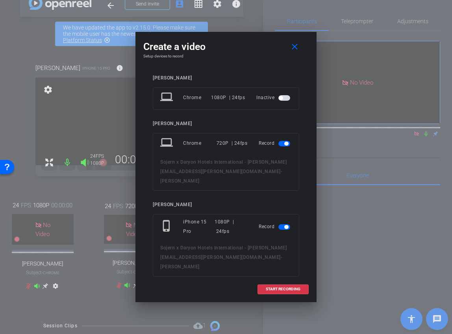
click at [283, 141] on span "button" at bounding box center [284, 144] width 12 height 6
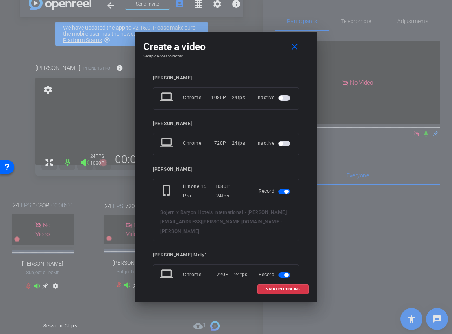
click at [290, 272] on div at bounding box center [284, 275] width 13 height 6
click at [284, 273] on span "button" at bounding box center [286, 275] width 4 height 4
click at [268, 291] on span "START RECORDING" at bounding box center [283, 289] width 35 height 4
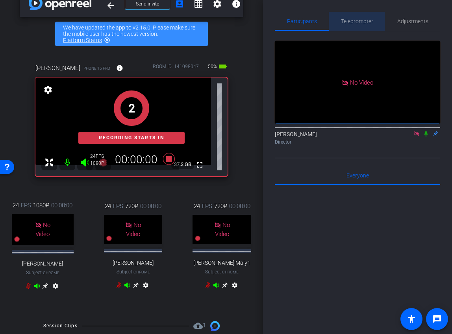
click at [362, 27] on span "Teleprompter" at bounding box center [357, 21] width 32 height 19
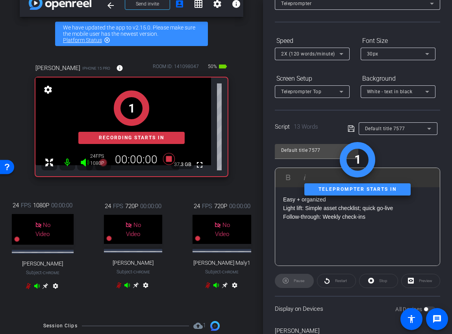
scroll to position [116, 0]
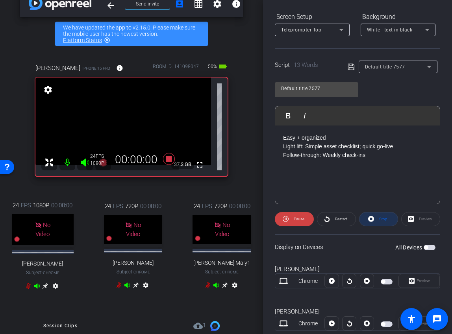
click at [362, 218] on span "Stop" at bounding box center [382, 219] width 10 height 11
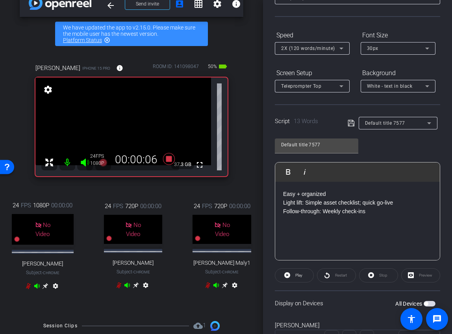
scroll to position [79, 0]
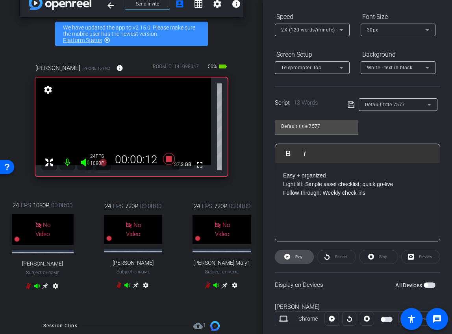
click at [292, 262] on span at bounding box center [294, 256] width 38 height 19
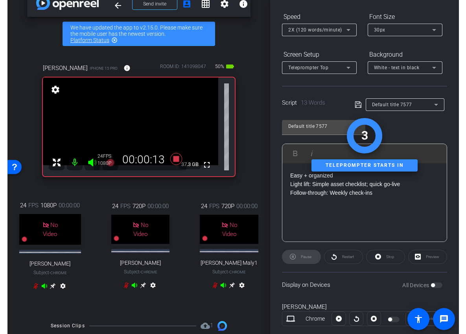
scroll to position [0, 0]
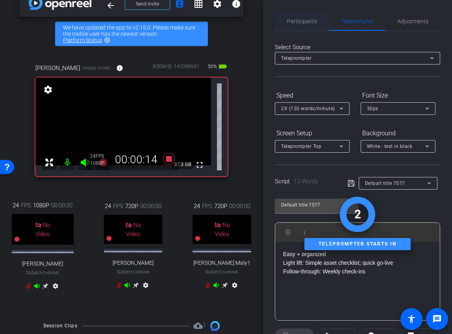
click at [308, 23] on span "Participants" at bounding box center [302, 21] width 30 height 6
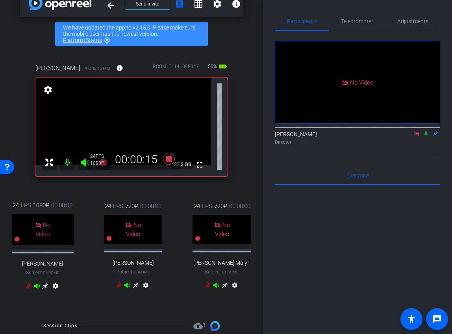
click at [362, 131] on icon at bounding box center [426, 134] width 6 height 6
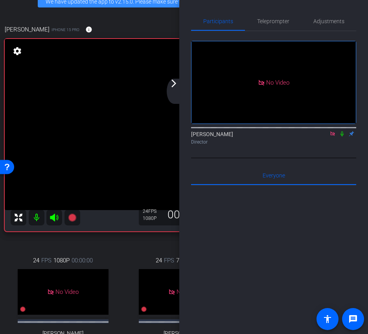
click at [172, 85] on mat-icon "arrow_forward_ios" at bounding box center [173, 83] width 9 height 9
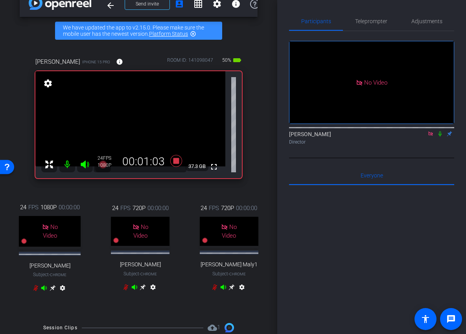
click at [362, 131] on icon at bounding box center [440, 134] width 6 height 6
click at [362, 131] on icon at bounding box center [440, 133] width 4 height 5
click at [362, 131] on icon at bounding box center [440, 133] width 3 height 5
click at [362, 131] on icon at bounding box center [440, 133] width 4 height 5
click at [174, 163] on icon at bounding box center [176, 161] width 12 height 12
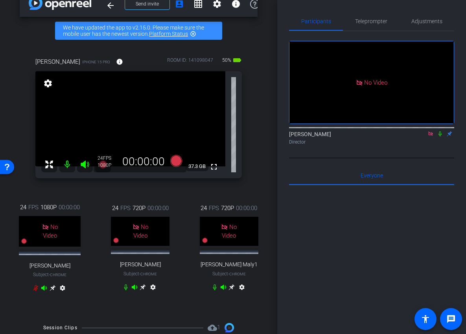
click at [362, 131] on icon at bounding box center [430, 133] width 4 height 4
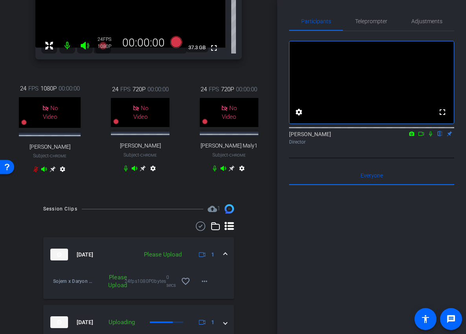
scroll to position [233, 0]
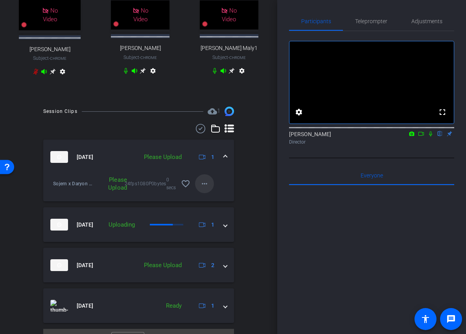
click at [203, 186] on mat-icon "more_horiz" at bounding box center [204, 183] width 9 height 9
click at [216, 206] on span "Upload" at bounding box center [216, 203] width 31 height 9
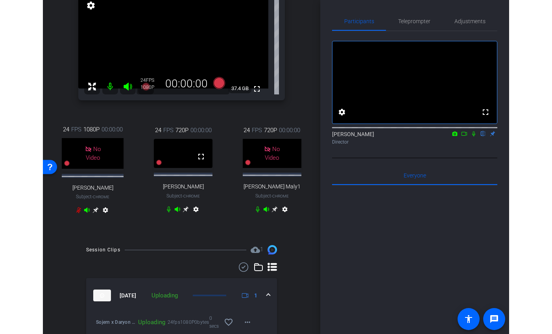
scroll to position [0, 0]
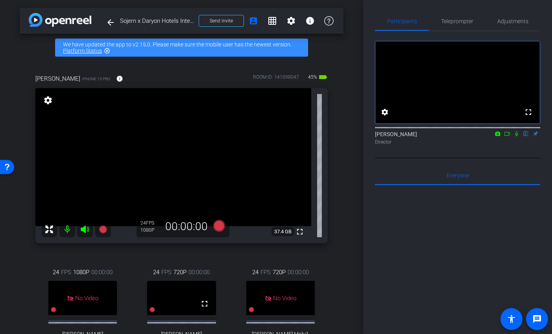
click at [362, 137] on icon at bounding box center [507, 134] width 6 height 6
click at [362, 137] on icon at bounding box center [526, 134] width 6 height 6
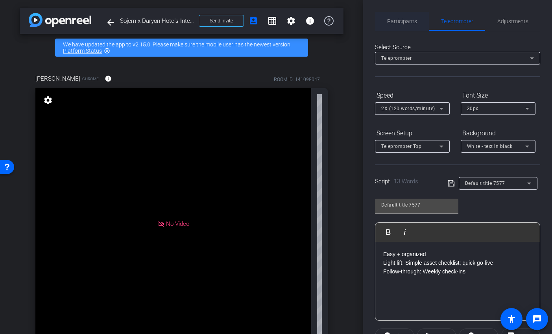
click at [362, 22] on span "Participants" at bounding box center [402, 21] width 30 height 6
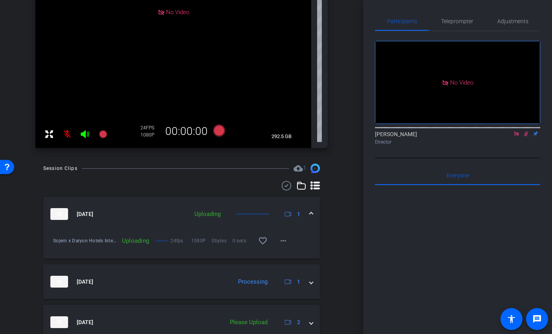
scroll to position [286, 0]
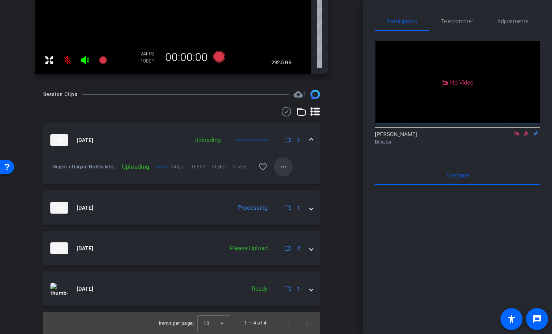
click at [287, 168] on mat-icon "more_horiz" at bounding box center [283, 166] width 9 height 9
click at [341, 166] on div at bounding box center [276, 167] width 552 height 334
click at [285, 165] on mat-icon "more_horiz" at bounding box center [283, 166] width 9 height 9
click at [299, 179] on span "Cancel Upload" at bounding box center [296, 183] width 33 height 9
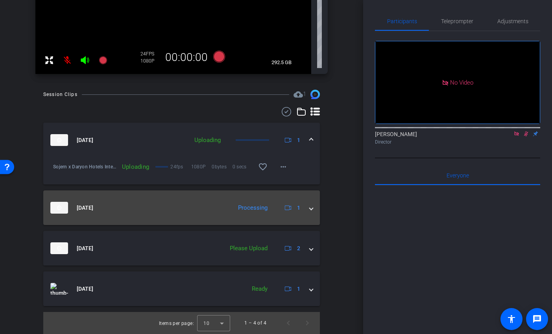
scroll to position [221, 0]
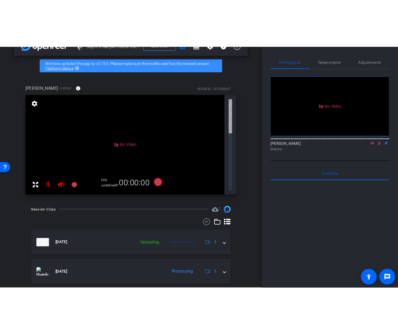
scroll to position [46, 0]
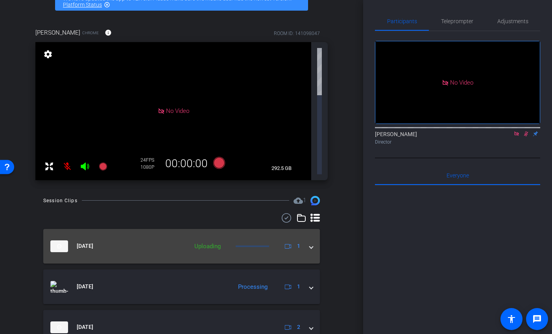
click at [310, 229] on mat-expansion-panel-header "Aug 27, 2025 Uploading 1" at bounding box center [181, 246] width 277 height 35
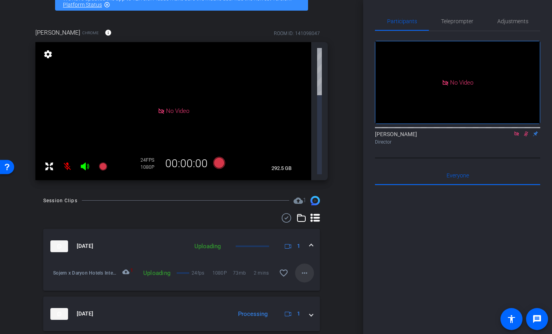
click at [304, 264] on span at bounding box center [304, 273] width 19 height 19
click at [306, 209] on span "Cancel Upload" at bounding box center [317, 210] width 33 height 9
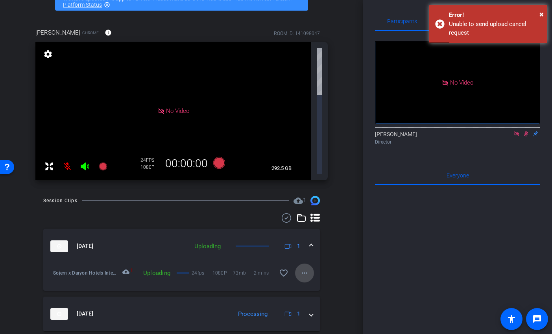
click at [303, 264] on button "more_horiz" at bounding box center [304, 273] width 19 height 19
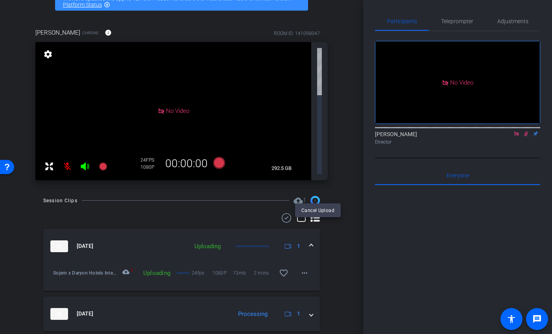
click at [302, 189] on div at bounding box center [276, 167] width 552 height 334
click at [220, 240] on mat-panel-description "Uploading 1" at bounding box center [246, 246] width 113 height 12
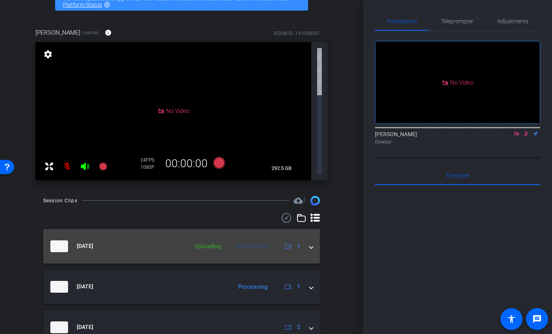
click at [220, 242] on div "Uploading" at bounding box center [207, 246] width 34 height 9
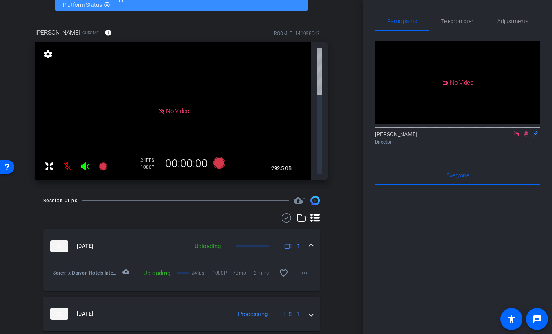
click at [290, 243] on icon at bounding box center [288, 246] width 7 height 7
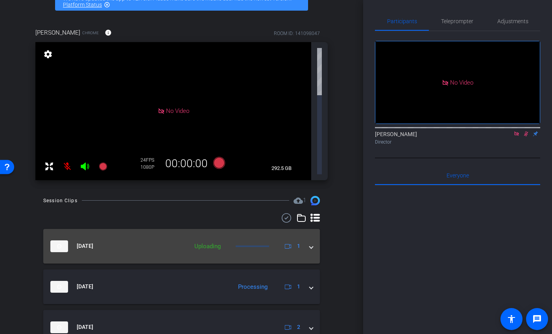
click at [309, 240] on div "Aug 27, 2025 Uploading 1" at bounding box center [179, 246] width 259 height 12
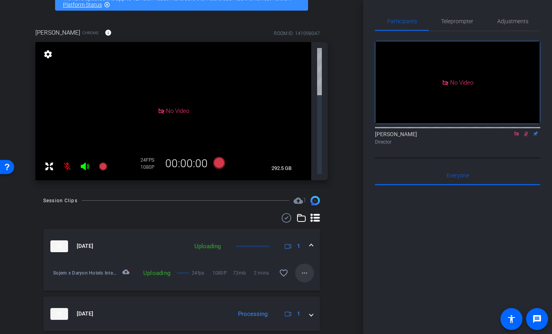
click at [305, 268] on mat-icon "more_horiz" at bounding box center [304, 272] width 9 height 9
click at [325, 209] on span "Cancel Upload" at bounding box center [317, 210] width 33 height 9
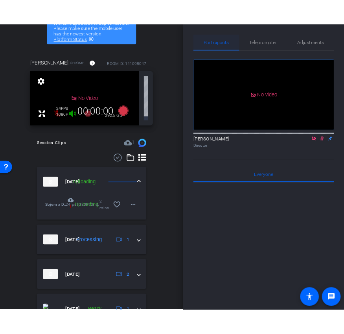
scroll to position [20, 0]
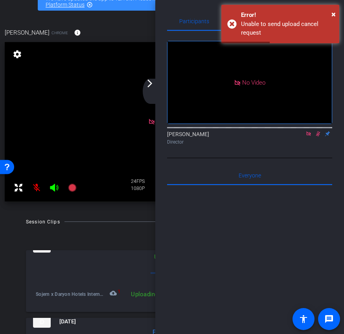
click at [150, 83] on mat-icon "arrow_forward_ios" at bounding box center [149, 83] width 9 height 9
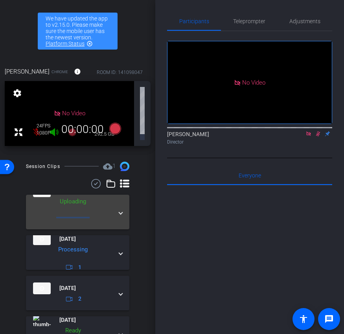
click at [126, 207] on mat-expansion-panel-header "Aug 27, 2025 Uploading 1" at bounding box center [77, 212] width 103 height 35
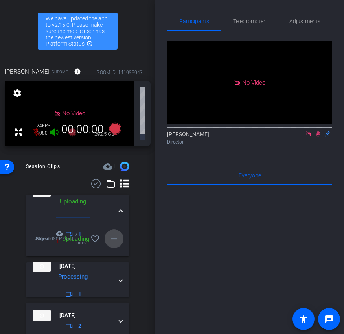
click at [113, 234] on mat-icon "more_horiz" at bounding box center [113, 238] width 9 height 9
click at [116, 249] on span "Cancel Upload" at bounding box center [127, 249] width 33 height 9
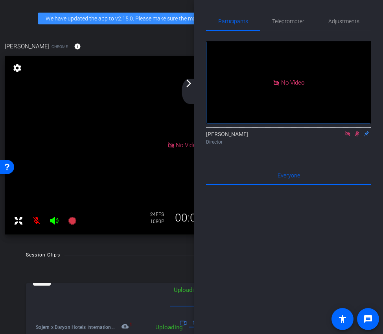
click at [186, 80] on mat-icon "arrow_forward_ios" at bounding box center [188, 83] width 9 height 9
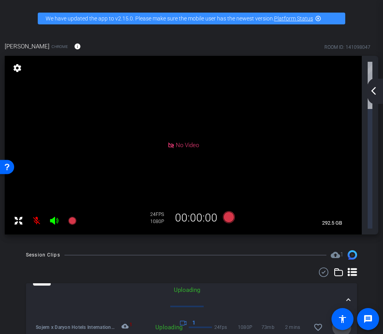
click at [344, 323] on mat-icon "more_horiz" at bounding box center [341, 327] width 9 height 9
click at [344, 220] on span "Cancel Upload" at bounding box center [355, 224] width 33 height 9
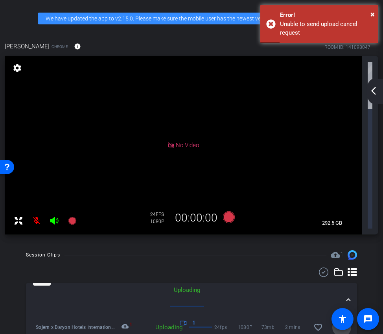
click at [336, 318] on span at bounding box center [341, 327] width 19 height 19
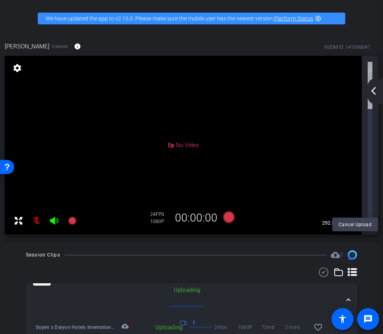
click at [344, 185] on div at bounding box center [191, 167] width 383 height 334
click at [344, 283] on mat-expansion-panel-header "Aug 27, 2025 Uploading 1" at bounding box center [191, 300] width 331 height 35
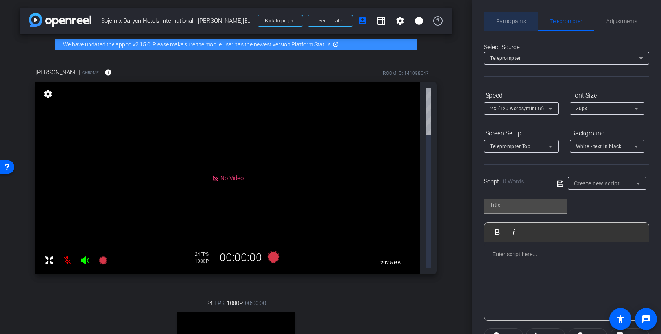
click at [344, 22] on span "Participants" at bounding box center [511, 21] width 30 height 6
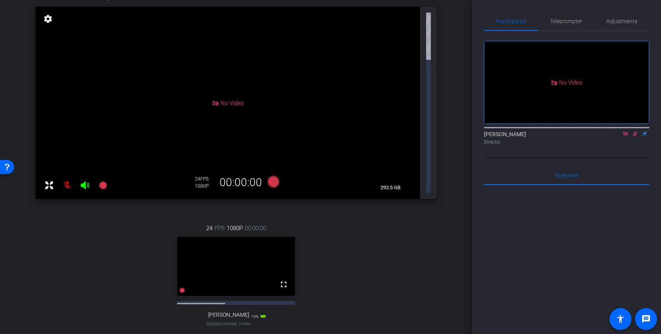
scroll to position [130, 0]
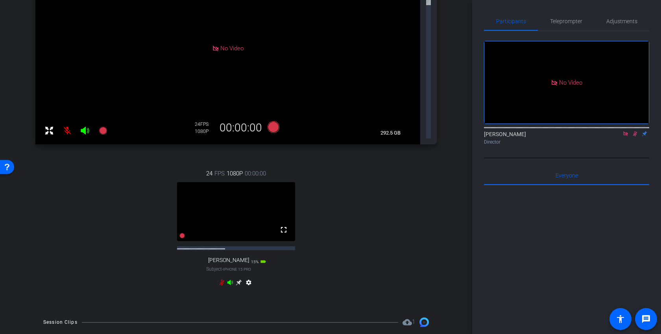
click at [344, 294] on span "Cancel Upload" at bounding box center [426, 292] width 33 height 9
click at [344, 290] on span "Upload" at bounding box center [425, 292] width 31 height 9
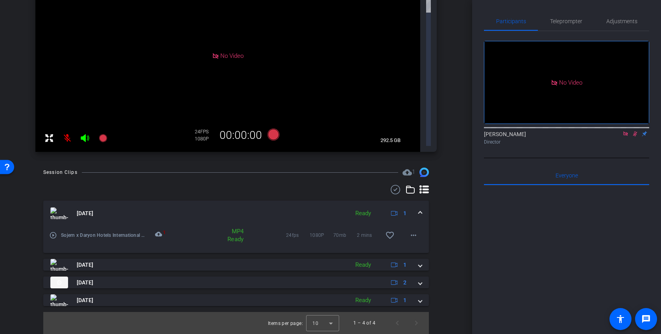
scroll to position [0, 0]
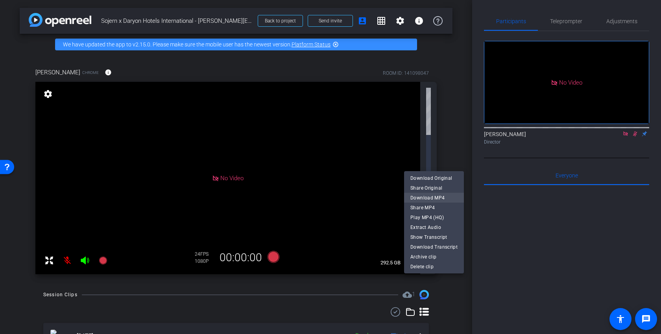
click at [344, 194] on span "Download MP4" at bounding box center [433, 197] width 47 height 9
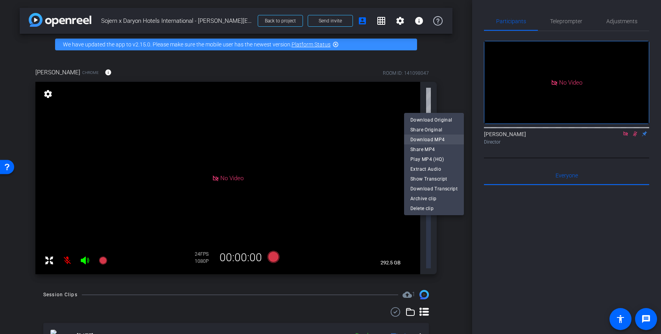
click at [344, 140] on span "Download MP4" at bounding box center [433, 139] width 47 height 9
